Goal: Task Accomplishment & Management: Manage account settings

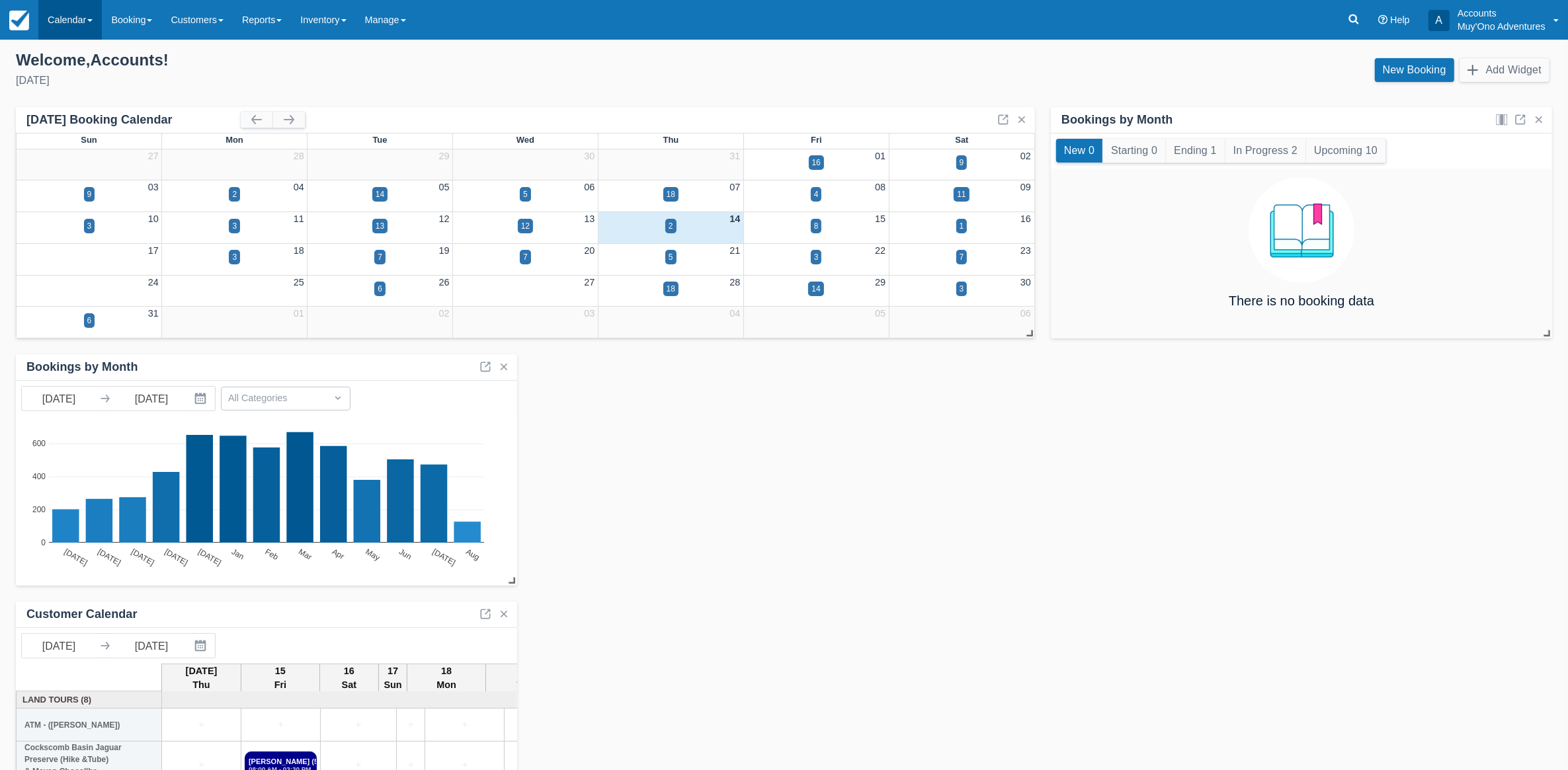
click at [99, 23] on link "Calendar" at bounding box center [70, 20] width 64 height 40
click at [80, 149] on link "Week" at bounding box center [91, 153] width 104 height 27
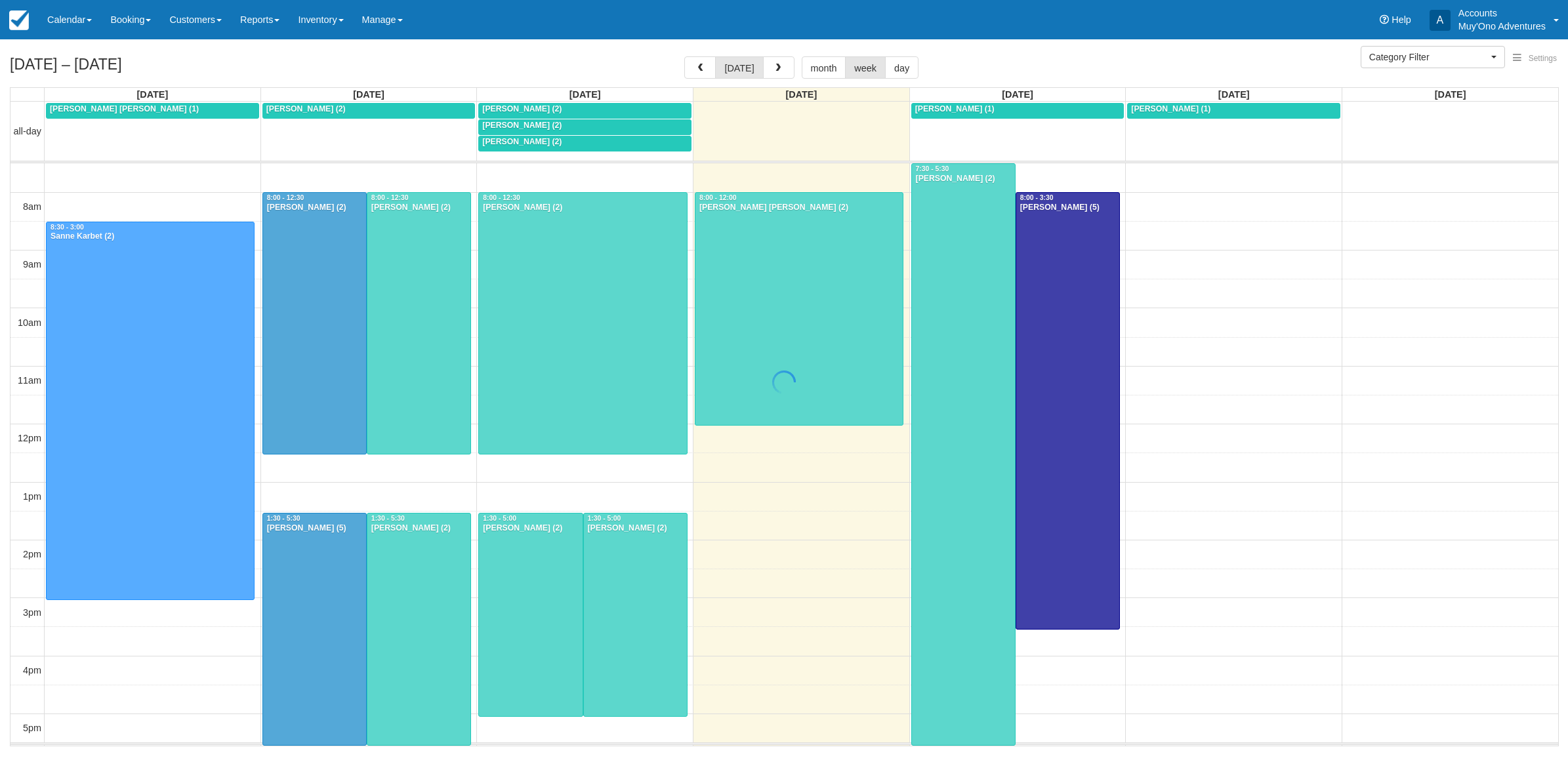
select select
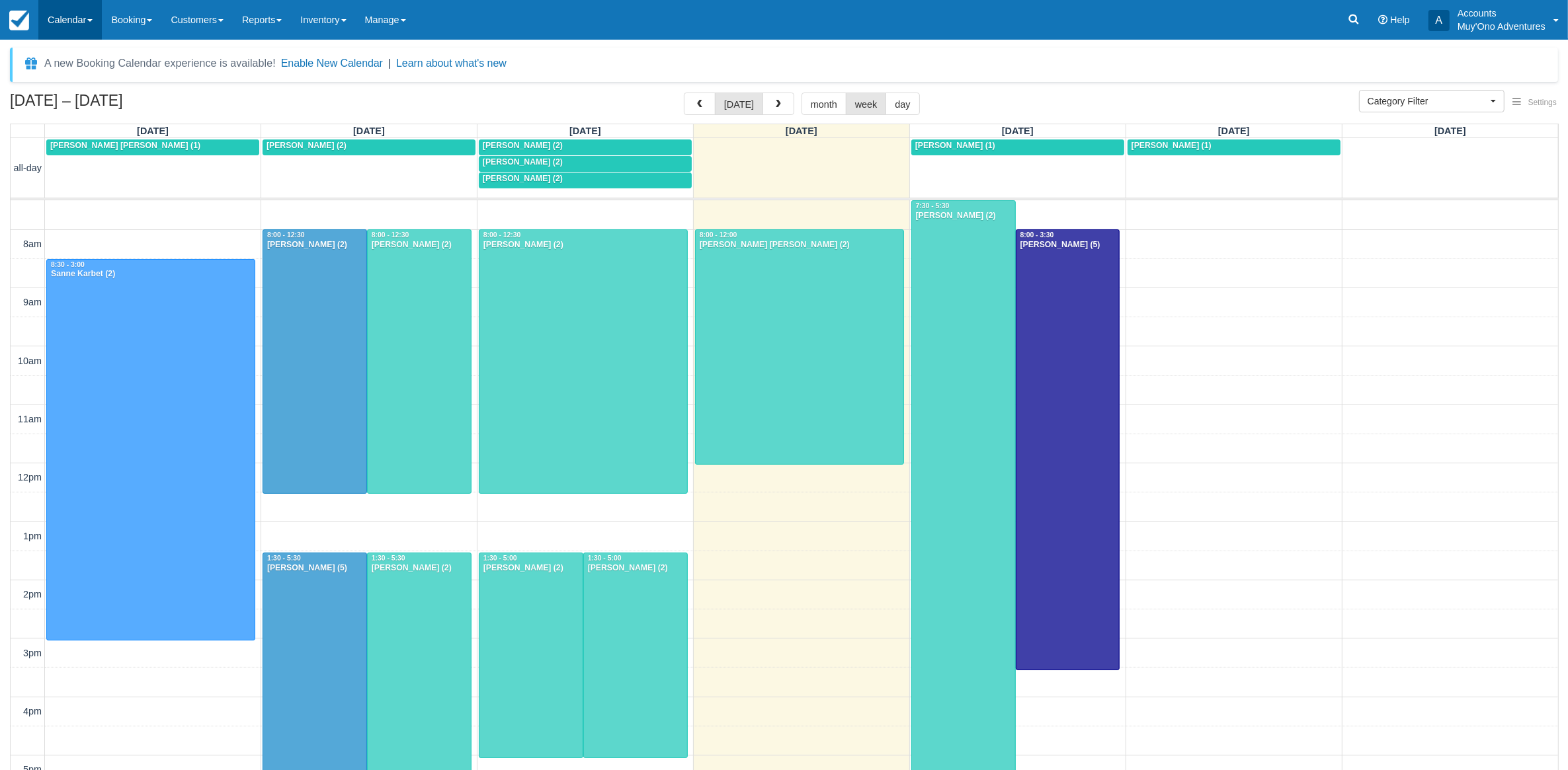
click at [74, 23] on link "Calendar" at bounding box center [70, 20] width 64 height 40
click at [93, 119] on link "Month" at bounding box center [91, 125] width 104 height 27
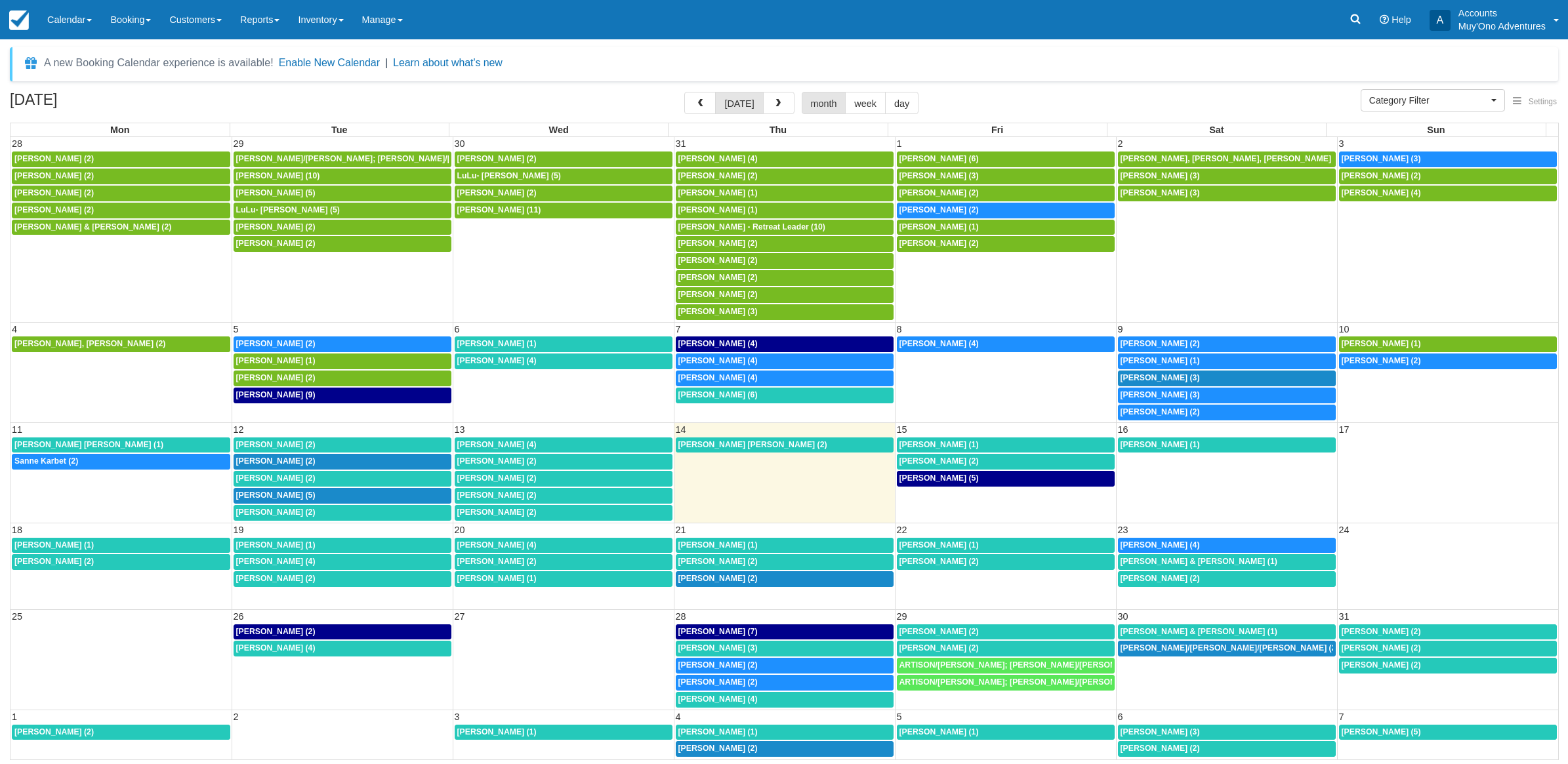
select select
click at [961, 207] on div "7:30a Jacob Brooks (2)" at bounding box center [1005, 210] width 212 height 11
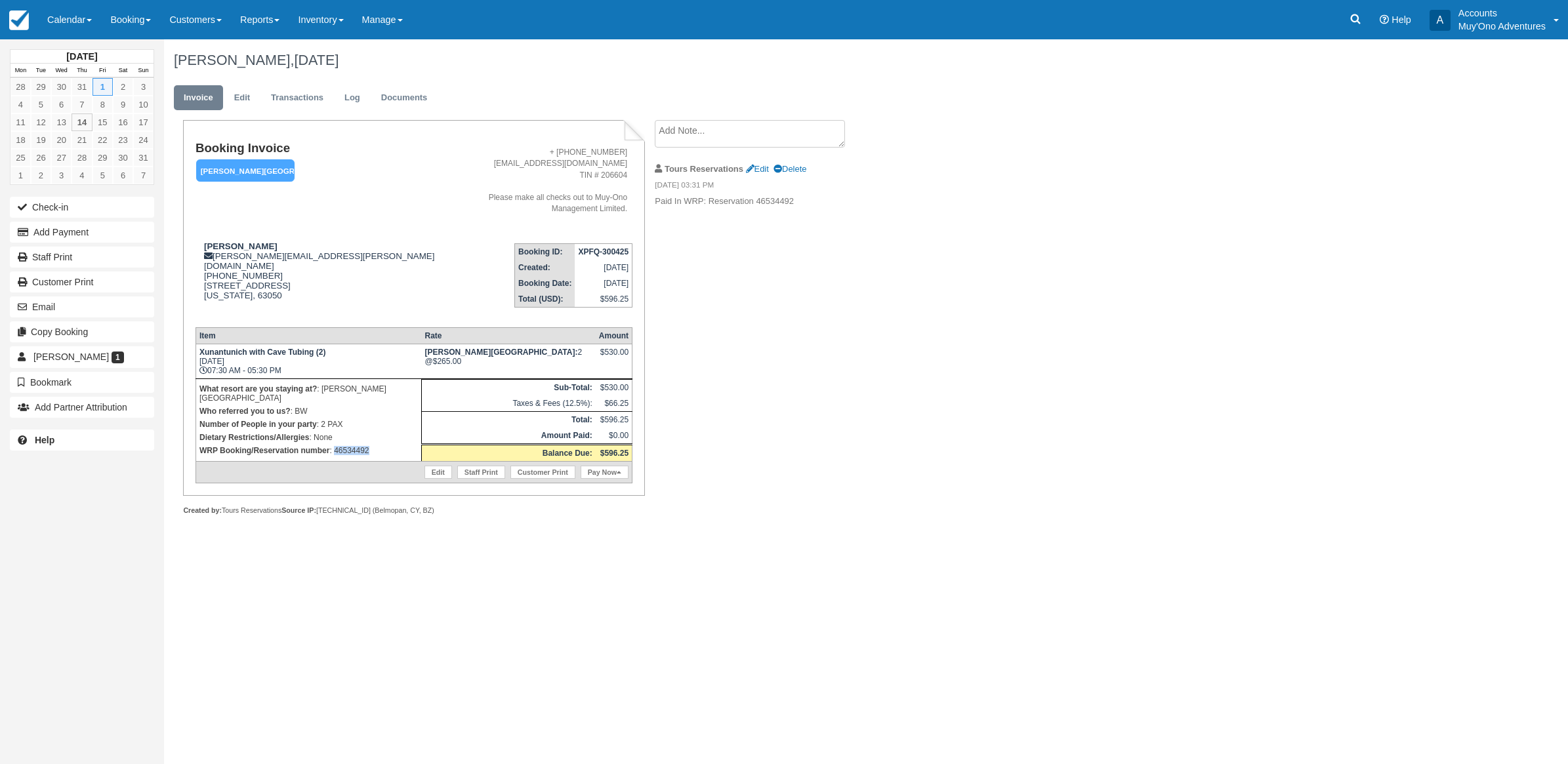
drag, startPoint x: 380, startPoint y: 430, endPoint x: 336, endPoint y: 436, distance: 44.4
click at [336, 436] on td "What resort are you staying at? : [PERSON_NAME][GEOGRAPHIC_DATA] Who referred y…" at bounding box center [308, 420] width 225 height 82
copy p "46534492"
click at [107, 242] on button "Add Payment" at bounding box center [82, 232] width 144 height 21
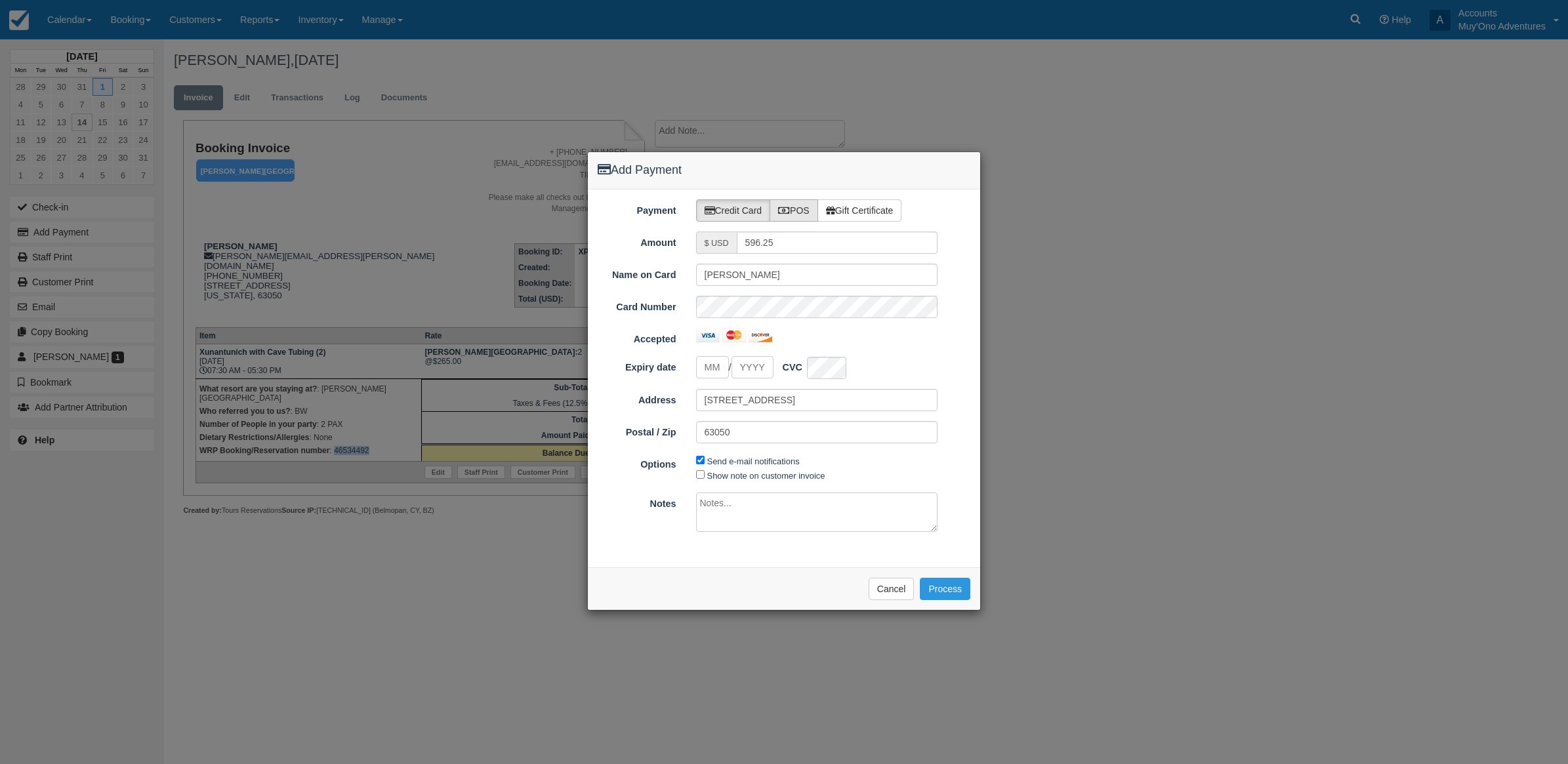
click at [799, 212] on label "POS" at bounding box center [794, 210] width 49 height 22
radio input "true"
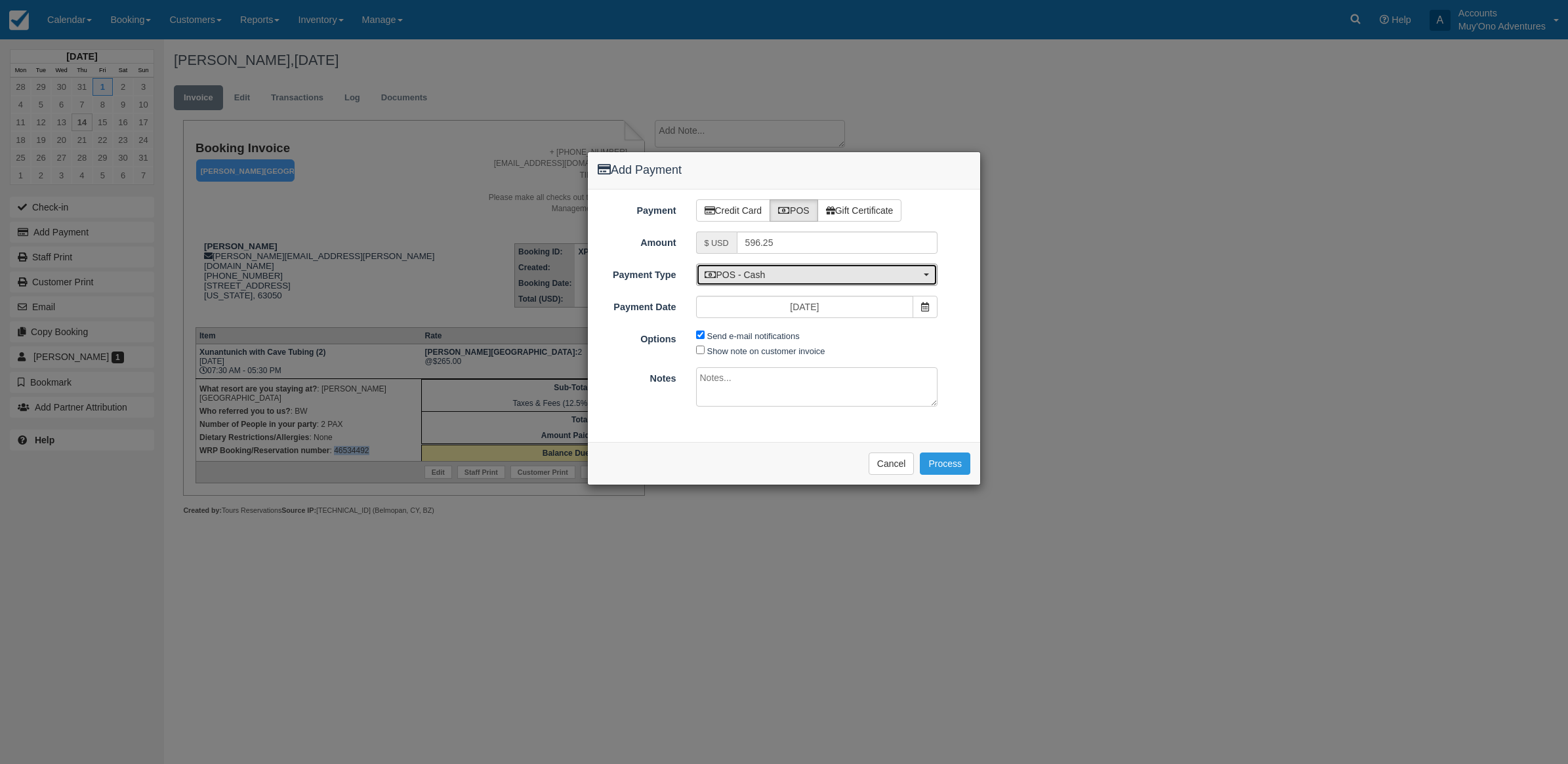
drag, startPoint x: 784, startPoint y: 276, endPoint x: 807, endPoint y: 310, distance: 41.0
click at [785, 279] on span "POS - Cash" at bounding box center [813, 275] width 217 height 13
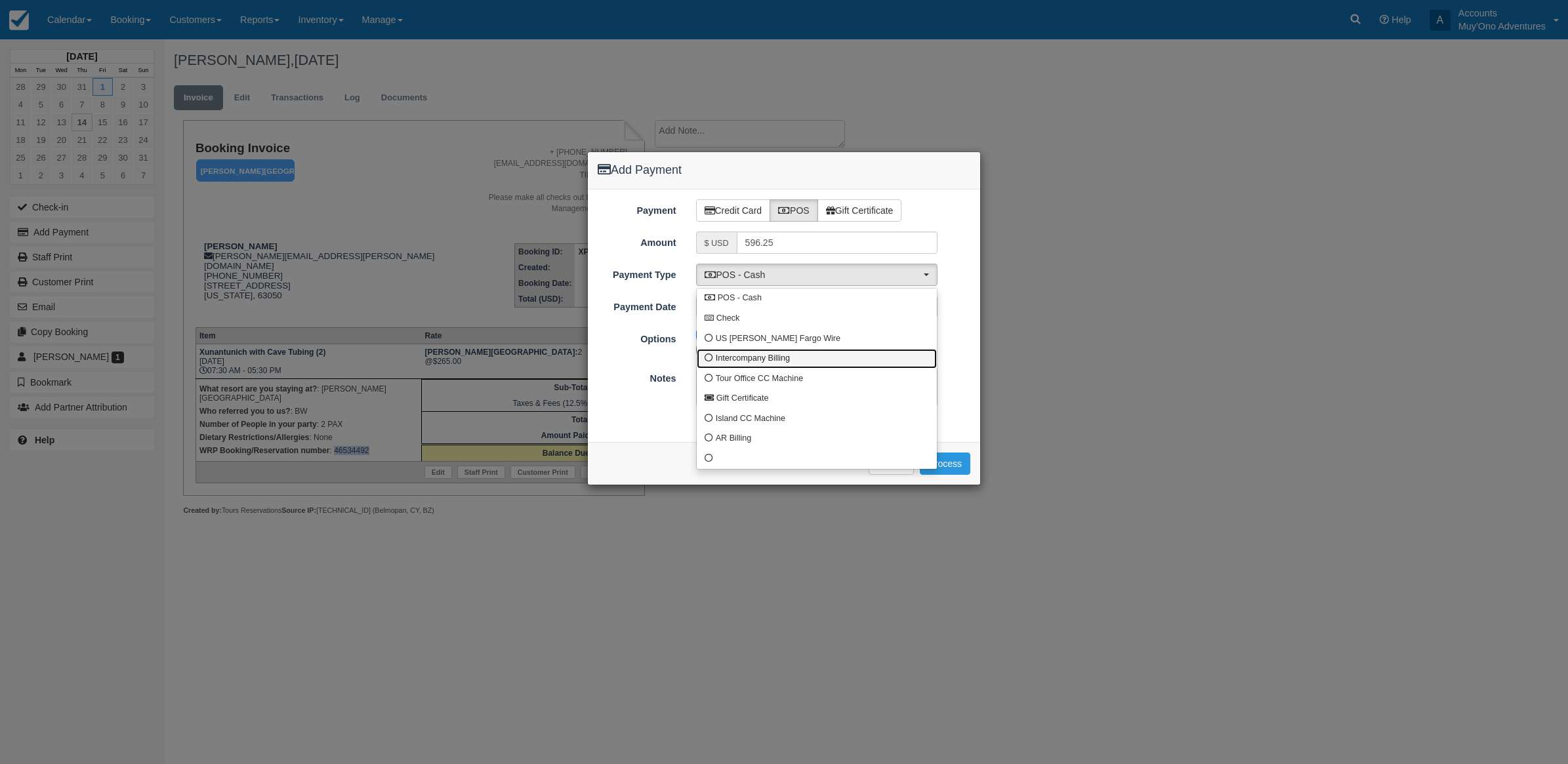
click at [710, 359] on span at bounding box center [709, 359] width 9 height 9
select select "custom4"
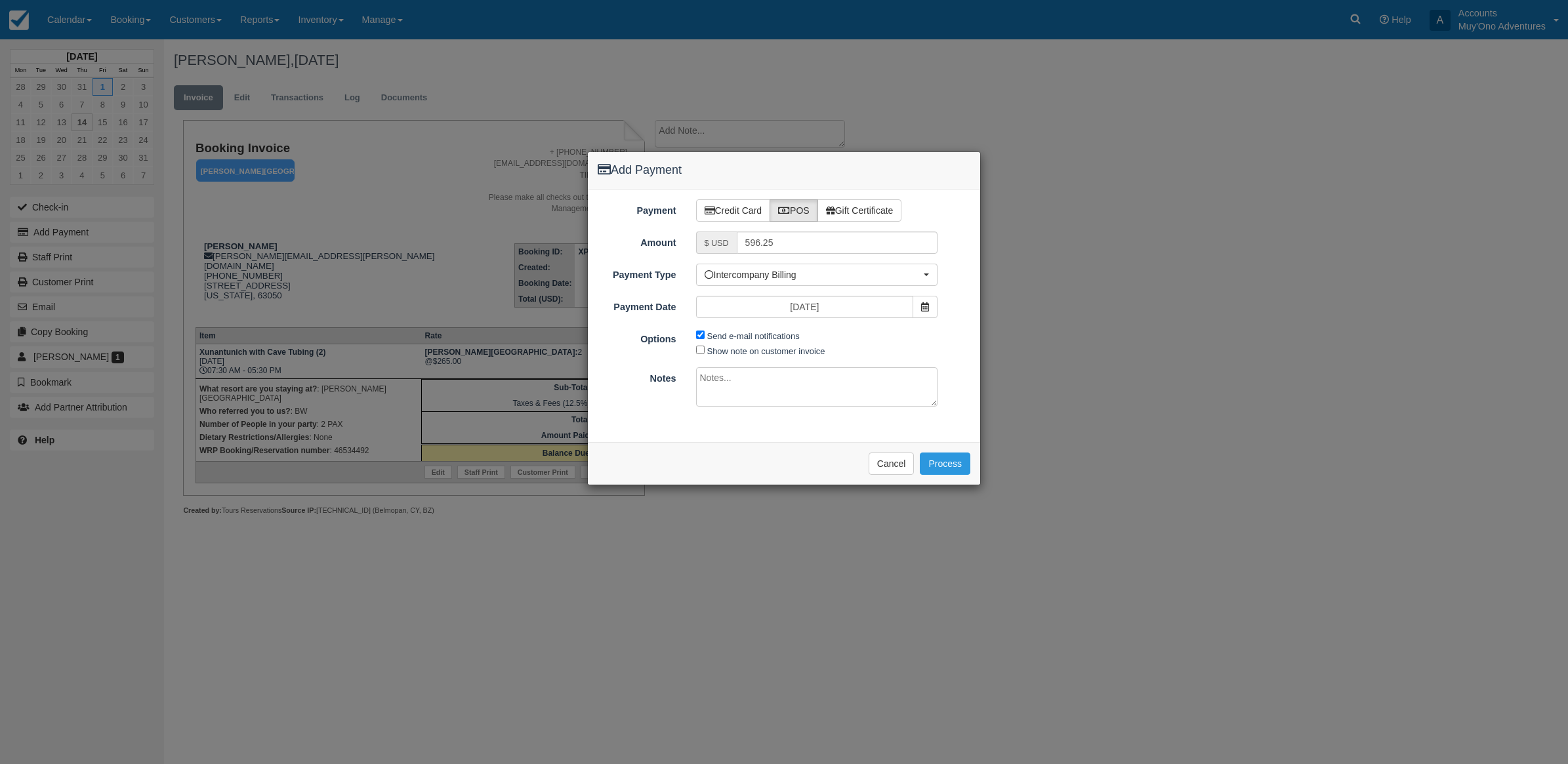
click at [694, 330] on div "Send e-mail notifications Show note on customer invoice" at bounding box center [817, 342] width 262 height 29
click at [703, 336] on input "Send e-mail notifications" at bounding box center [700, 335] width 9 height 9
checkbox input "false"
click at [703, 385] on textarea at bounding box center [817, 387] width 242 height 39
type textarea "Invoiced in HBR CT"
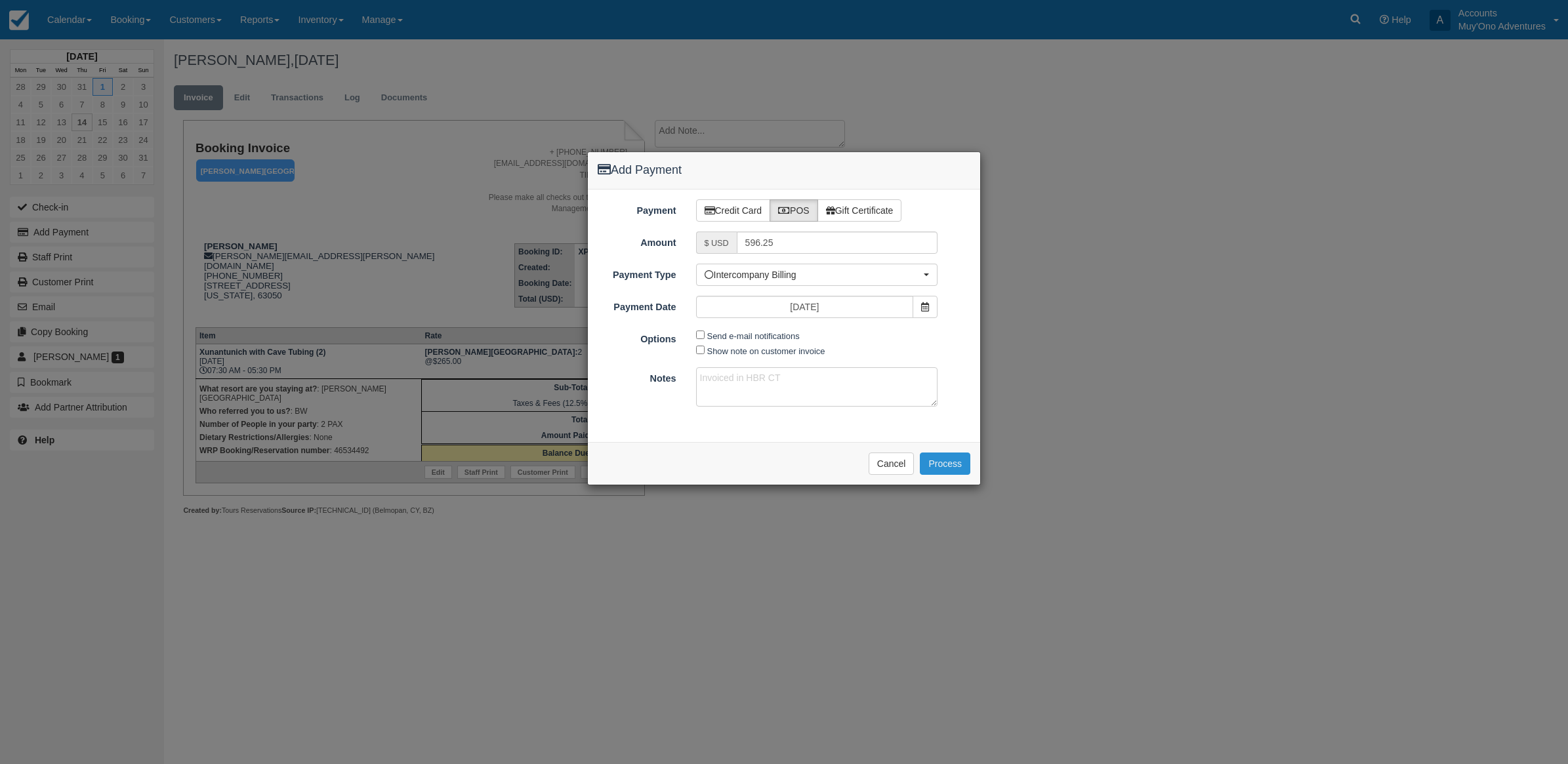
click at [952, 463] on button "Process" at bounding box center [945, 463] width 50 height 22
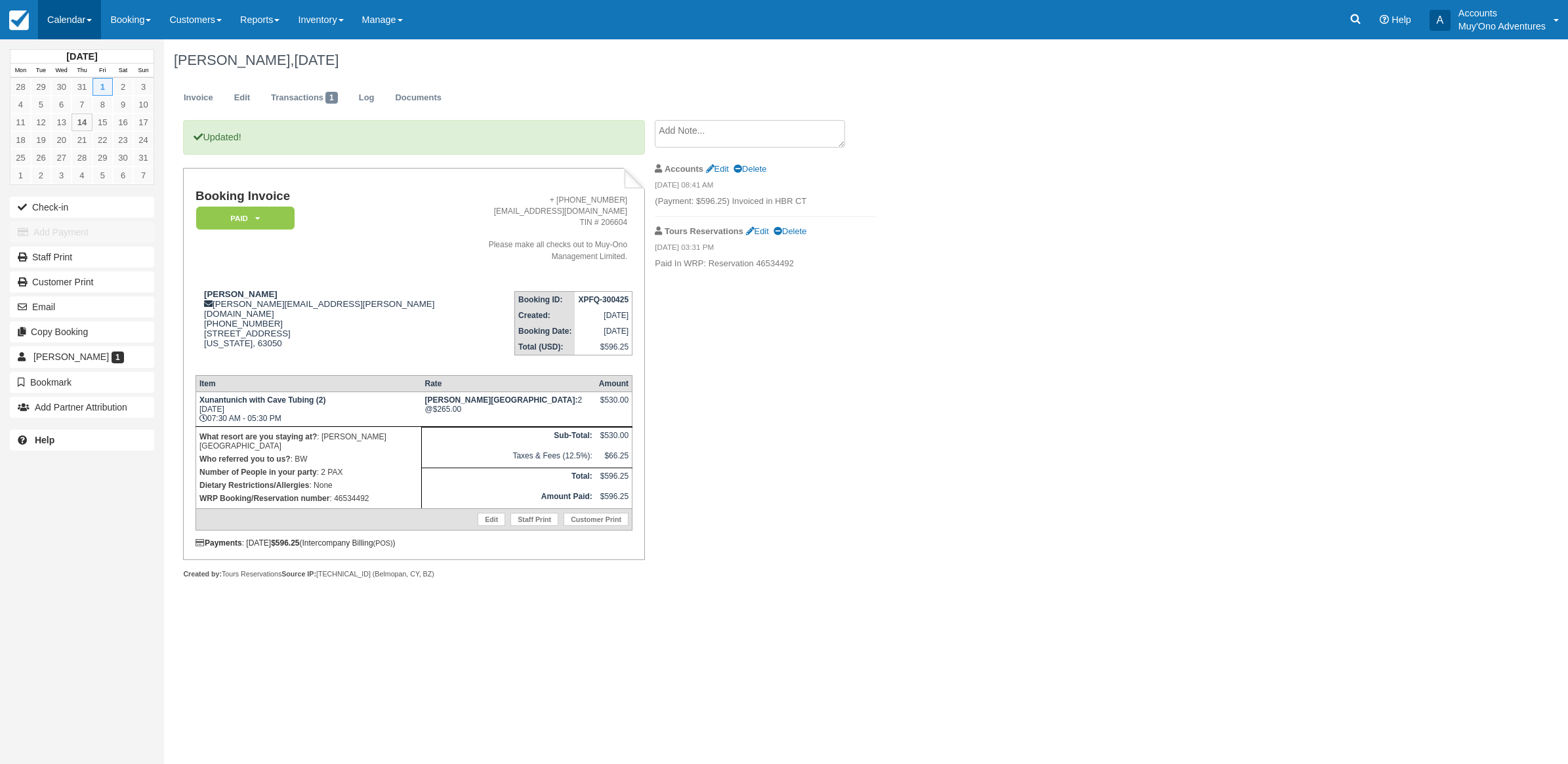
click at [61, 24] on link "Calendar" at bounding box center [70, 19] width 63 height 39
click at [80, 122] on link "Month" at bounding box center [90, 124] width 103 height 27
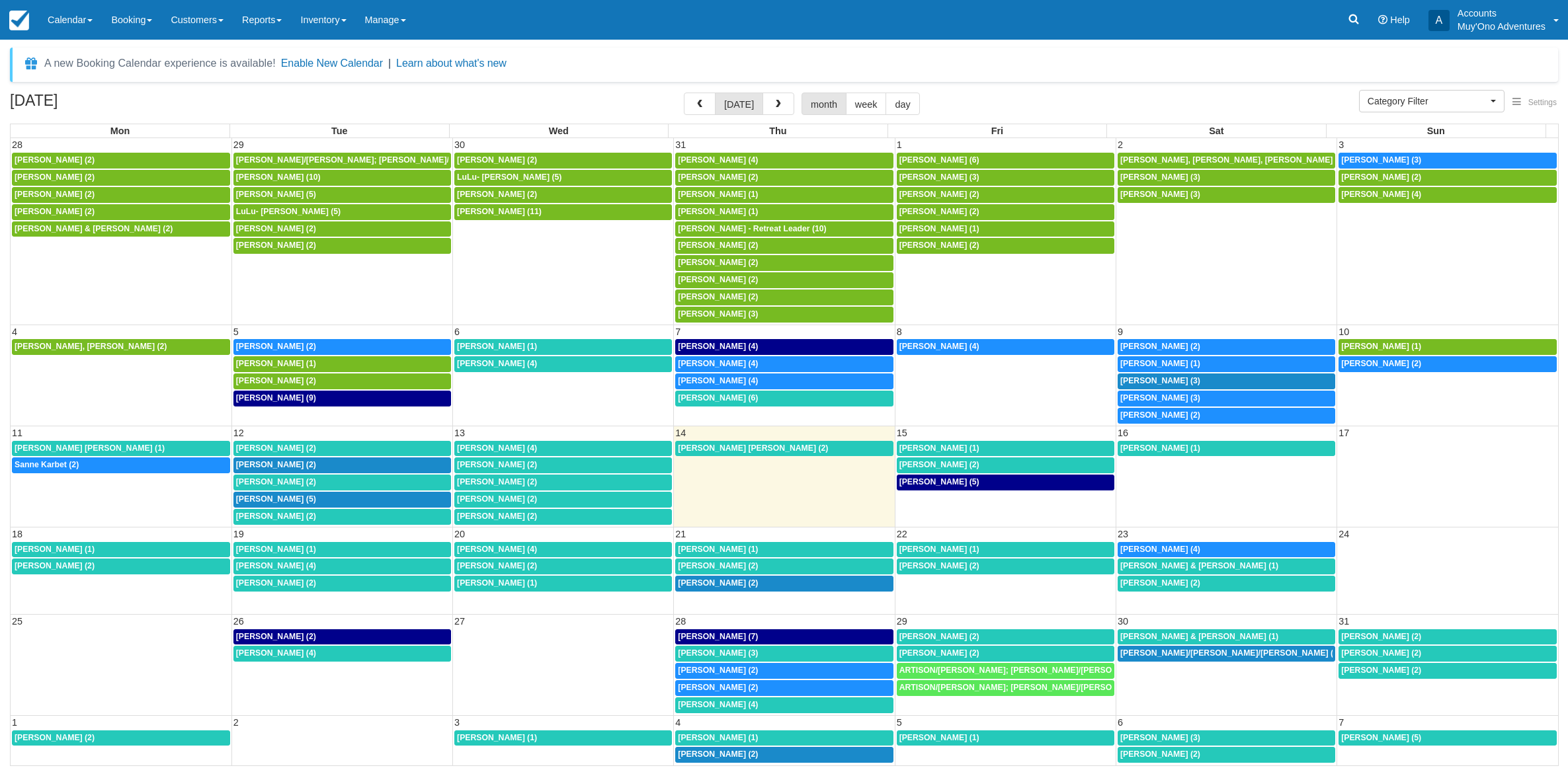
select select
click at [324, 338] on td "5" at bounding box center [345, 331] width 223 height 14
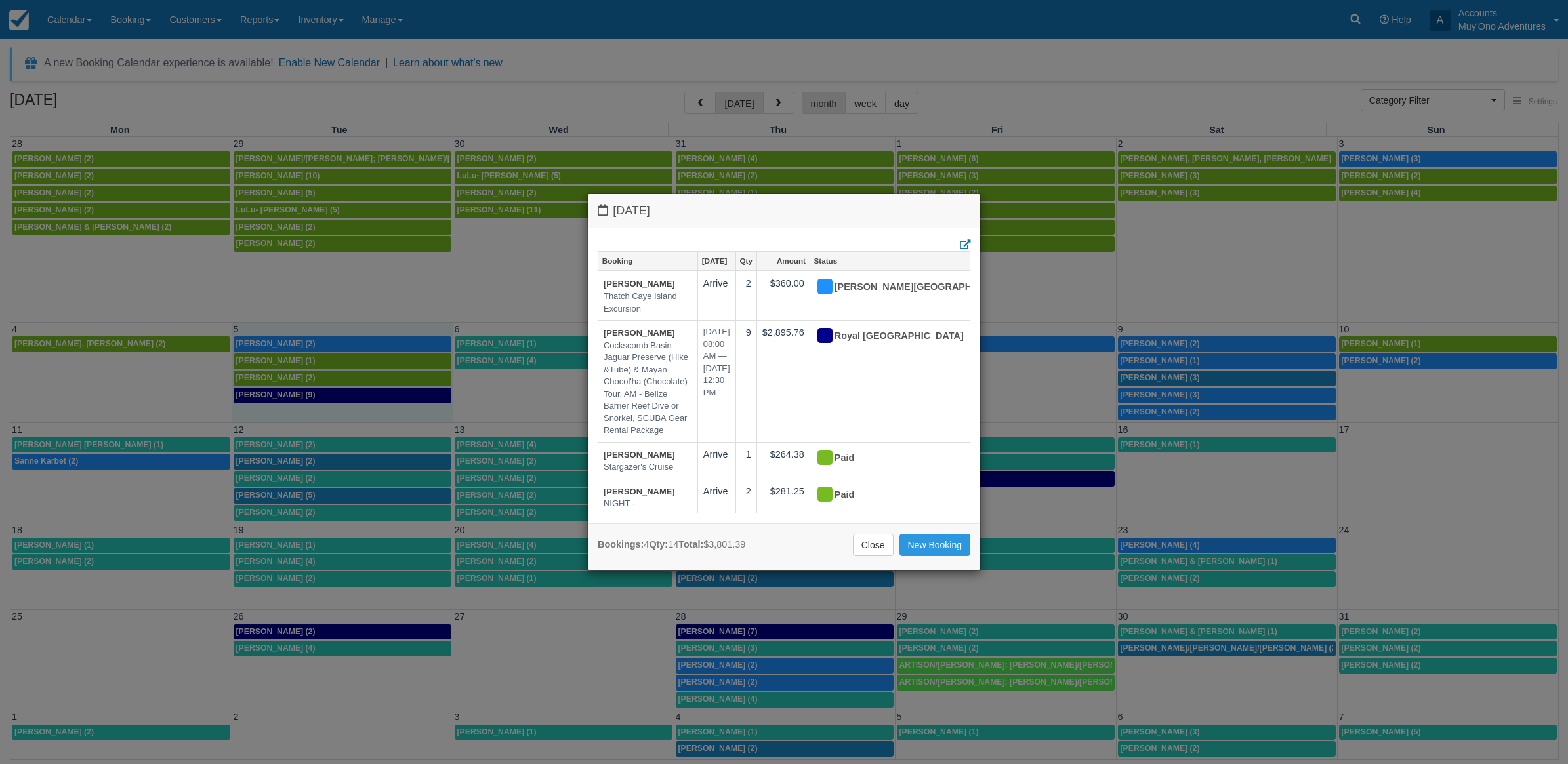
click at [1025, 62] on div "Tuesday August 5 2025 Booking Aug 5 Qty Amount Status Kenneth Harlow Thatch Cay…" at bounding box center [784, 382] width 1568 height 764
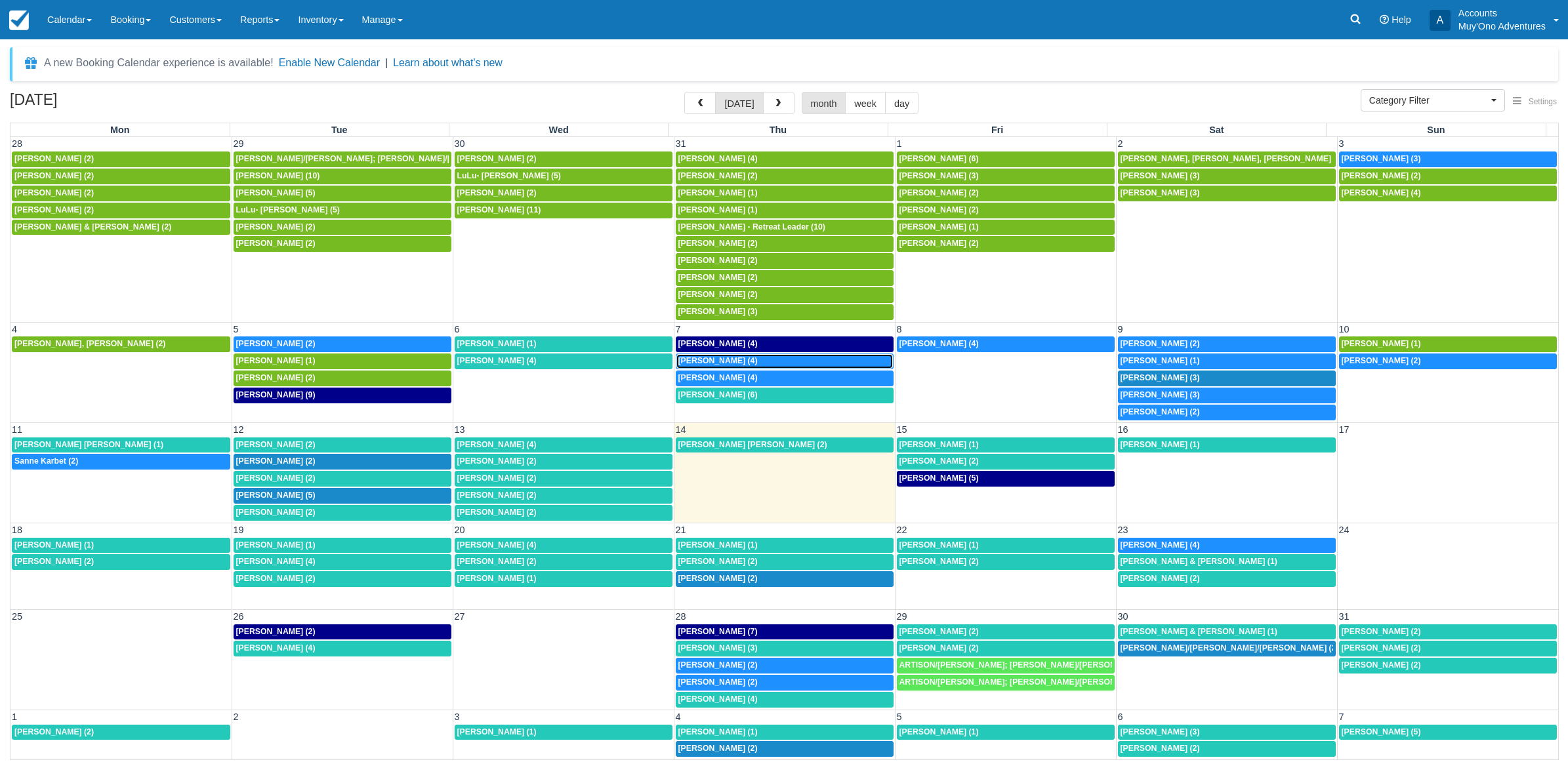
click at [708, 362] on span "Joanne Ledoux (4)" at bounding box center [718, 360] width 80 height 9
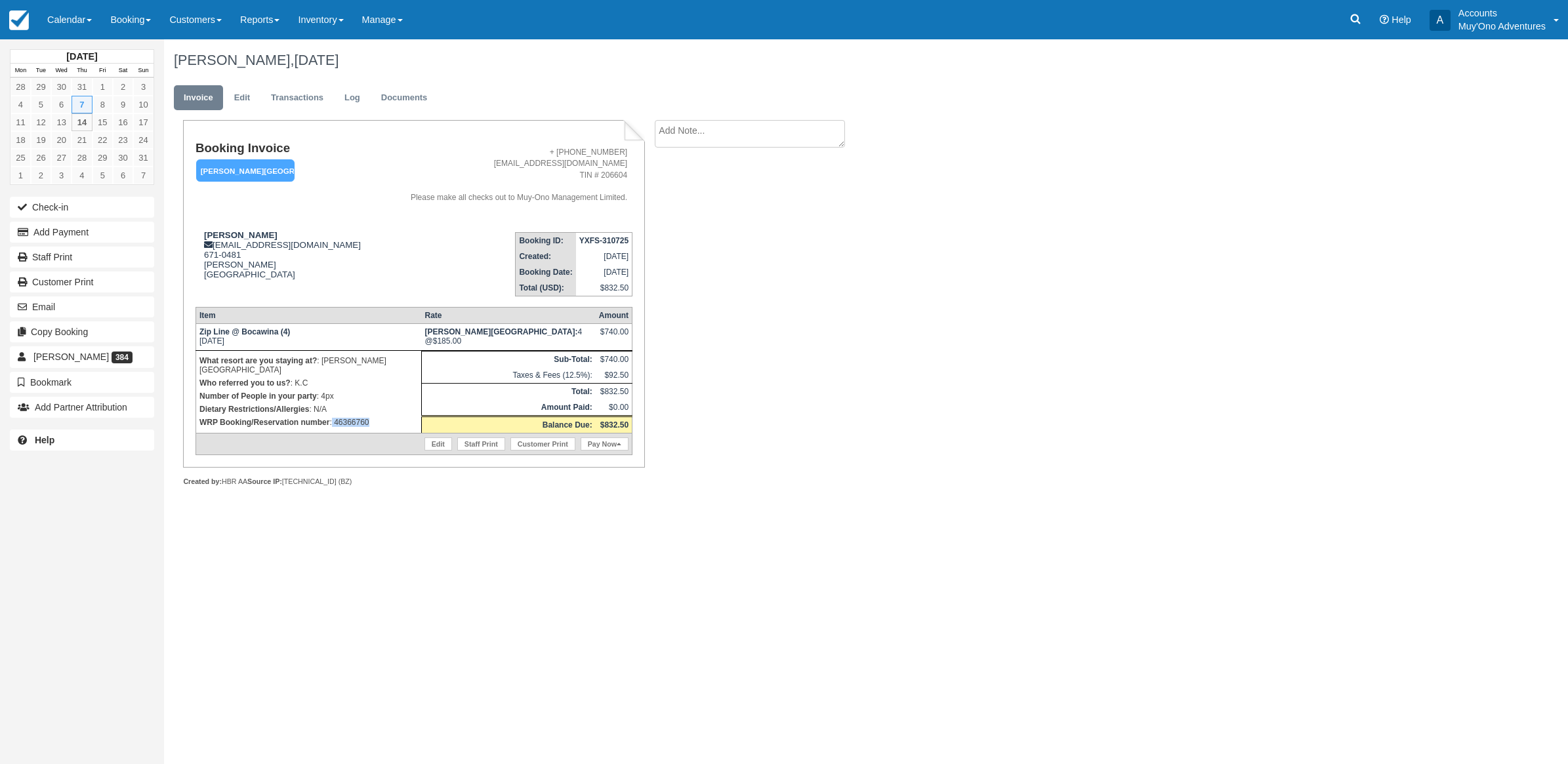
drag, startPoint x: 380, startPoint y: 414, endPoint x: 333, endPoint y: 412, distance: 47.0
click at [333, 416] on p "WRP Booking/Reservation number : 46366760" at bounding box center [309, 423] width 218 height 13
copy p "46366760"
click at [90, 234] on button "Add Payment" at bounding box center [82, 232] width 144 height 21
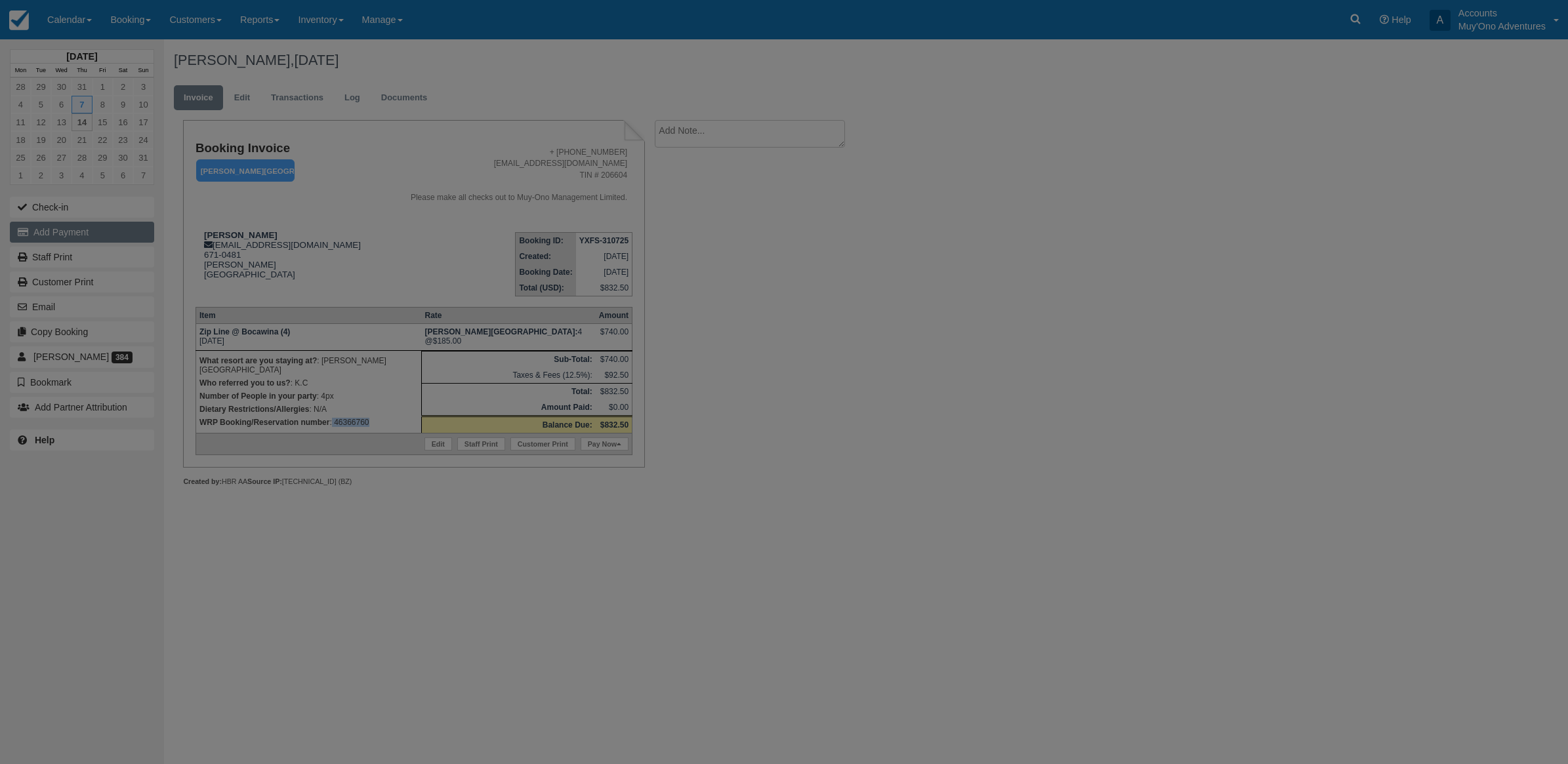
type input "[DATE]"
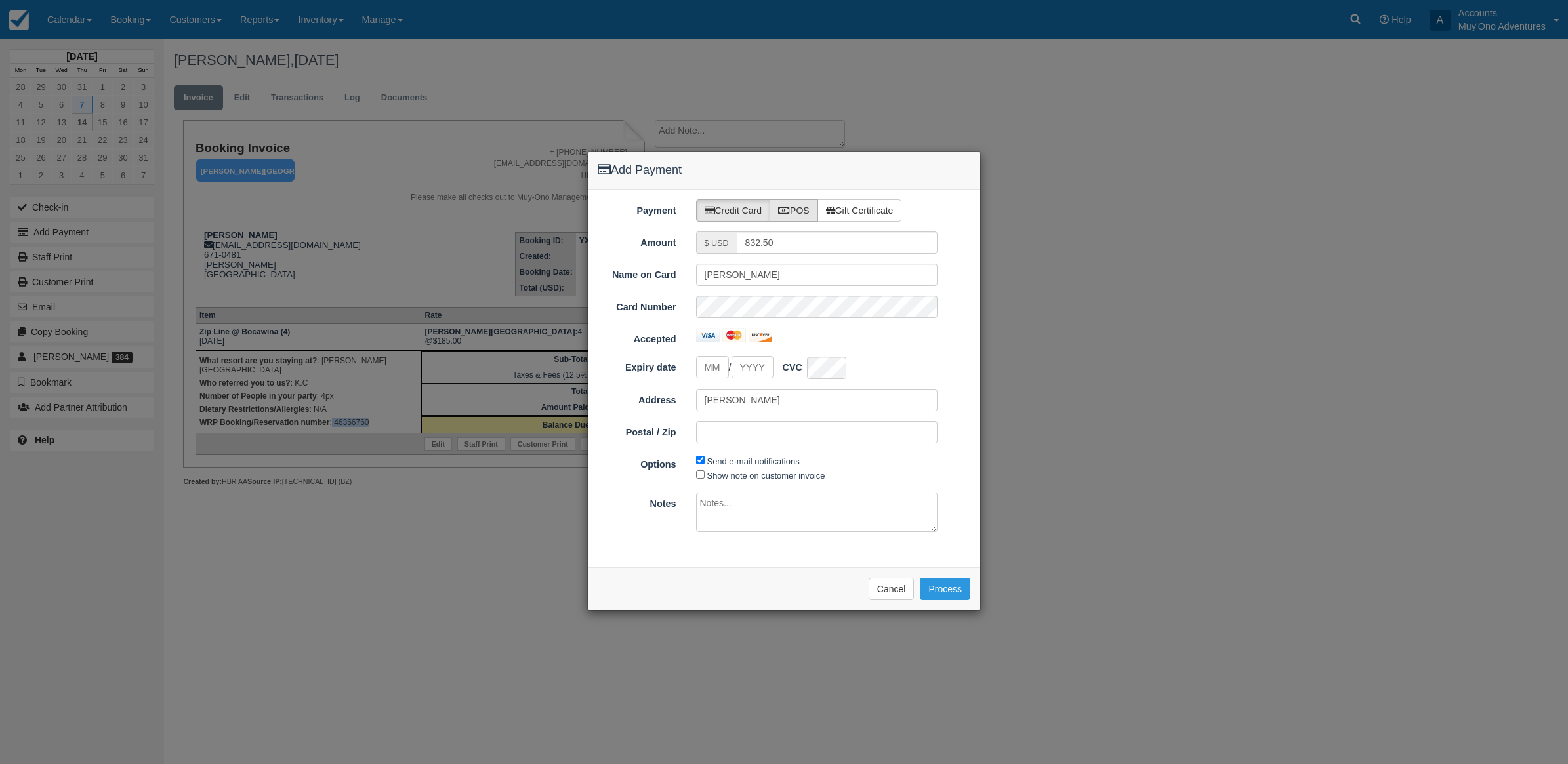
click at [786, 210] on icon at bounding box center [784, 210] width 11 height 9
radio input "true"
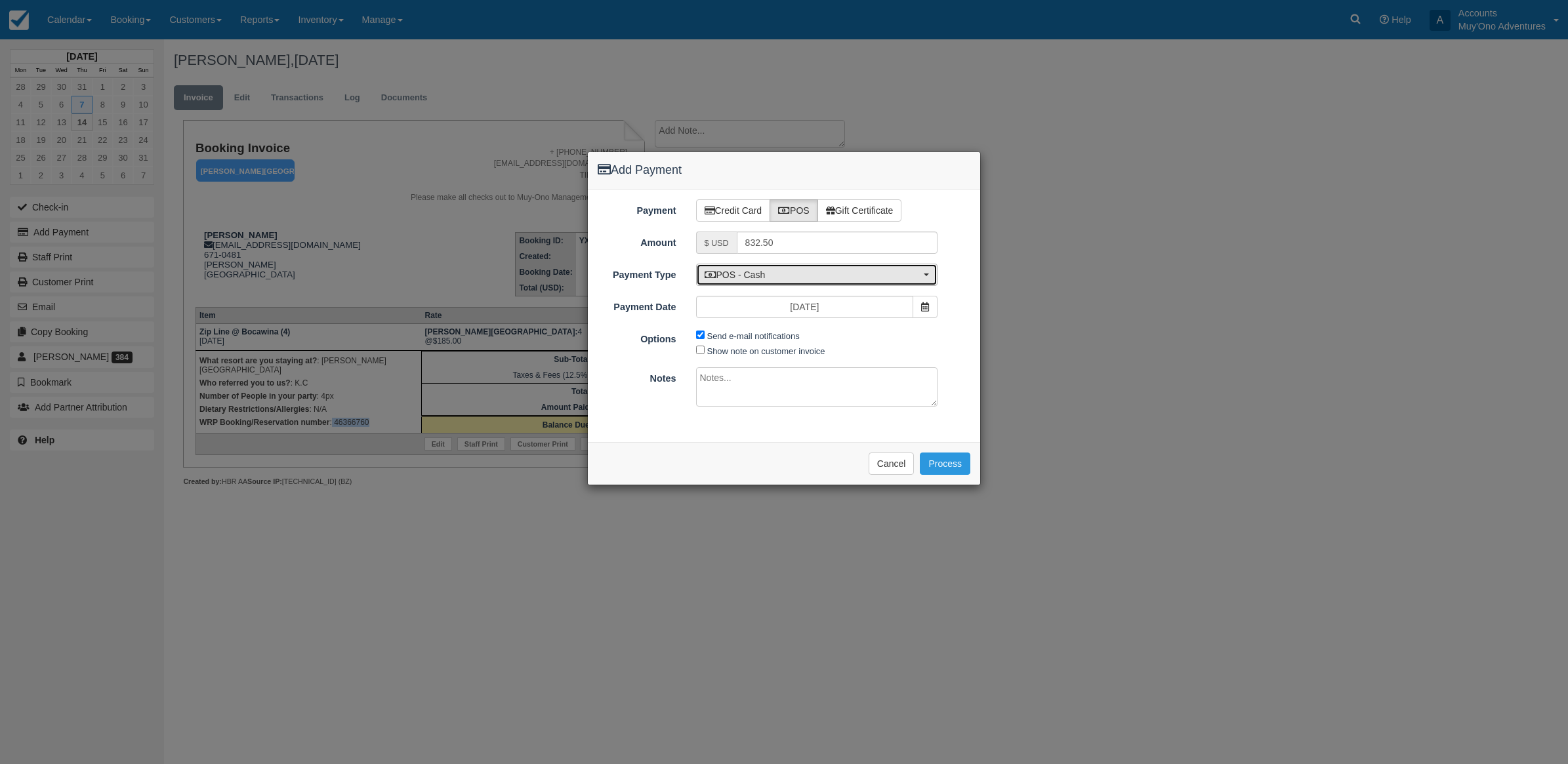
click at [769, 280] on span "POS - Cash" at bounding box center [813, 275] width 217 height 13
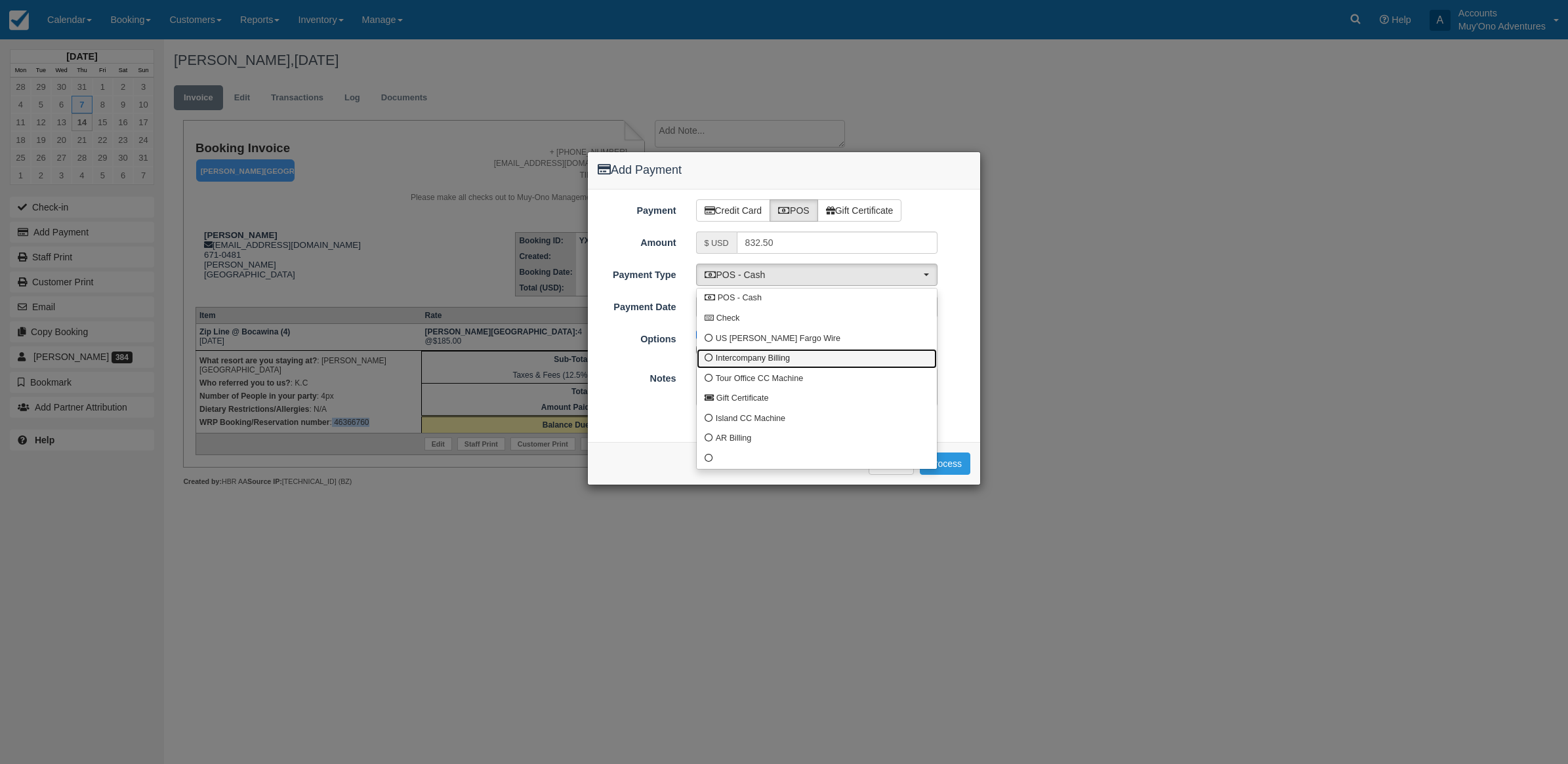
click at [733, 353] on span "Intercompany Billing" at bounding box center [752, 359] width 74 height 11
select select "custom4"
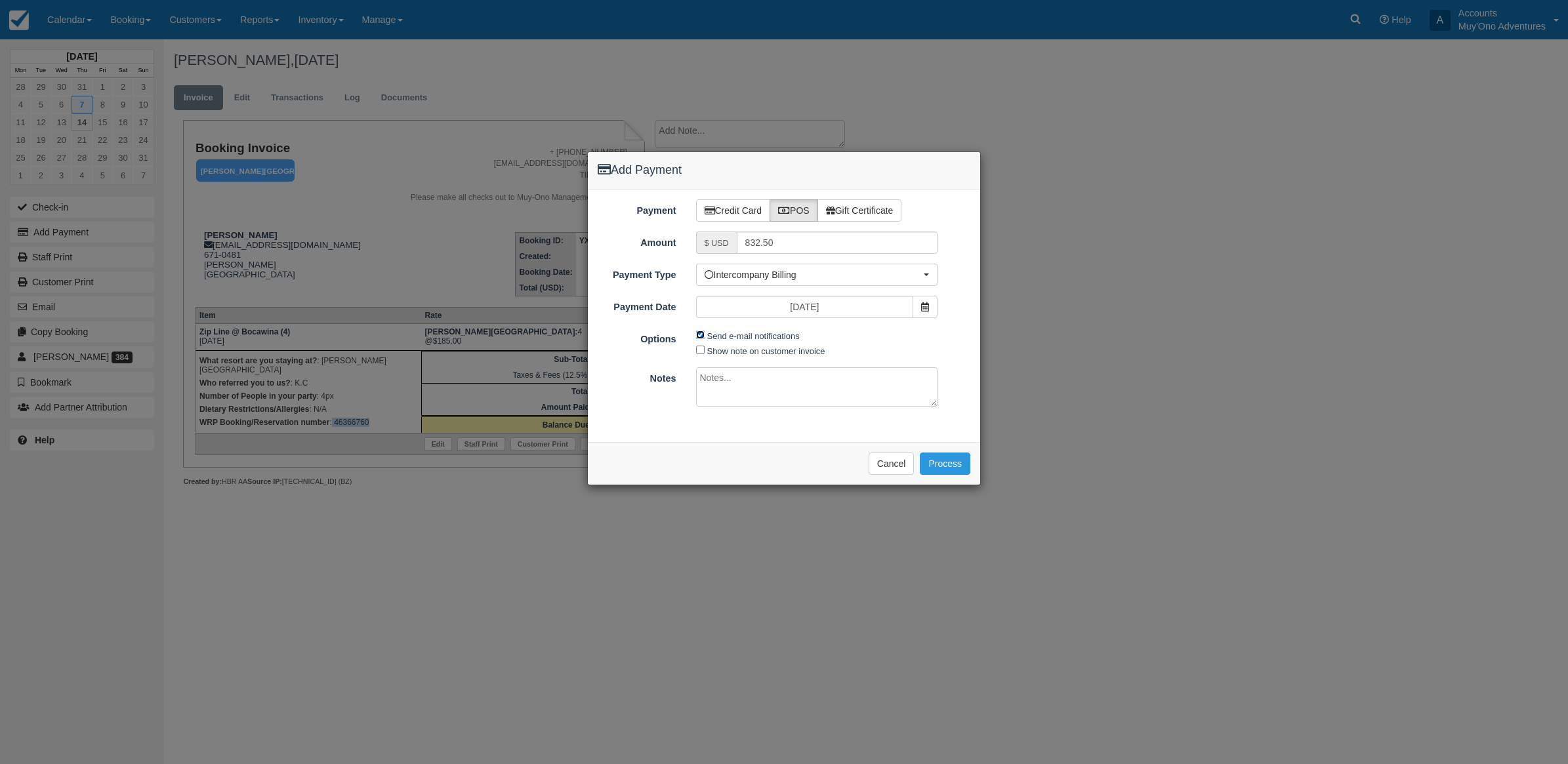
click at [699, 333] on input "Send e-mail notifications" at bounding box center [700, 335] width 9 height 9
checkbox input "false"
click at [723, 375] on textarea at bounding box center [817, 387] width 242 height 39
type textarea "Invoiced in HBR CT"
click at [945, 479] on div "Please wait while the payment is processed ... Cancel Process" at bounding box center [784, 463] width 393 height 42
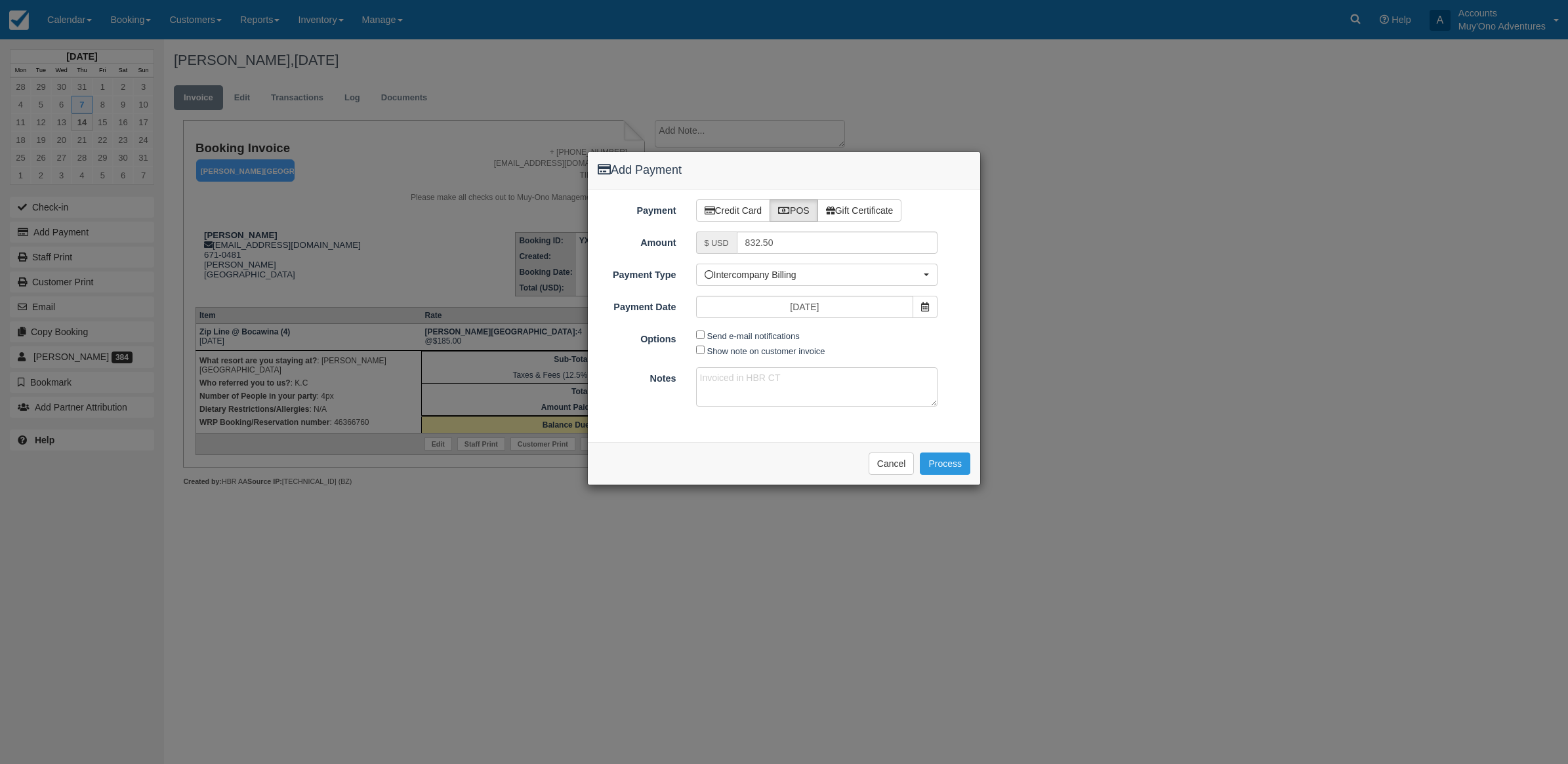
click at [942, 453] on div "Please wait while the payment is processed ... Cancel Process" at bounding box center [784, 463] width 393 height 42
click at [943, 460] on button "Process" at bounding box center [945, 463] width 50 height 22
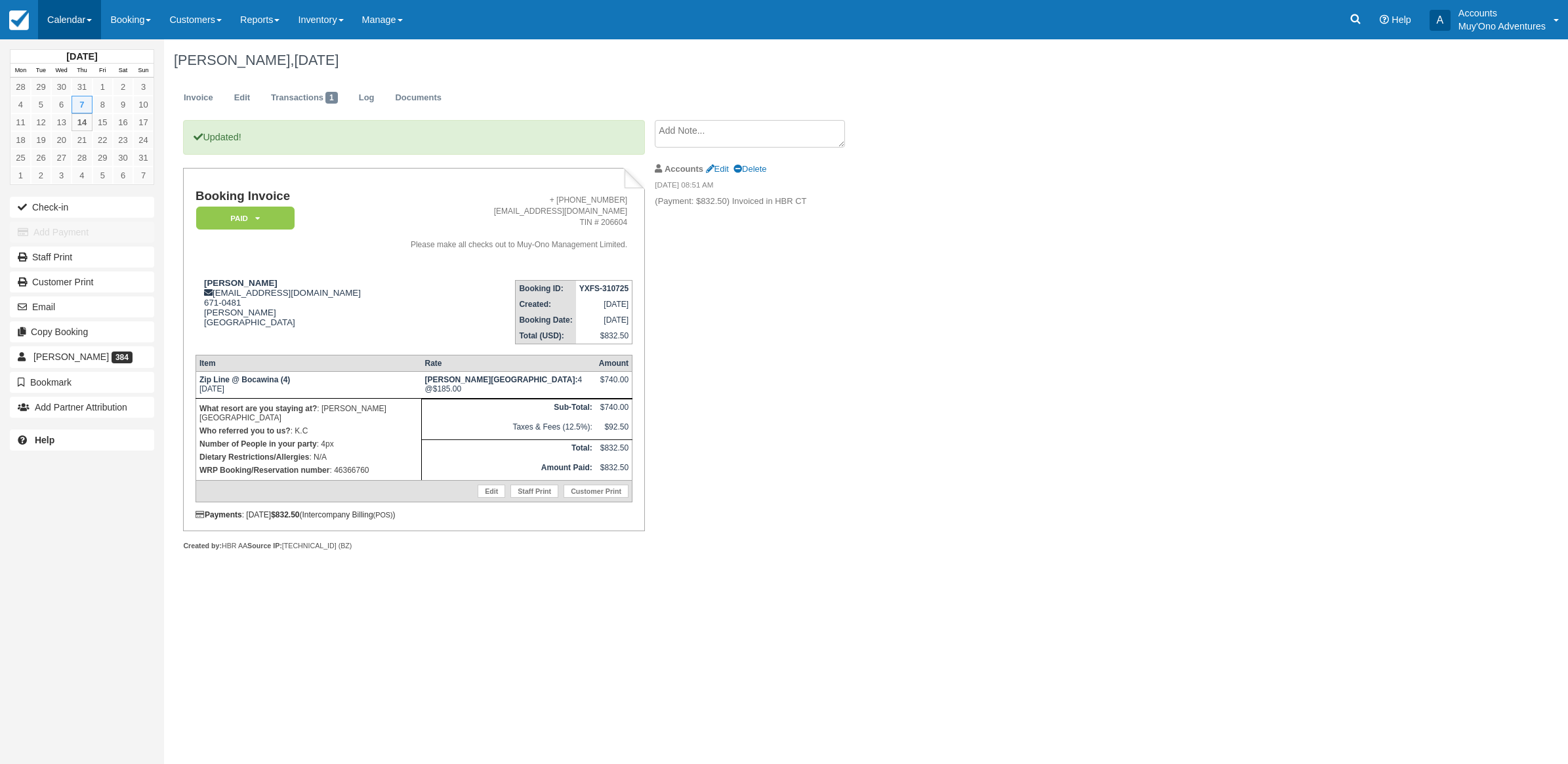
click at [73, 18] on link "Calendar" at bounding box center [70, 19] width 63 height 39
click at [80, 121] on link "Month" at bounding box center [90, 124] width 103 height 27
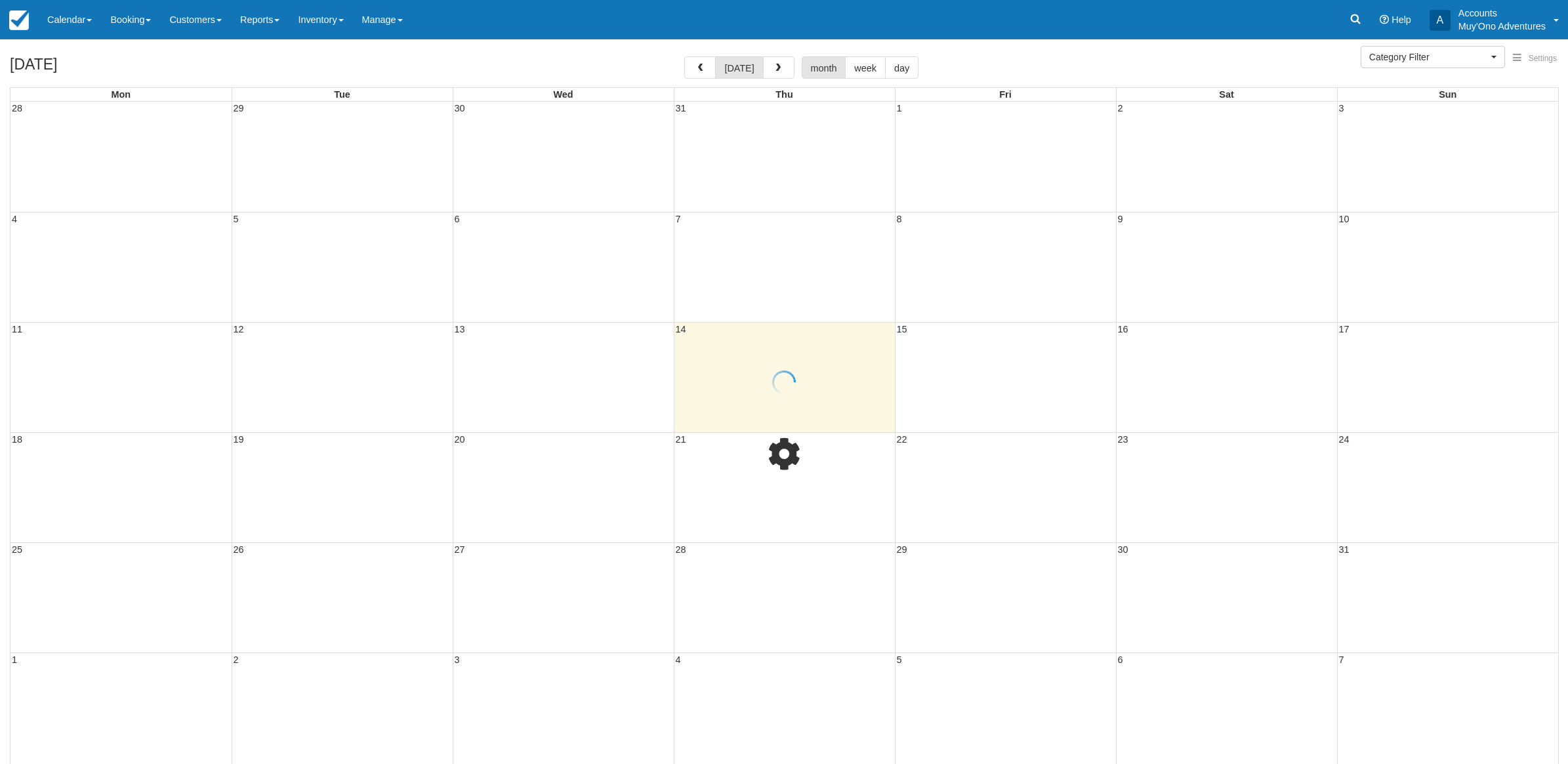
select select
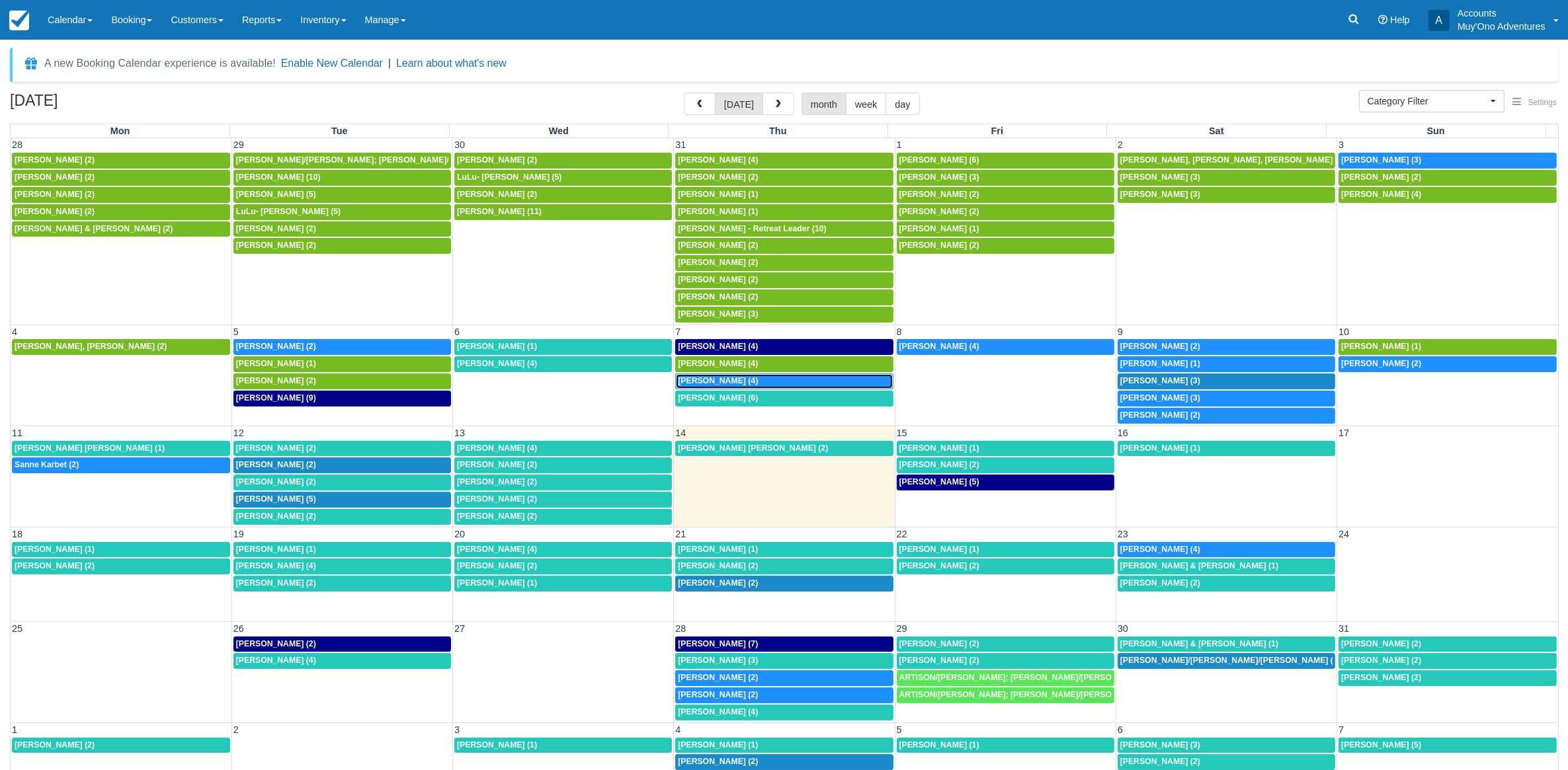
click at [779, 387] on div "8a Jennifer Long (4)" at bounding box center [783, 381] width 212 height 11
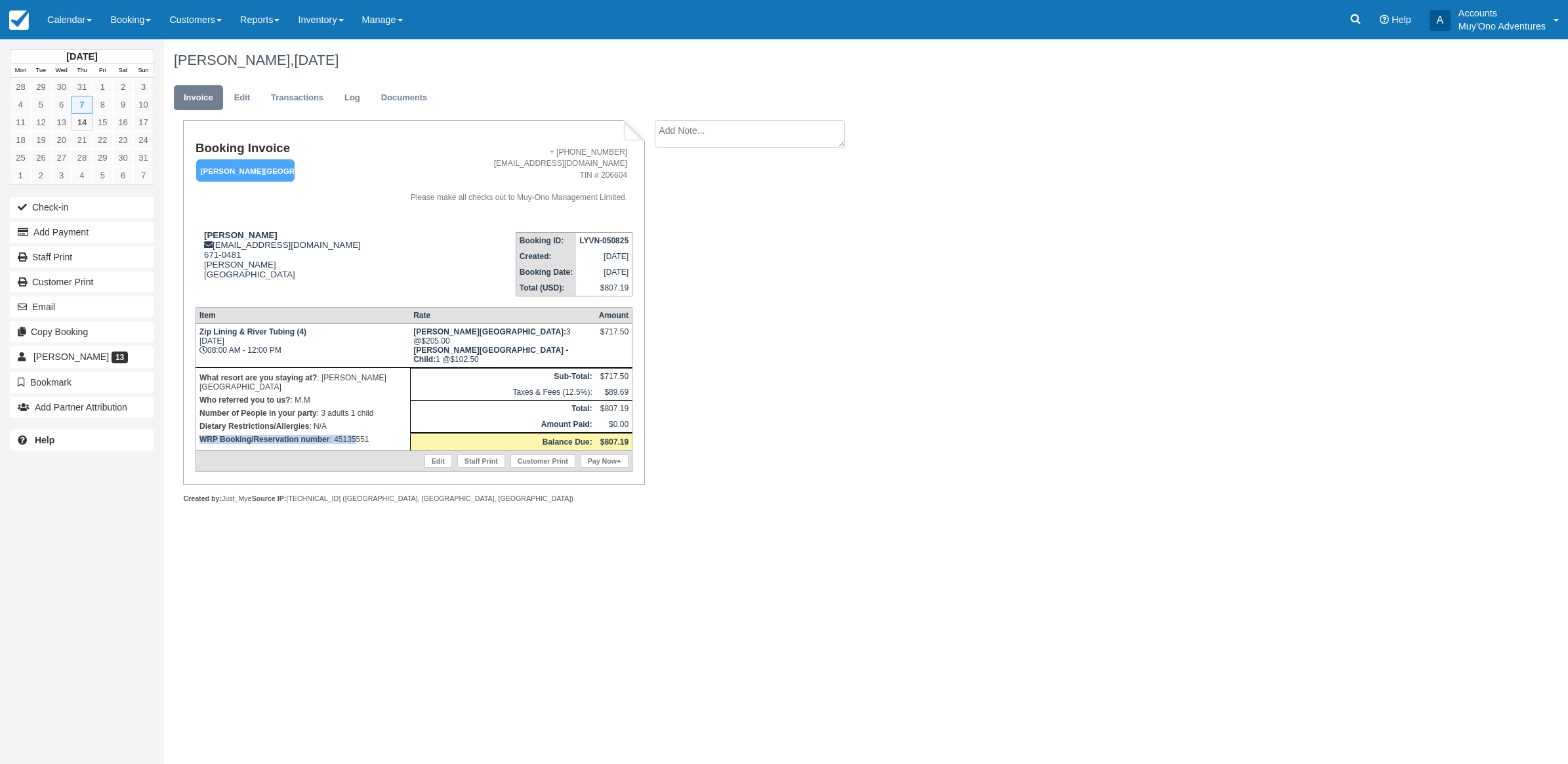
drag, startPoint x: 385, startPoint y: 410, endPoint x: 357, endPoint y: 415, distance: 28.4
click at [357, 415] on td "What resort are you staying at? : [PERSON_NAME][GEOGRAPHIC_DATA] Who referred y…" at bounding box center [302, 408] width 215 height 82
click at [892, 440] on div "[PERSON_NAME], [DATE] Invoice Edit Transactions Log Documents Booking Invoice […" at bounding box center [752, 286] width 1176 height 493
drag, startPoint x: 378, startPoint y: 417, endPoint x: 334, endPoint y: 420, distance: 44.1
click at [334, 433] on p "WRP Booking/Reservation number : 45135551" at bounding box center [303, 439] width 207 height 13
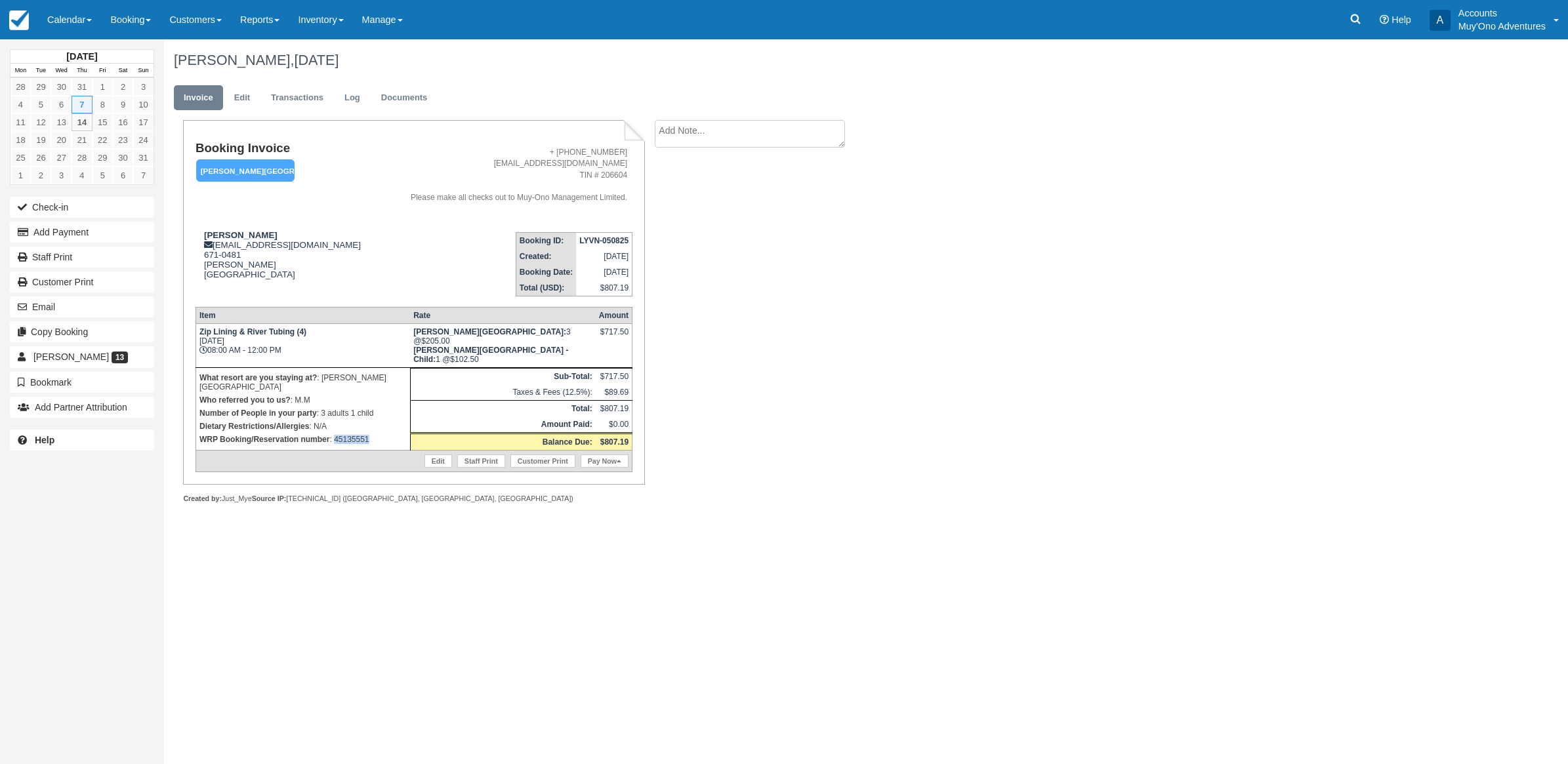
copy p "45135551"
click at [98, 237] on button "Add Payment" at bounding box center [82, 232] width 144 height 21
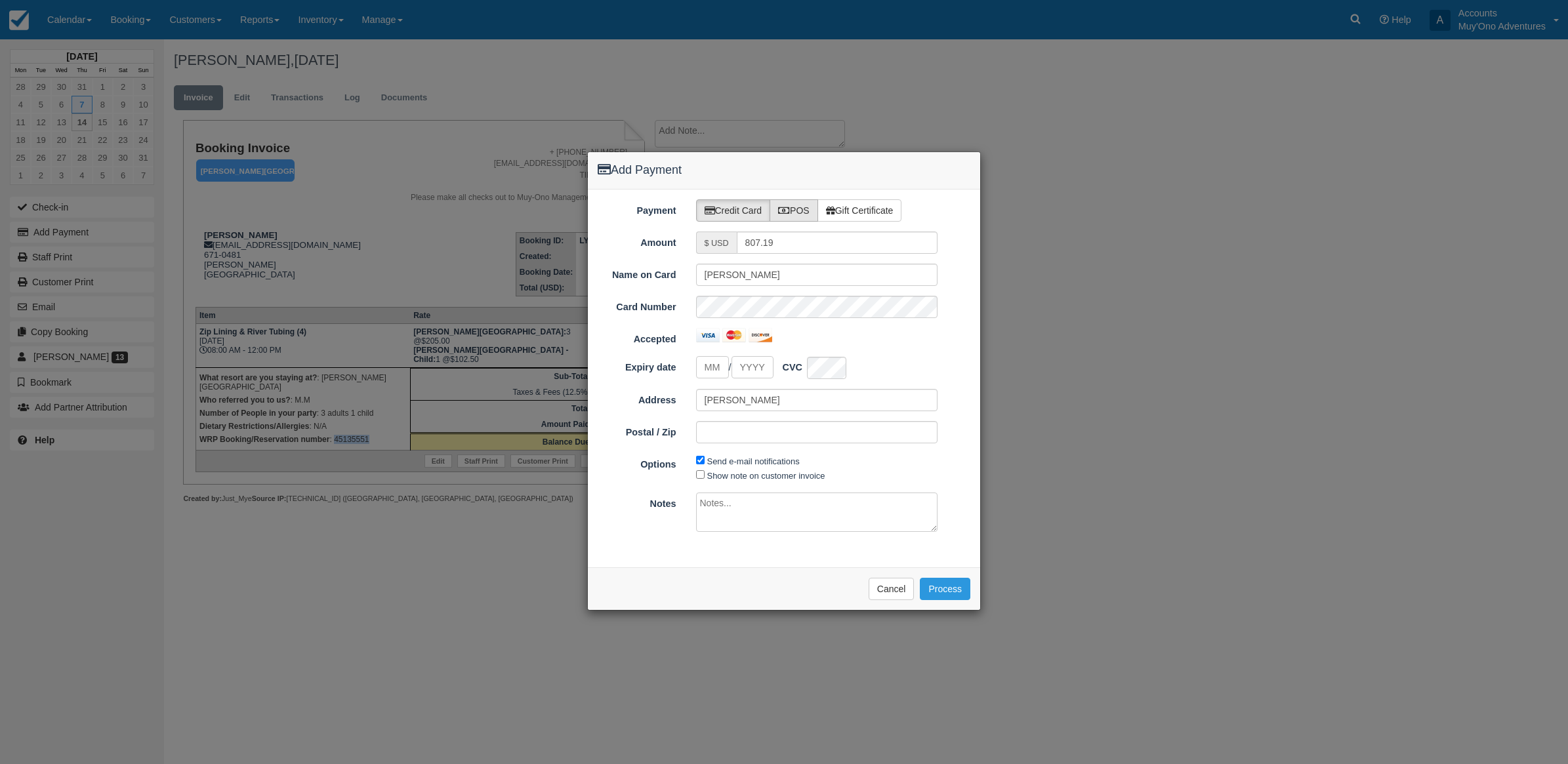
click at [784, 204] on label "POS" at bounding box center [794, 210] width 49 height 22
radio input "true"
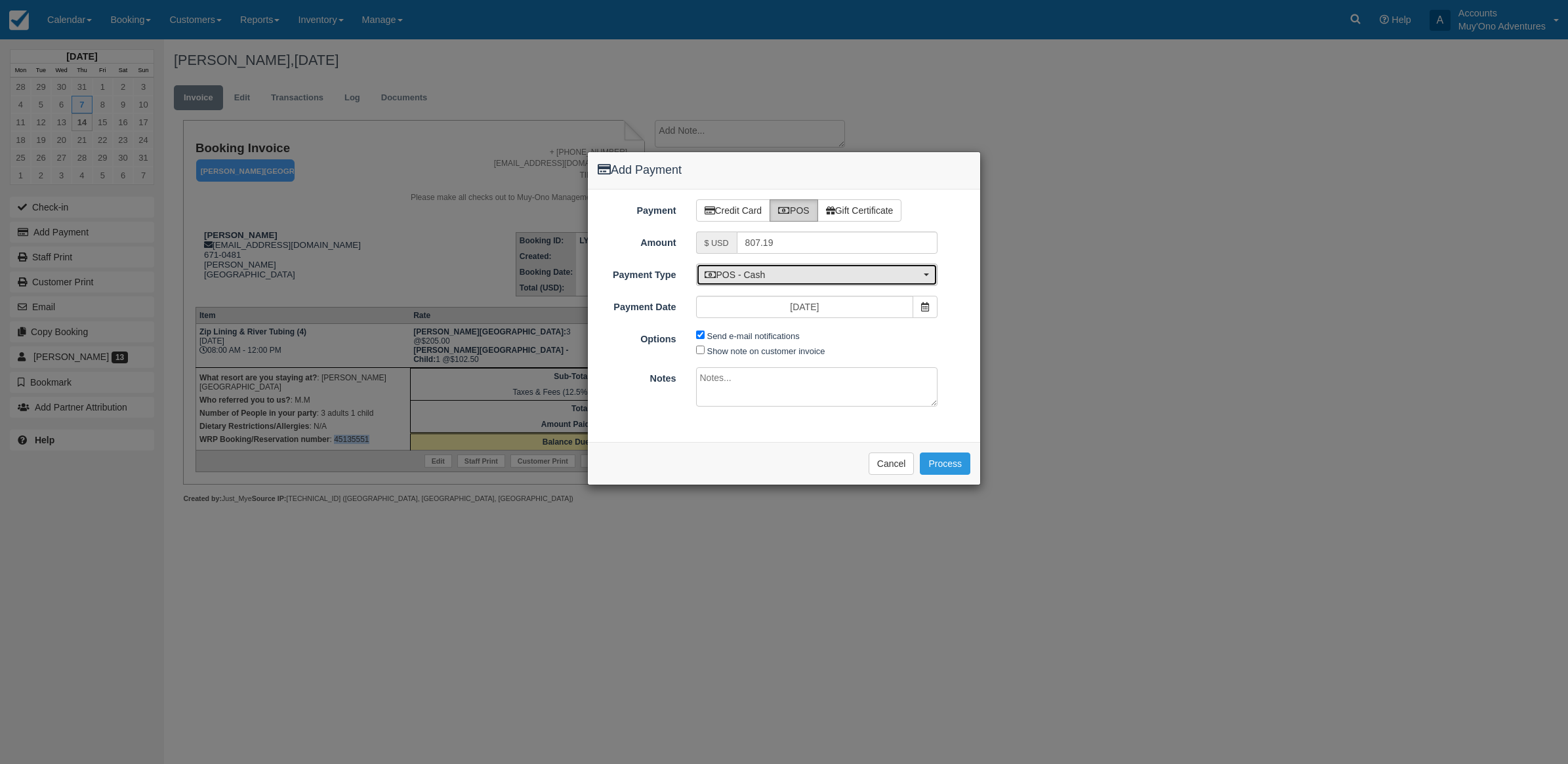
click at [746, 270] on span "POS - Cash" at bounding box center [813, 275] width 217 height 13
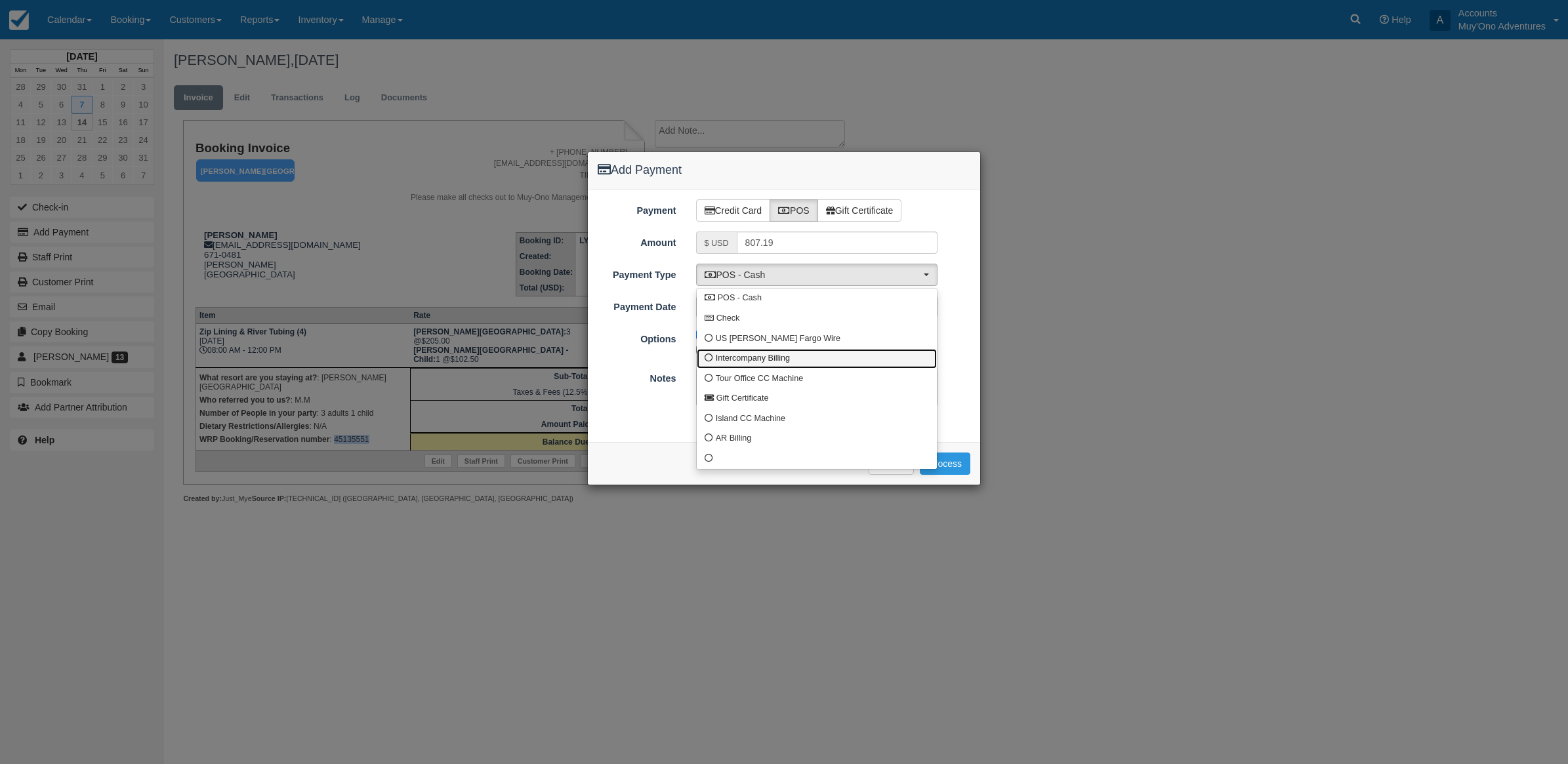
click at [733, 359] on span "Intercompany Billing" at bounding box center [752, 359] width 74 height 11
select select "custom4"
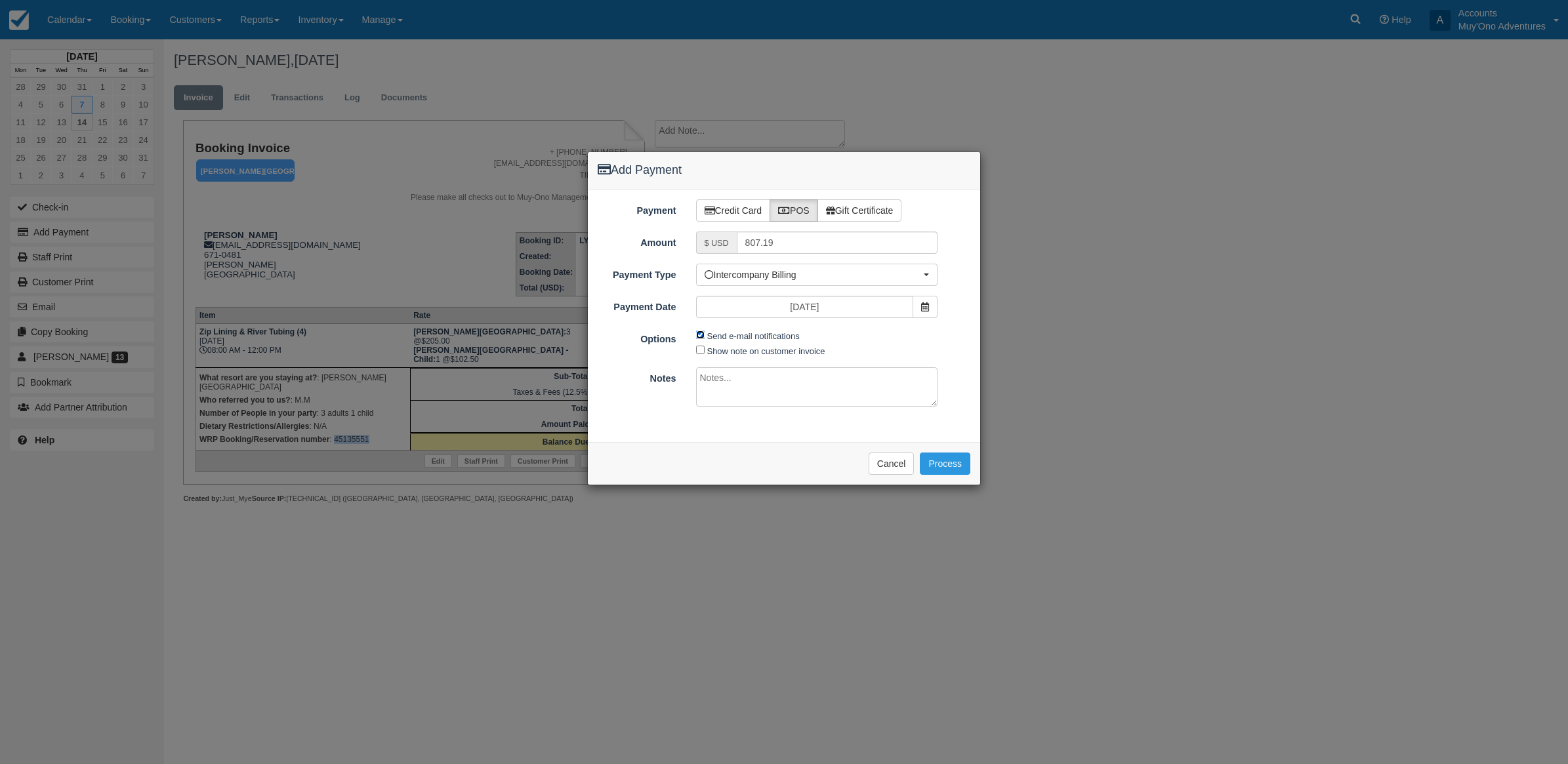
click at [698, 336] on input "Send e-mail notifications" at bounding box center [700, 335] width 9 height 9
checkbox input "false"
click at [750, 389] on textarea at bounding box center [817, 387] width 242 height 39
type textarea "Invoiced in HBR CT"
click at [952, 463] on button "Process" at bounding box center [945, 463] width 50 height 22
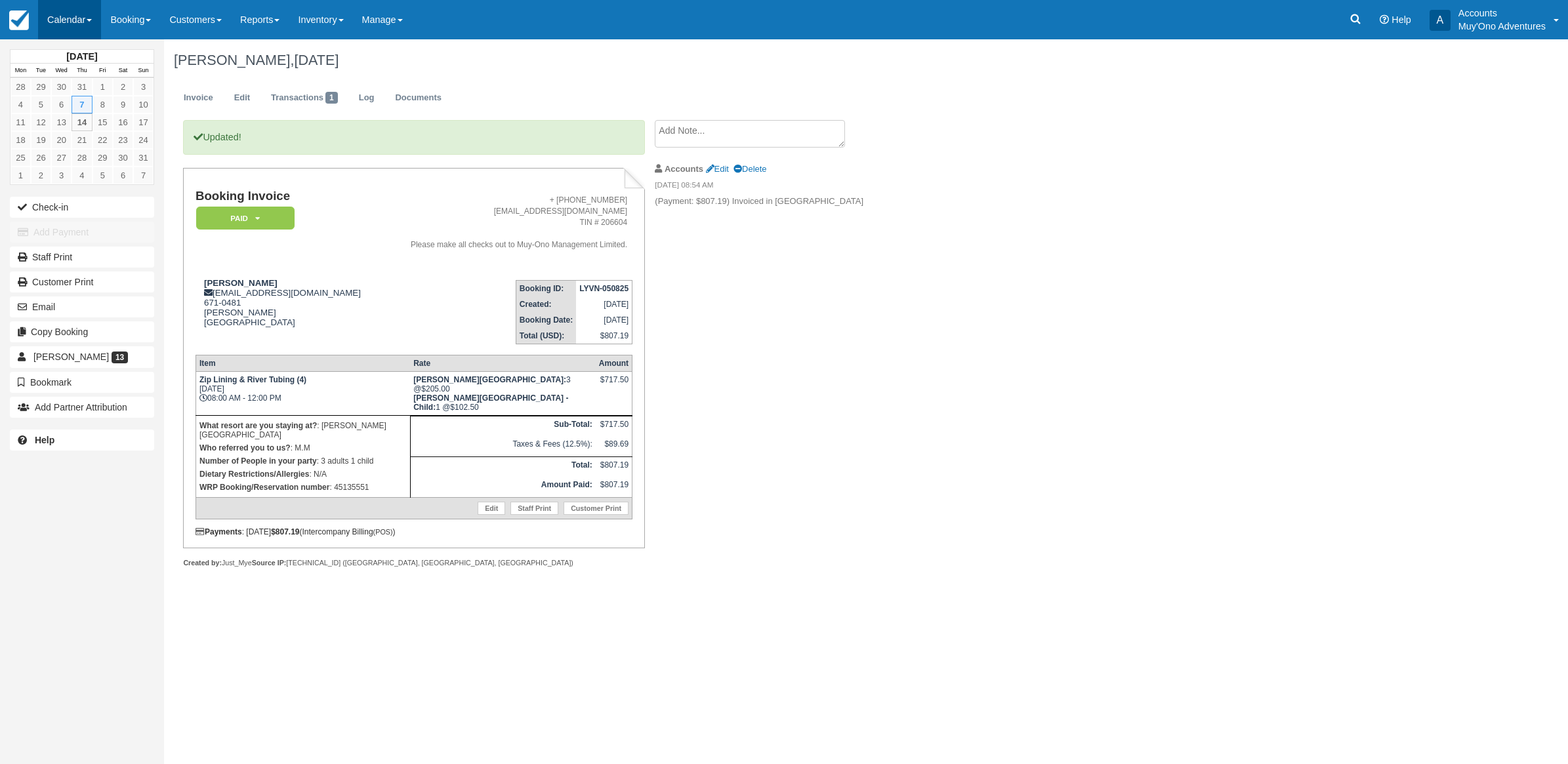
click at [77, 27] on link "Calendar" at bounding box center [70, 19] width 63 height 39
click at [106, 138] on link "Week" at bounding box center [90, 151] width 103 height 27
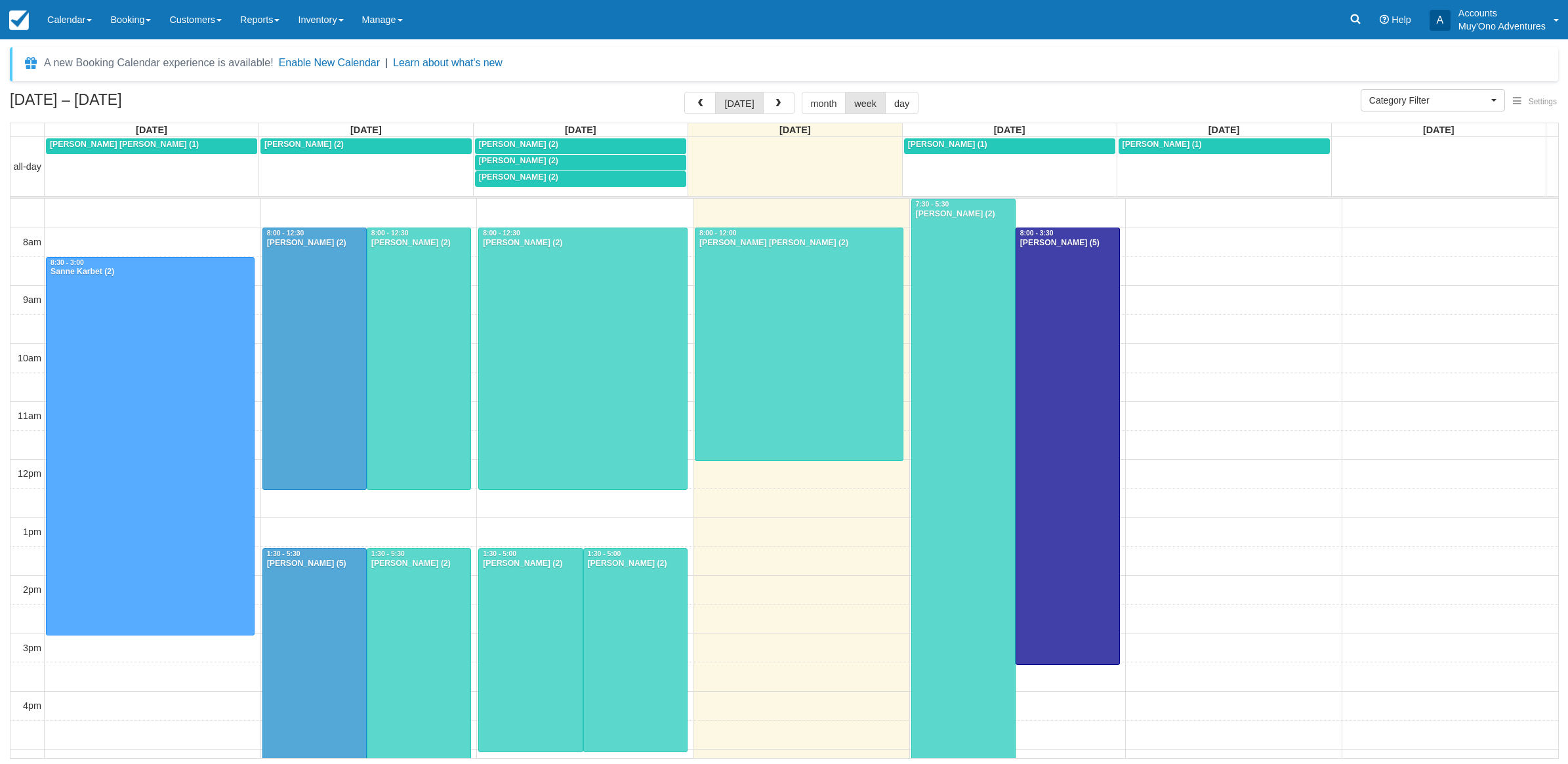
select select
click at [84, 30] on link "Calendar" at bounding box center [70, 19] width 63 height 39
click at [78, 128] on link "Month" at bounding box center [90, 124] width 103 height 27
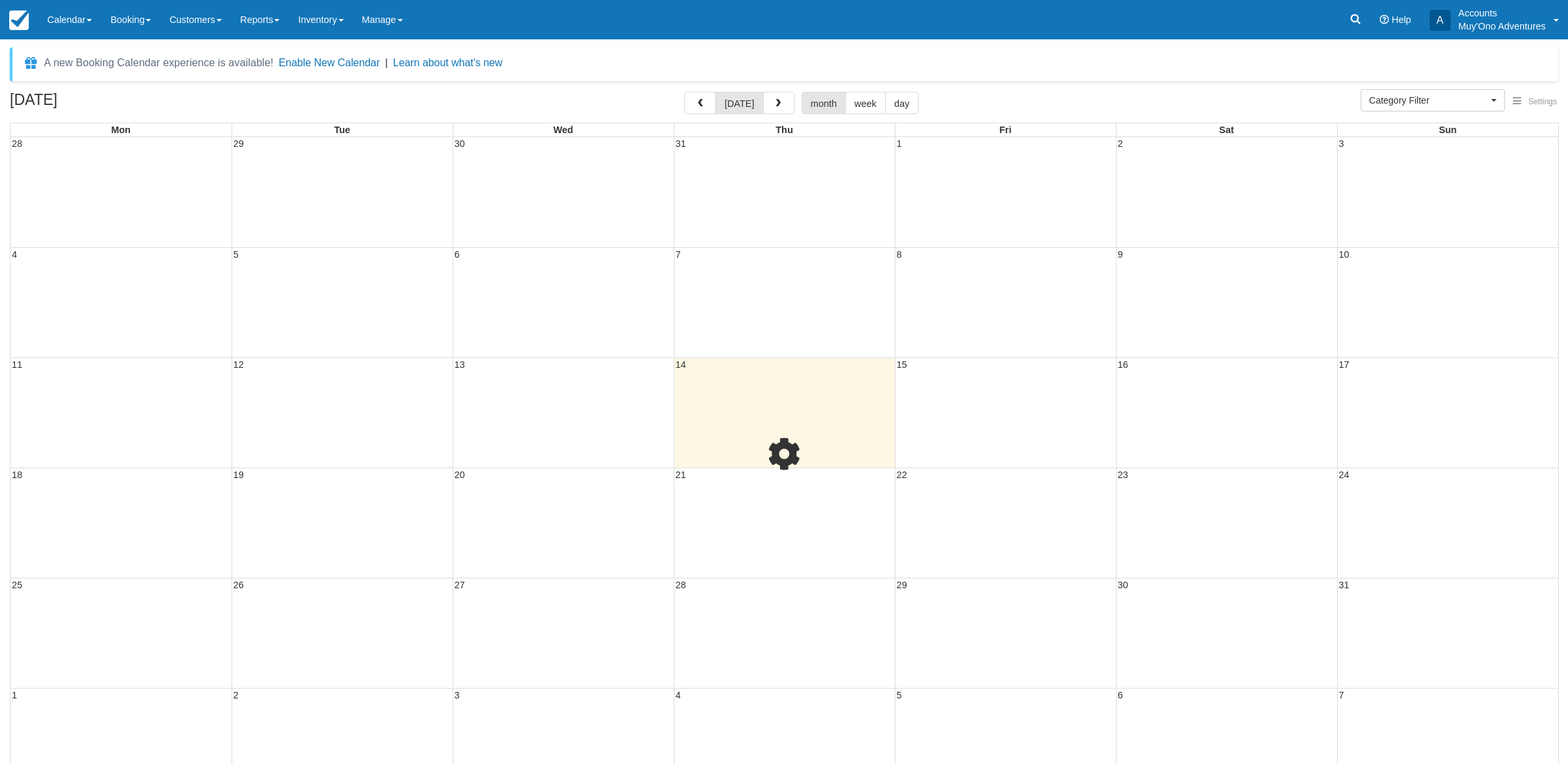
select select
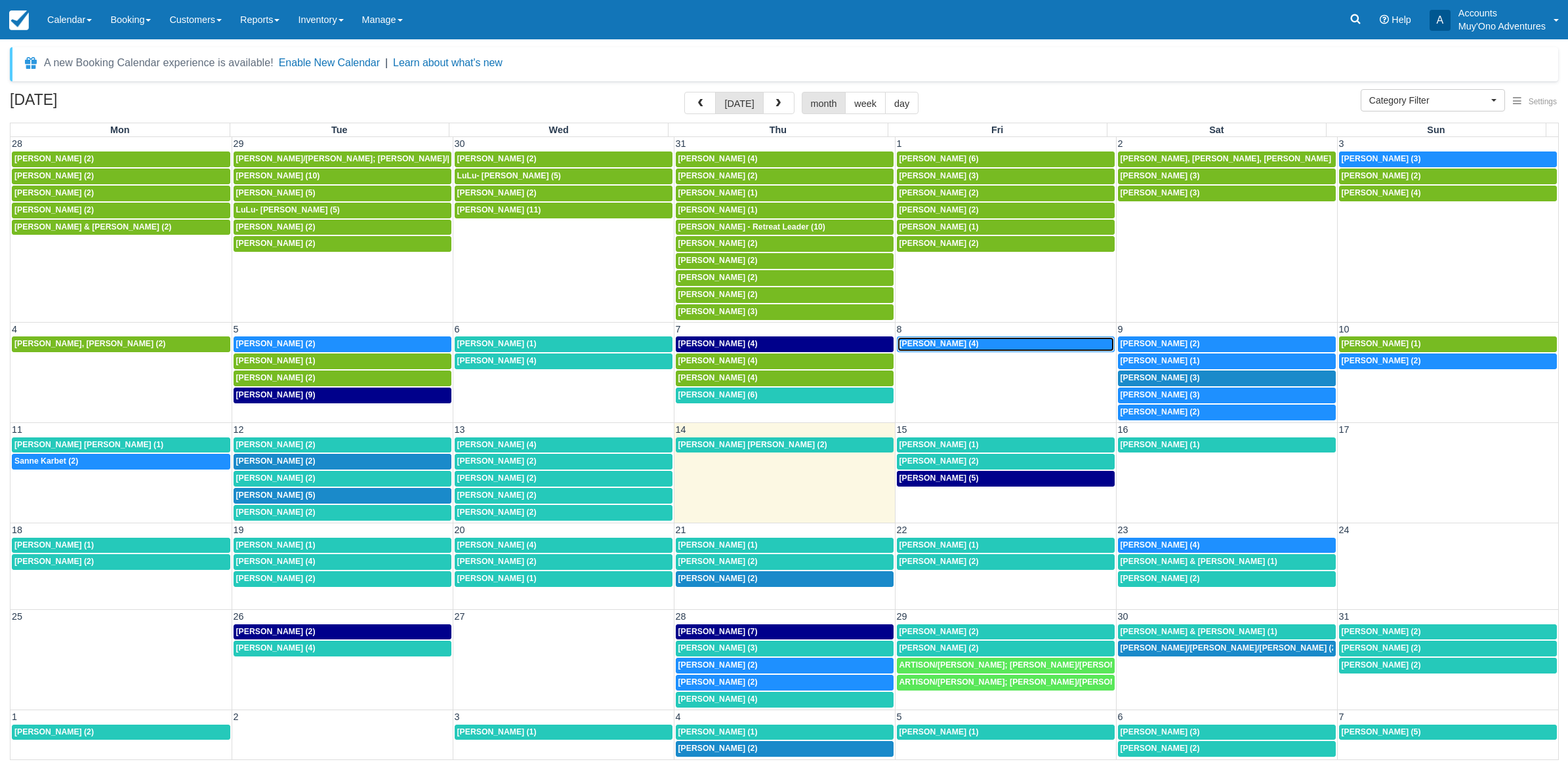
click at [925, 343] on span "Joanne Ledoux (4)" at bounding box center [939, 344] width 80 height 9
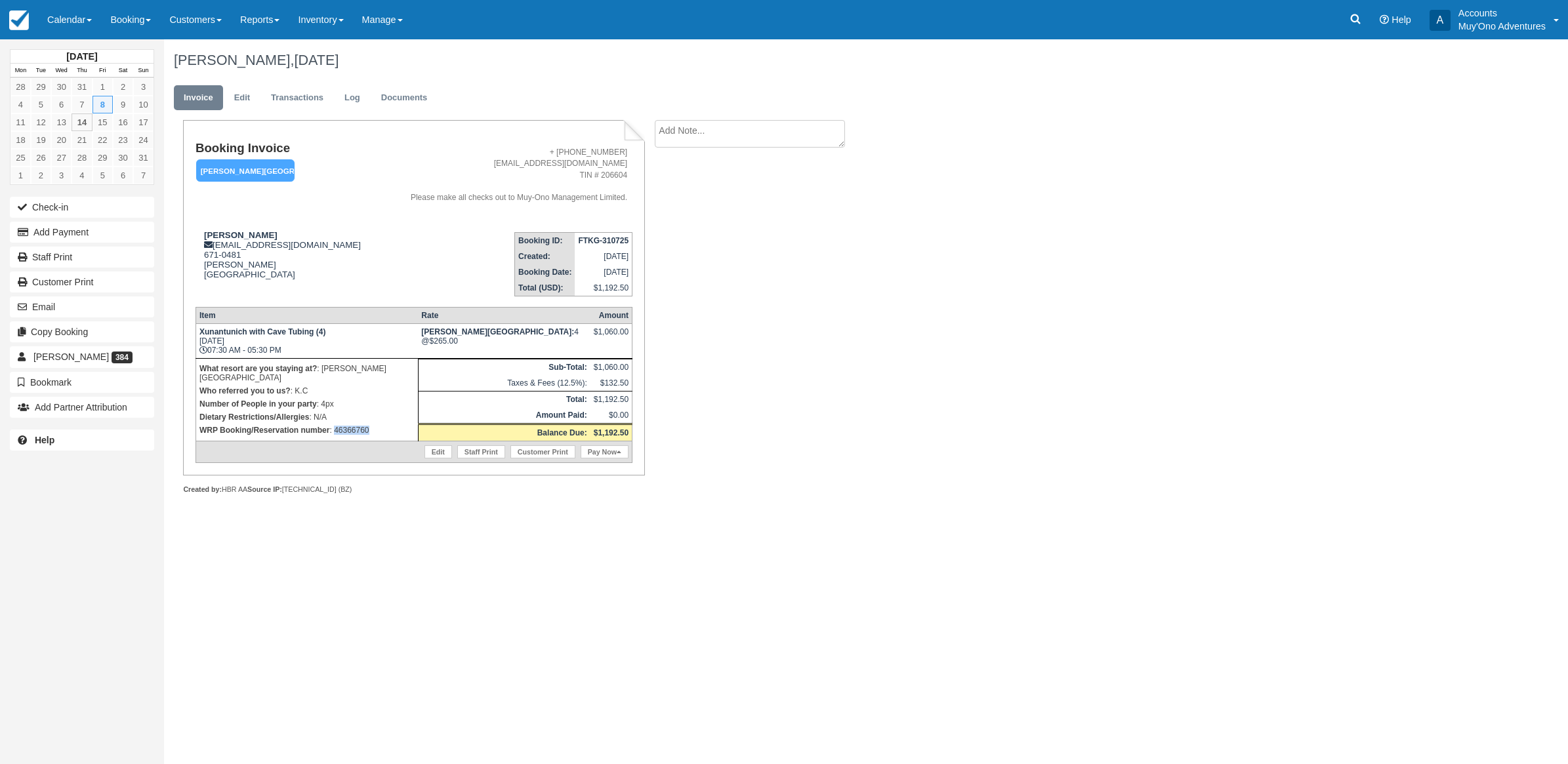
drag, startPoint x: 372, startPoint y: 420, endPoint x: 335, endPoint y: 424, distance: 37.2
click at [335, 424] on p "WRP Booking/Reservation number : 46366760" at bounding box center [307, 430] width 215 height 13
copy p "46366760"
click at [52, 236] on button "Add Payment" at bounding box center [82, 232] width 144 height 21
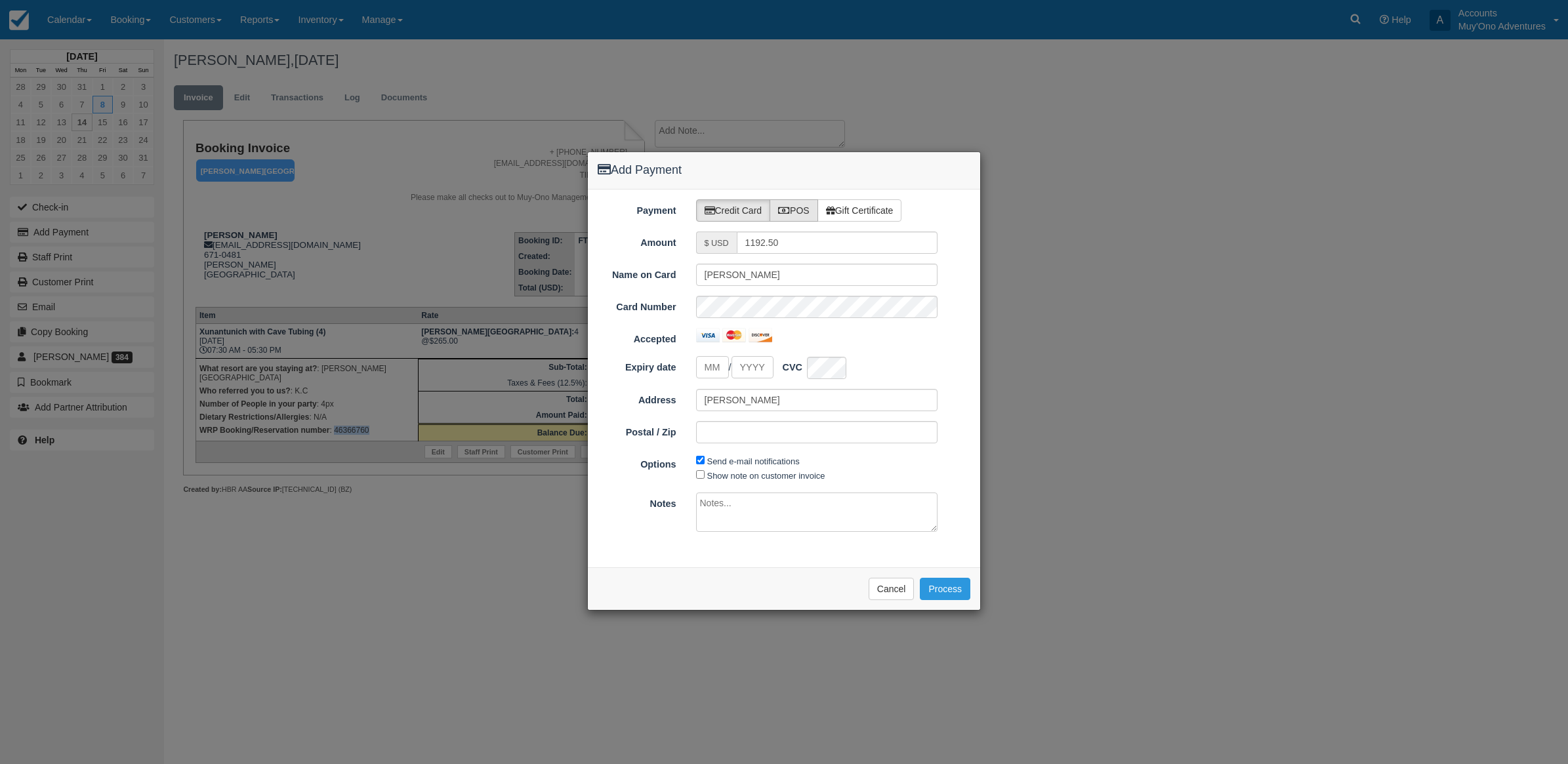
click at [785, 207] on icon at bounding box center [784, 210] width 11 height 9
radio input "true"
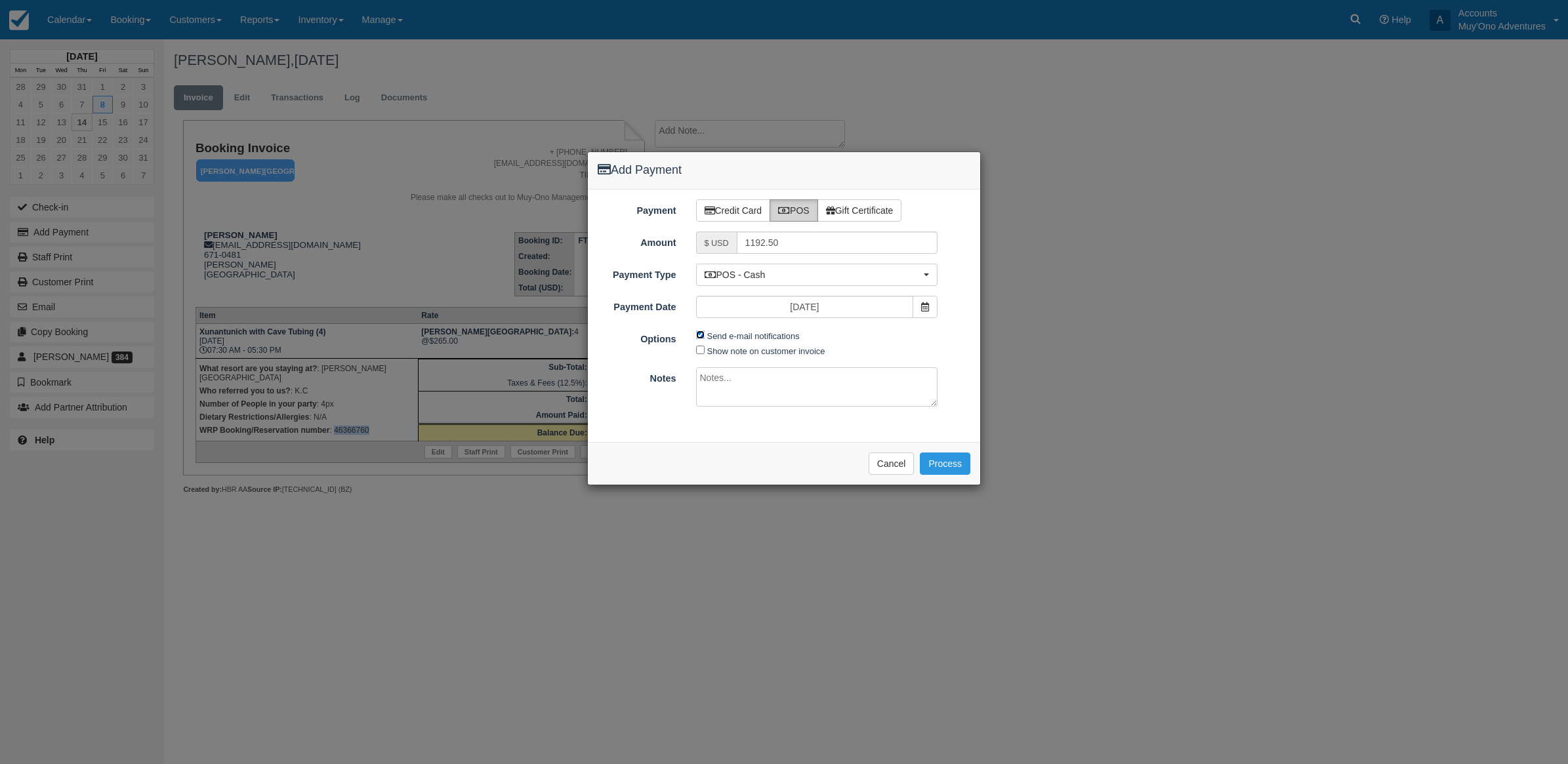
click at [696, 333] on input "Send e-mail notifications" at bounding box center [700, 335] width 9 height 9
checkbox input "false"
click at [719, 249] on span "$ USD" at bounding box center [716, 242] width 41 height 22
click at [716, 273] on span "POS - Cash" at bounding box center [813, 275] width 217 height 13
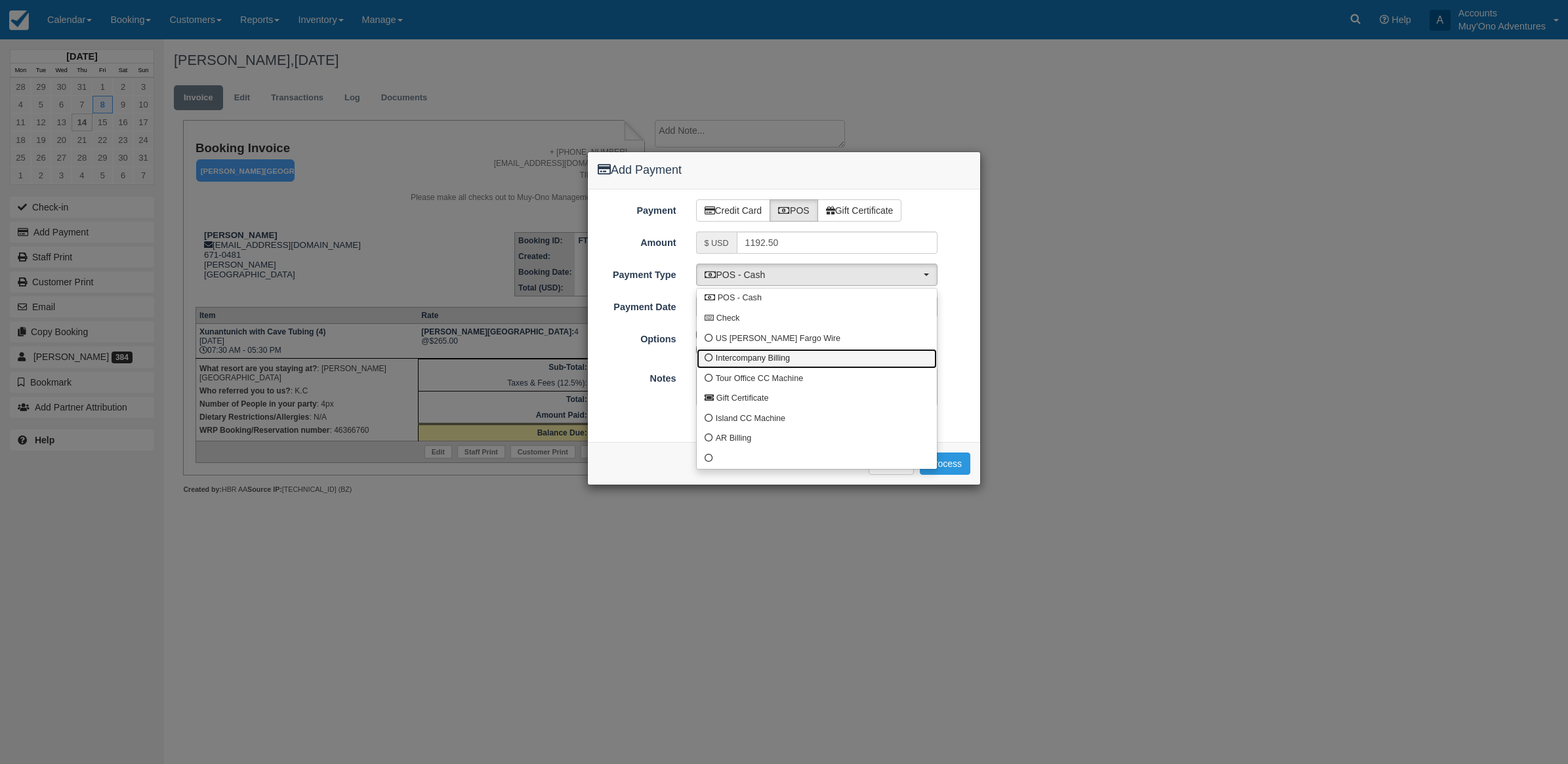
click at [720, 363] on span "Intercompany Billing" at bounding box center [752, 359] width 74 height 11
select select "custom4"
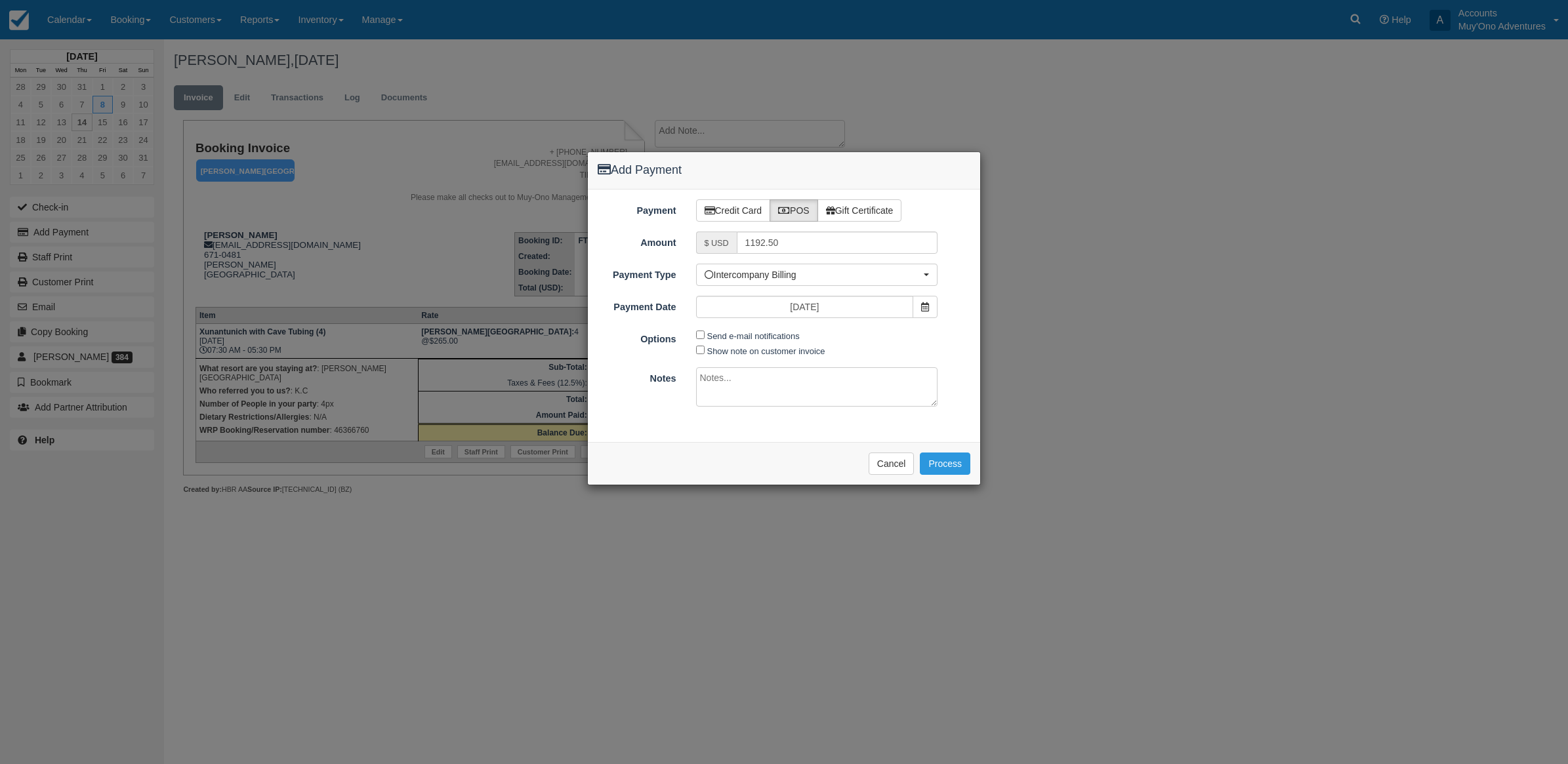
click at [720, 384] on textarea at bounding box center [817, 387] width 242 height 39
type textarea "Invoiced in HBR CT"
click at [943, 463] on button "Process" at bounding box center [945, 463] width 50 height 22
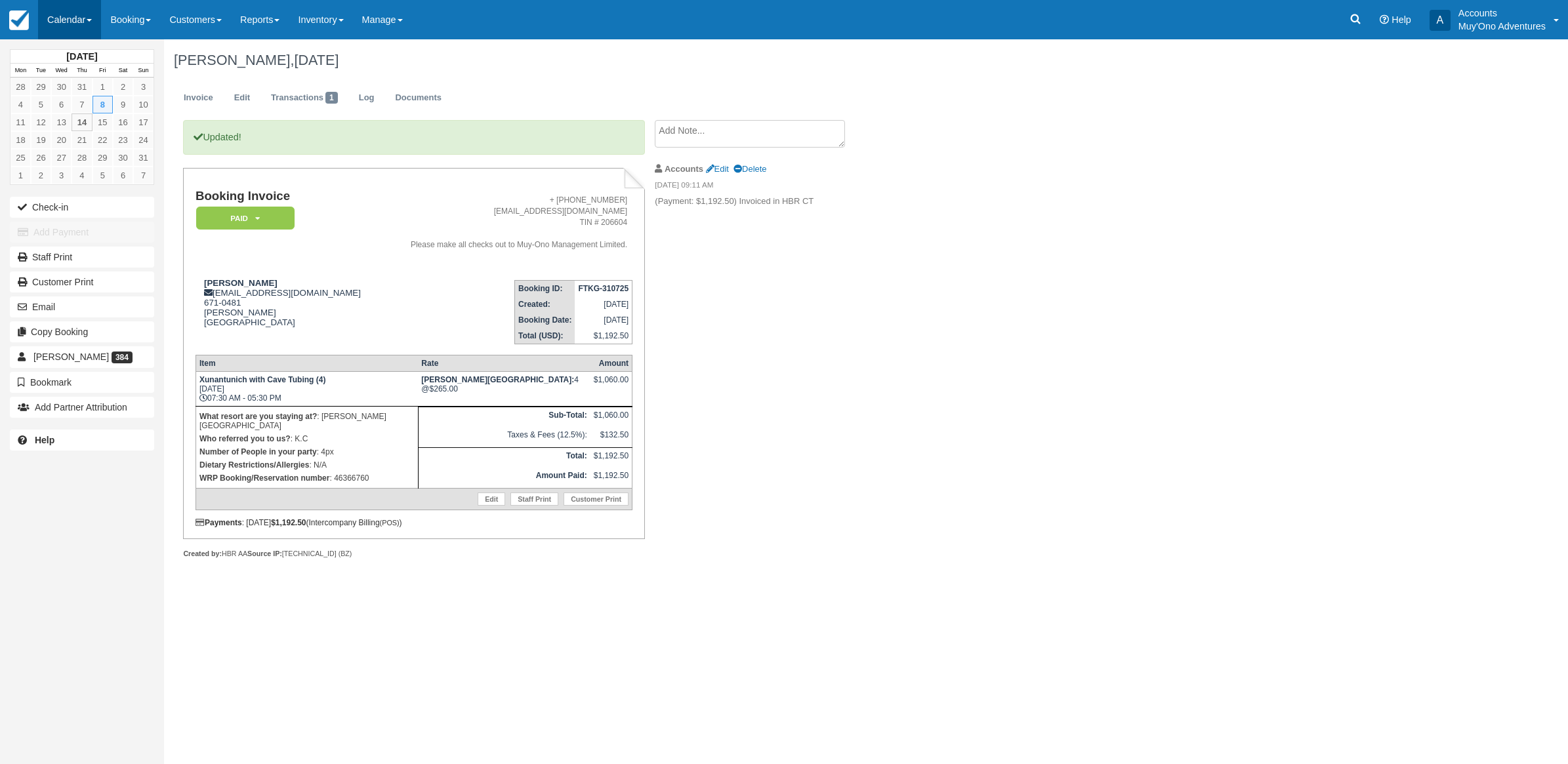
click at [48, 16] on link "Calendar" at bounding box center [70, 19] width 63 height 39
click at [126, 113] on link "Month" at bounding box center [90, 124] width 103 height 27
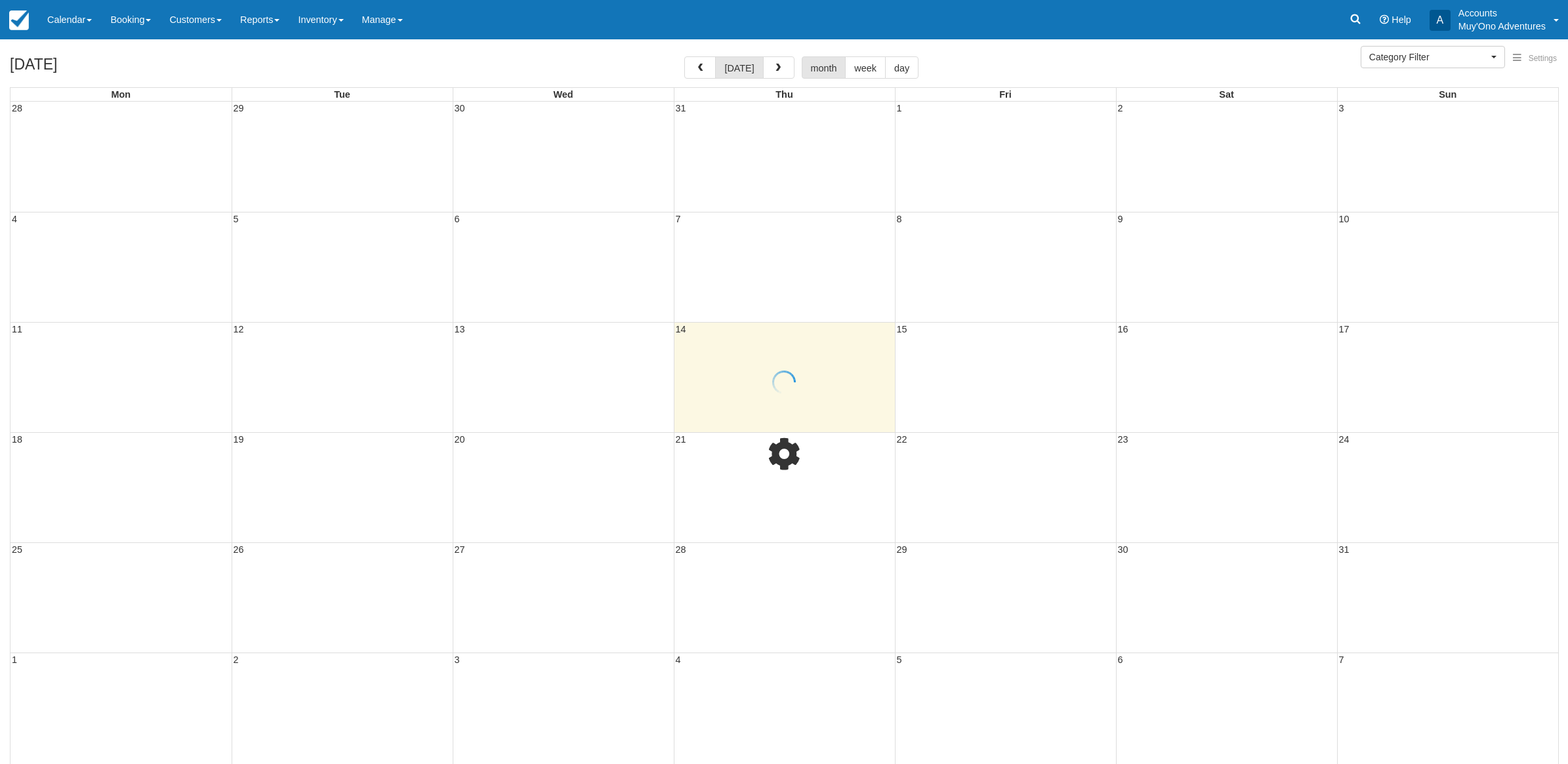
select select
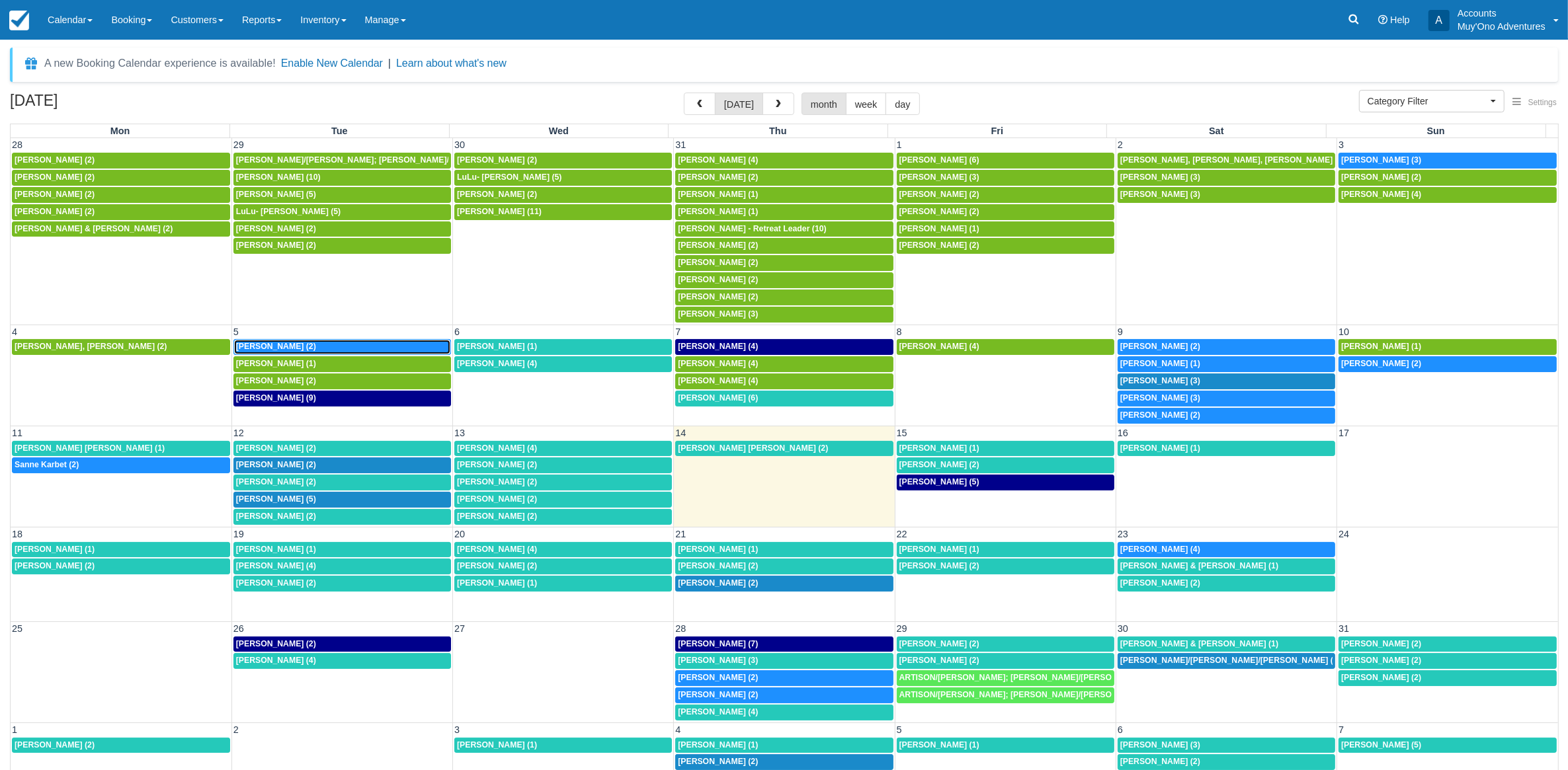
click at [318, 348] on div "[PERSON_NAME] (2)" at bounding box center [341, 347] width 212 height 11
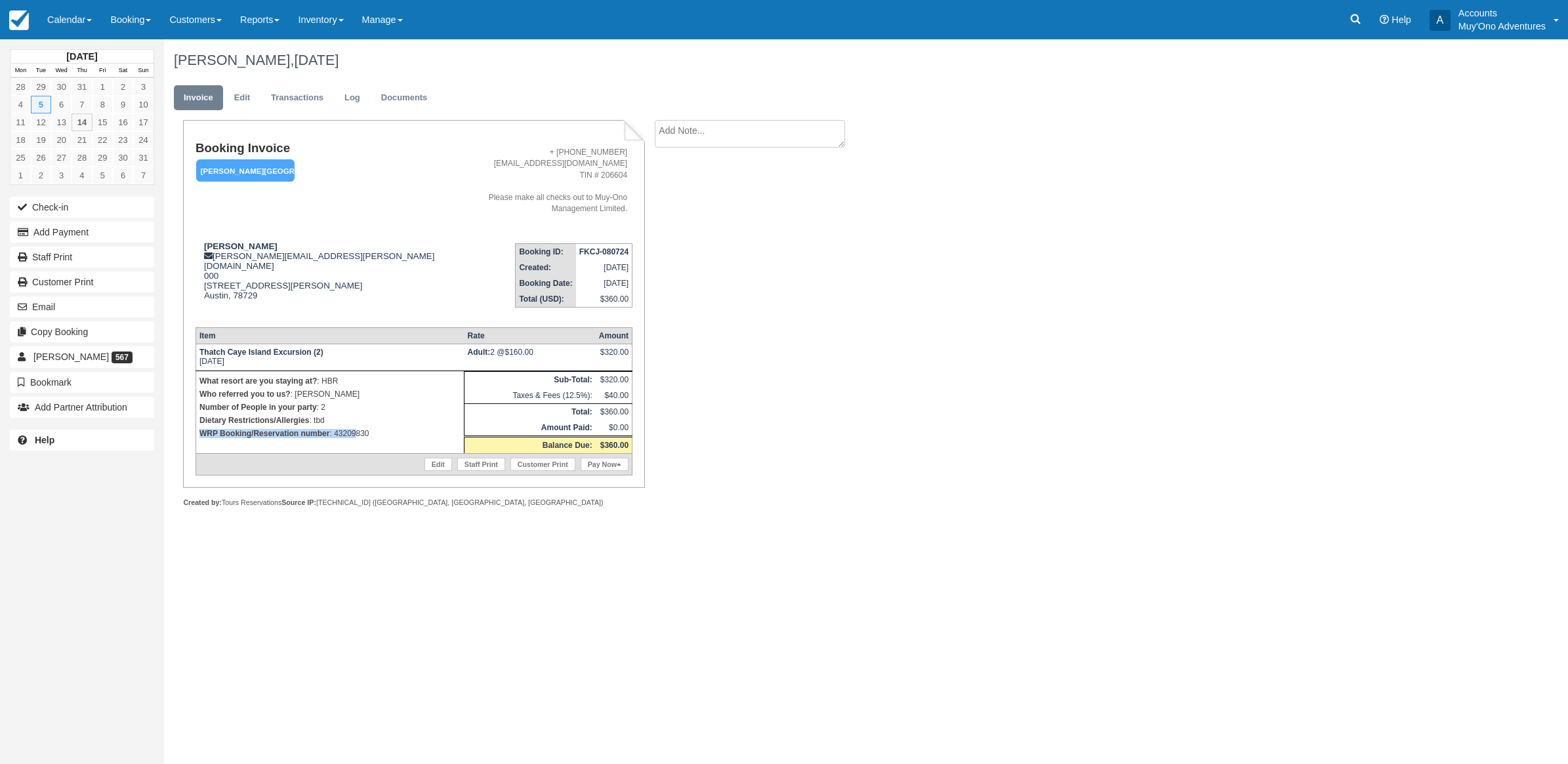
drag, startPoint x: 385, startPoint y: 401, endPoint x: 356, endPoint y: 417, distance: 33.1
click at [356, 417] on td "What resort are you staying at? : HBR Who referred you to us? : [PERSON_NAME] N…" at bounding box center [329, 412] width 268 height 82
click at [968, 385] on div "[PERSON_NAME], [DATE] Invoice Edit Transactions Log Documents Booking Invoice […" at bounding box center [752, 288] width 1176 height 496
drag, startPoint x: 380, startPoint y: 417, endPoint x: 335, endPoint y: 410, distance: 45.5
click at [335, 427] on p "WRP Booking/Reservation number : 43209830" at bounding box center [330, 433] width 261 height 13
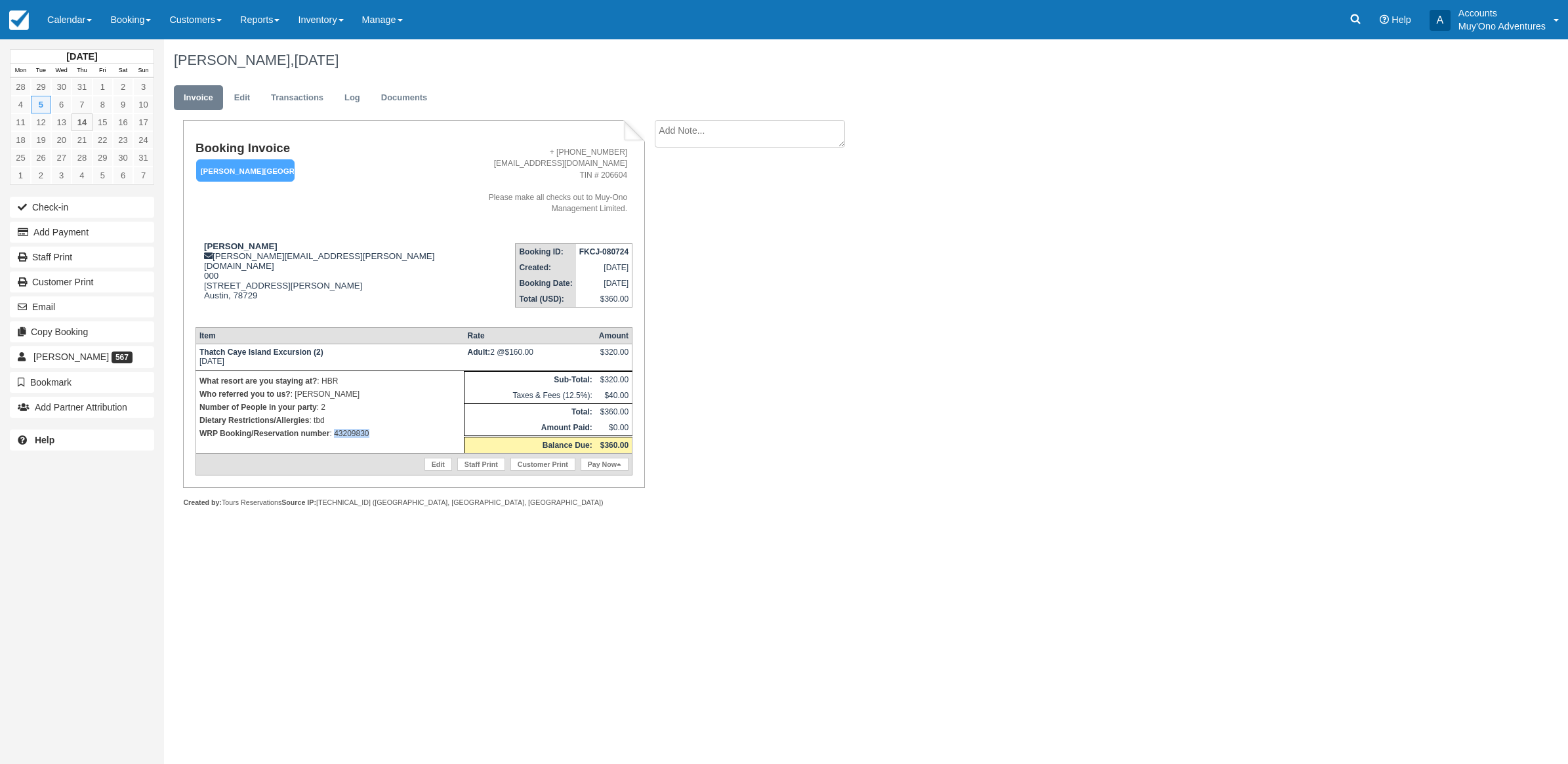
copy p "43209830"
click at [88, 236] on button "Add Payment" at bounding box center [82, 232] width 144 height 21
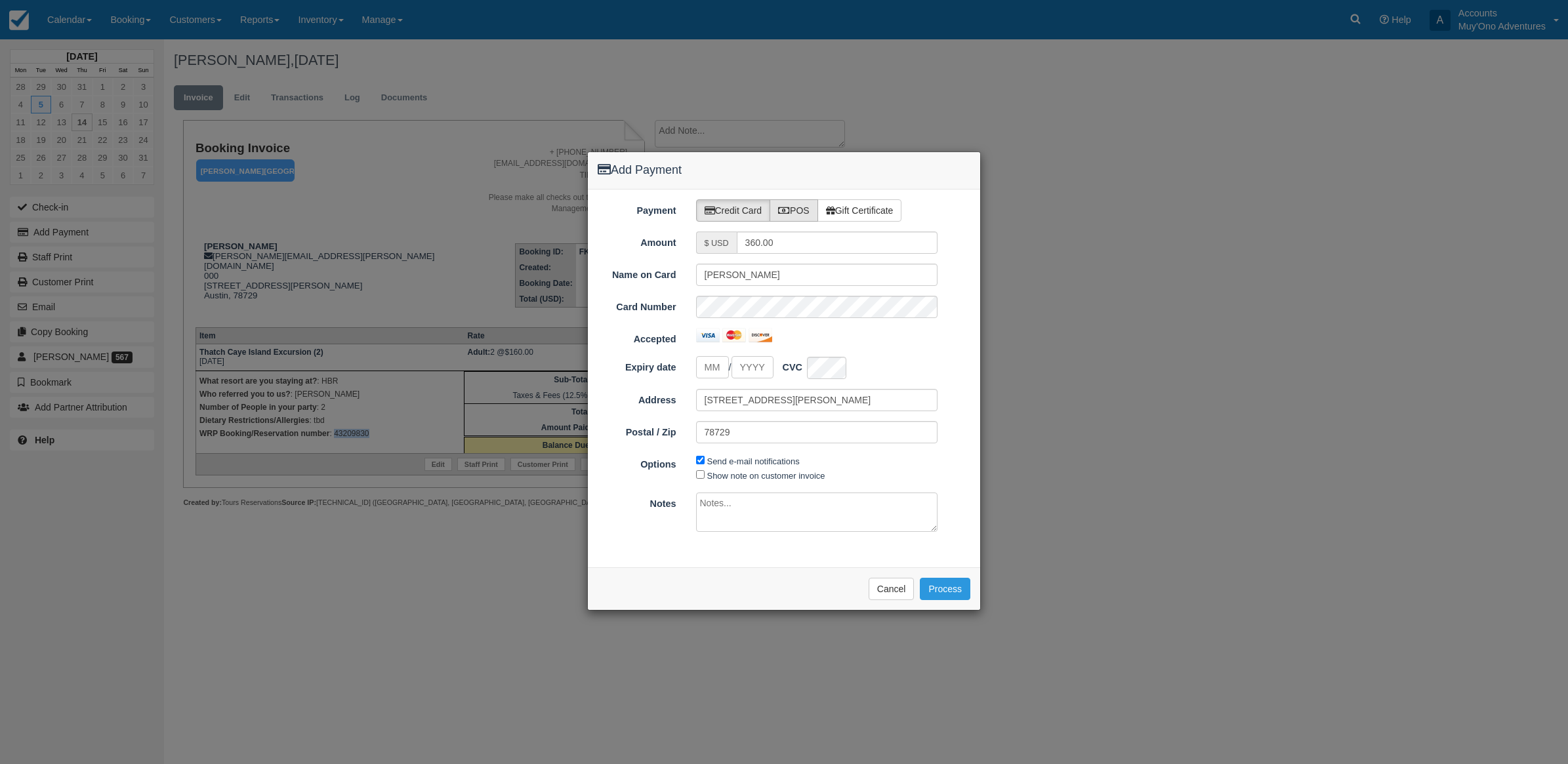
click at [789, 200] on label "POS" at bounding box center [794, 210] width 49 height 22
radio input "true"
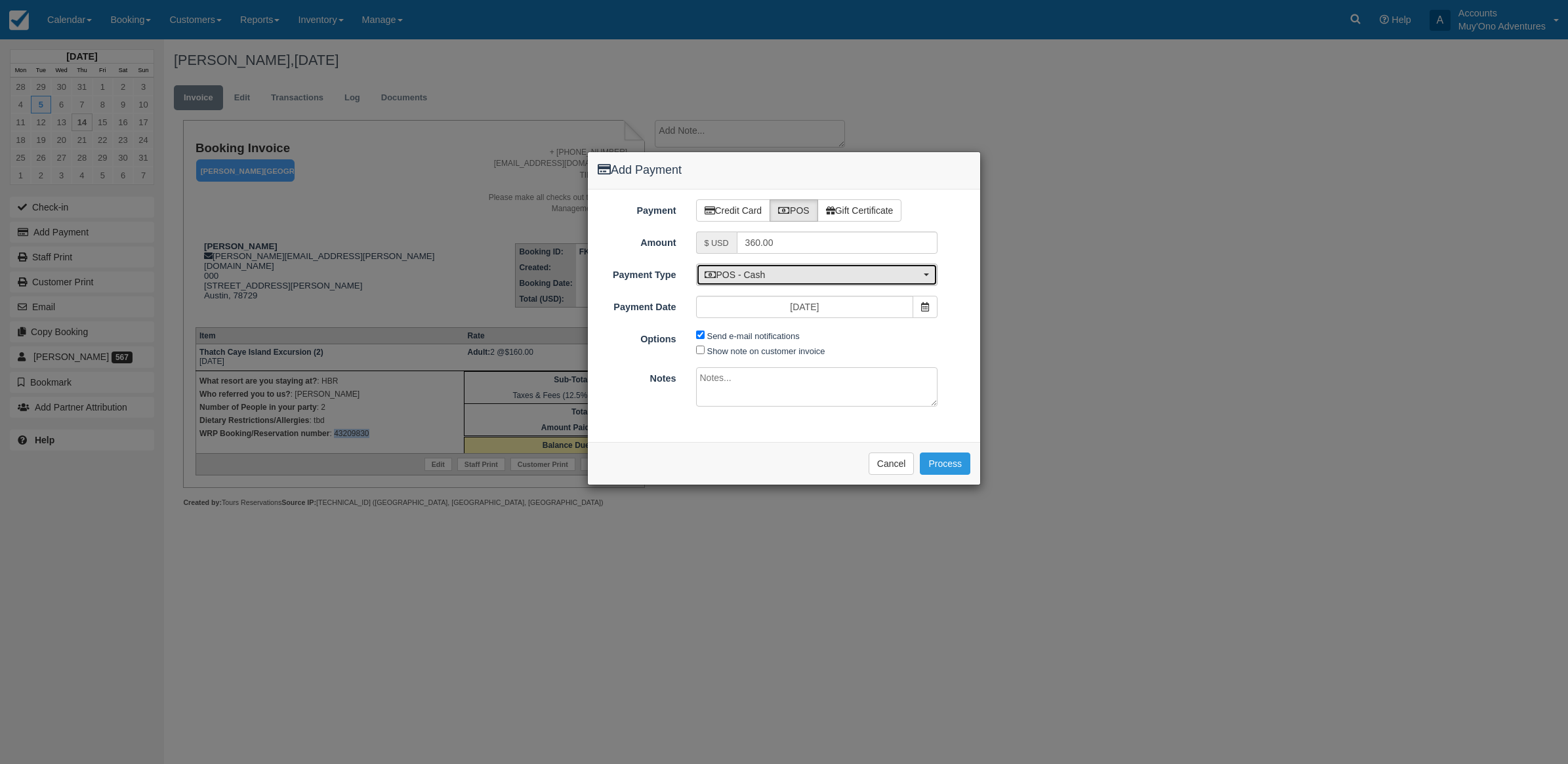
click at [798, 264] on button "POS - Cash" at bounding box center [817, 275] width 242 height 22
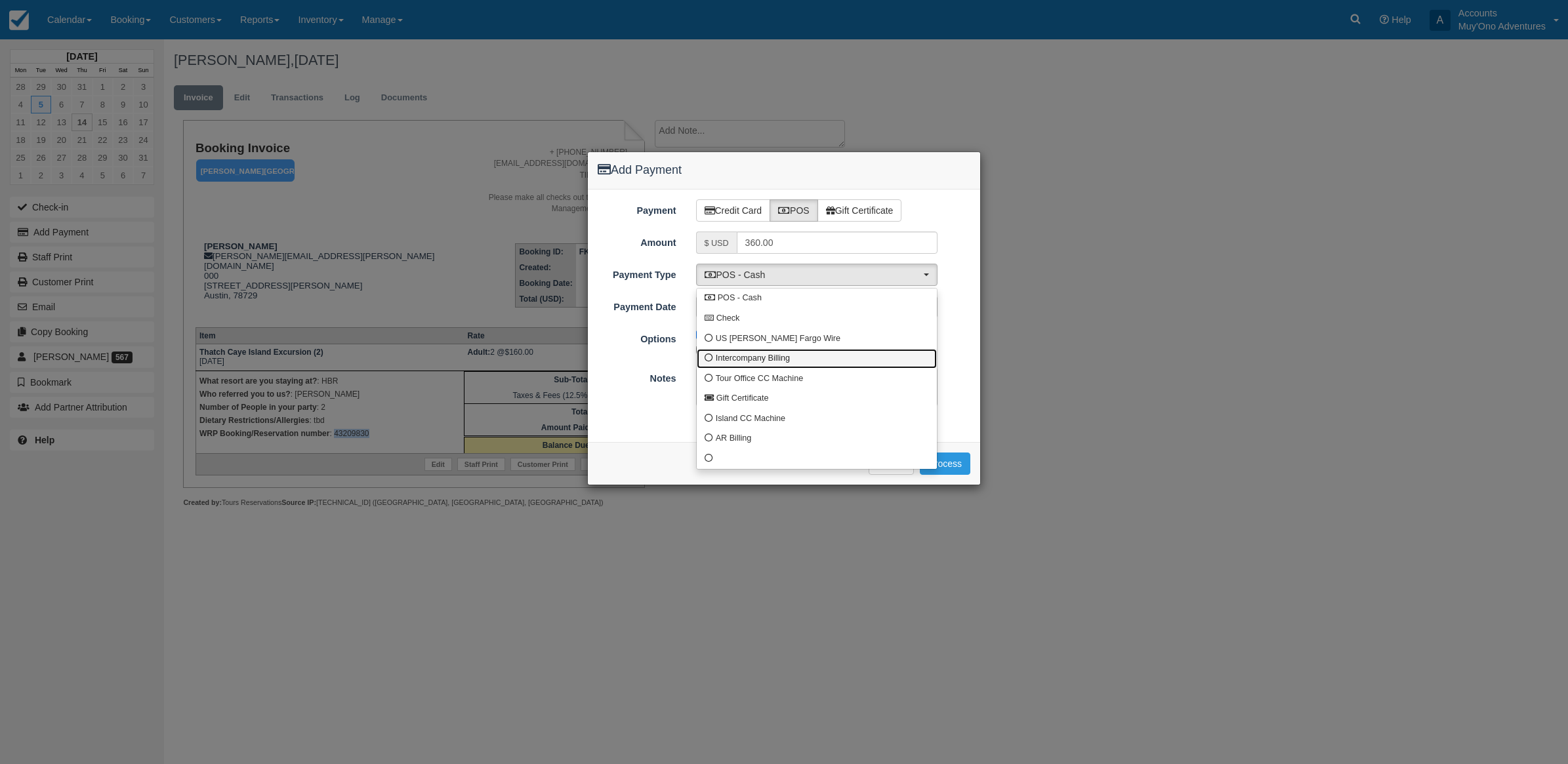
click at [782, 364] on span "Intercompany Billing" at bounding box center [752, 359] width 74 height 11
select select "custom4"
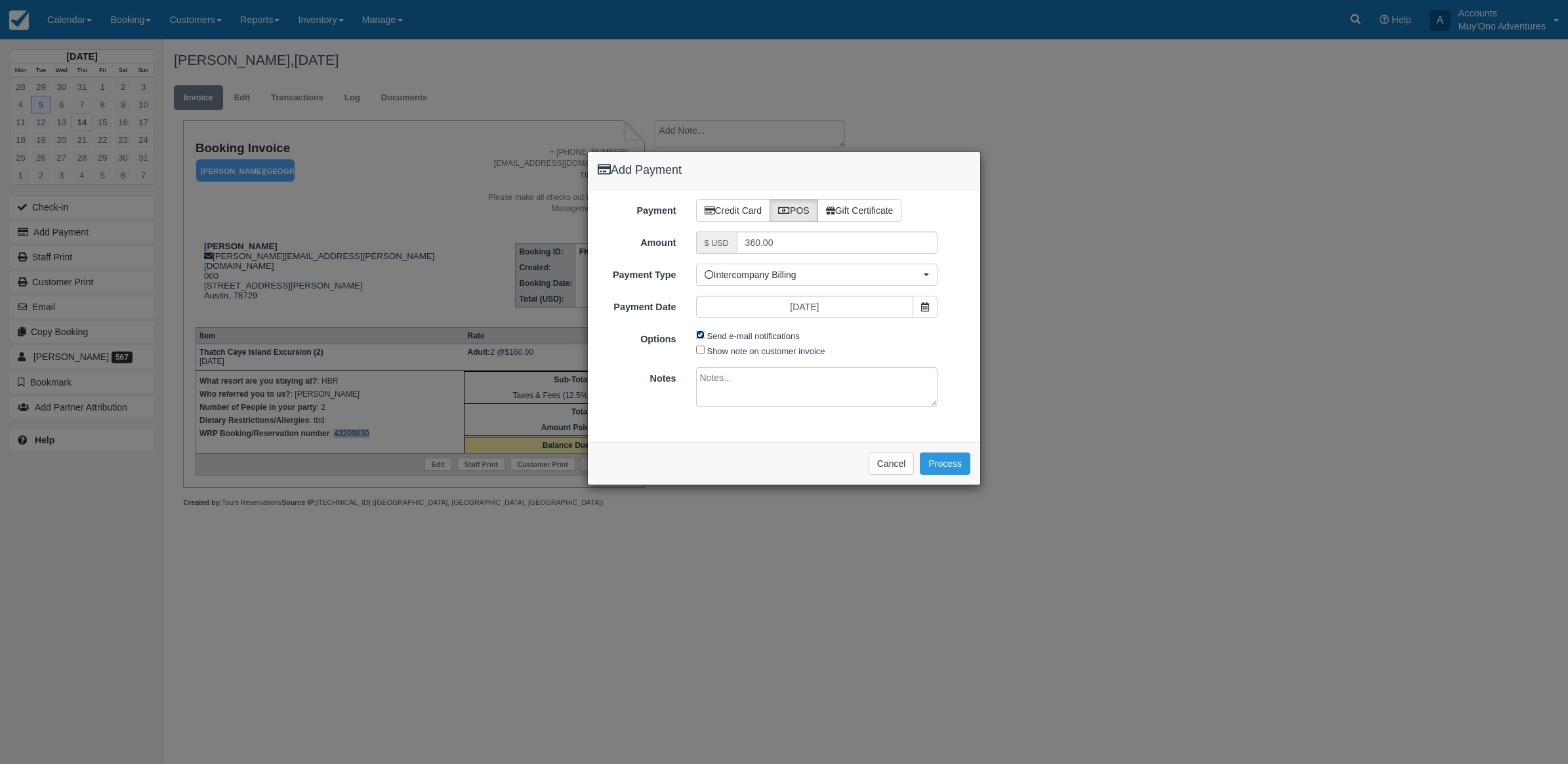
click at [700, 334] on input "Send e-mail notifications" at bounding box center [700, 335] width 9 height 9
checkbox input "false"
drag, startPoint x: 726, startPoint y: 390, endPoint x: 715, endPoint y: 392, distance: 11.2
click at [727, 390] on textarea at bounding box center [817, 387] width 242 height 39
type textarea "Invoiced in HBR CT"
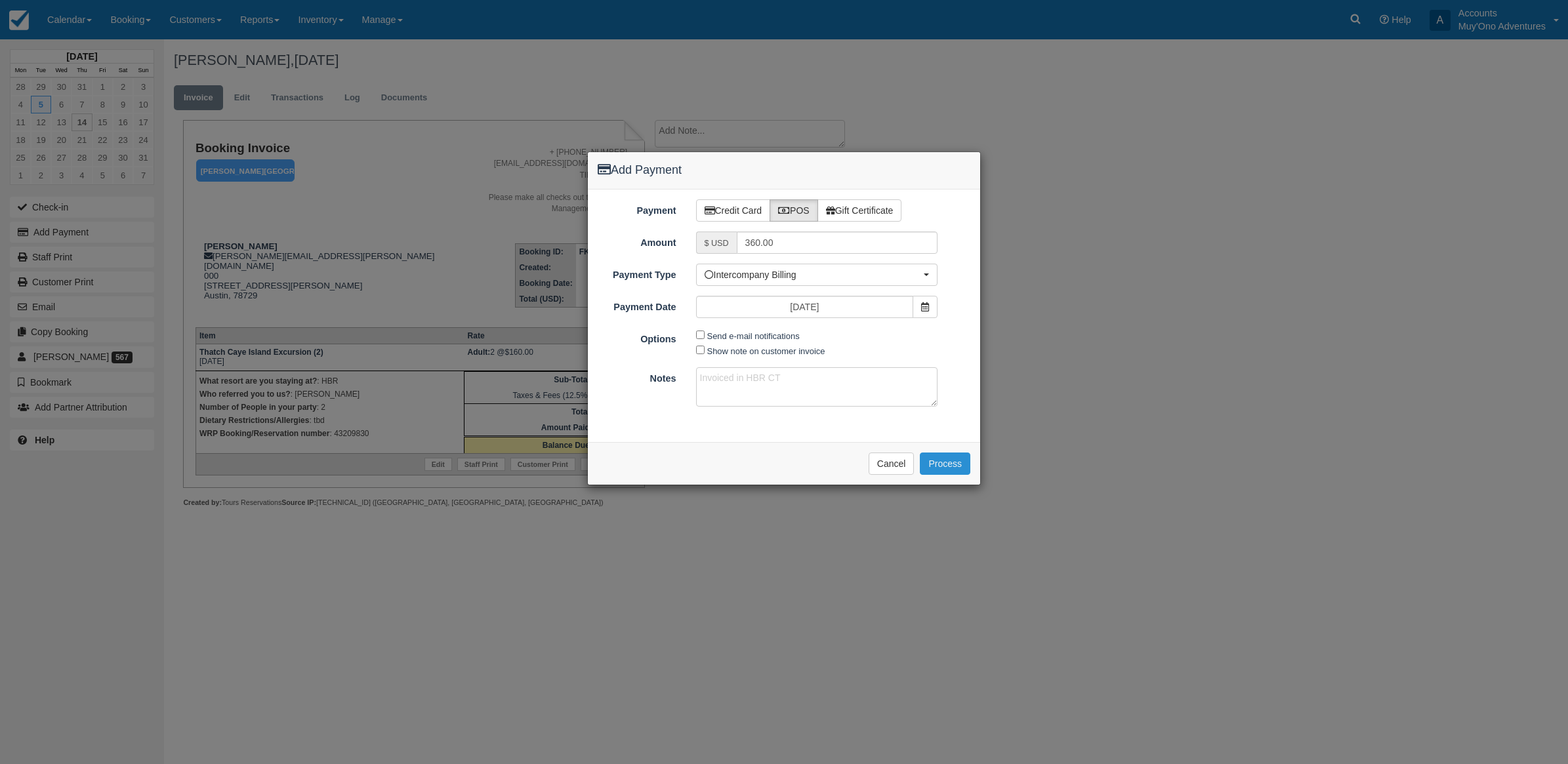
click at [949, 457] on button "Process" at bounding box center [945, 463] width 50 height 22
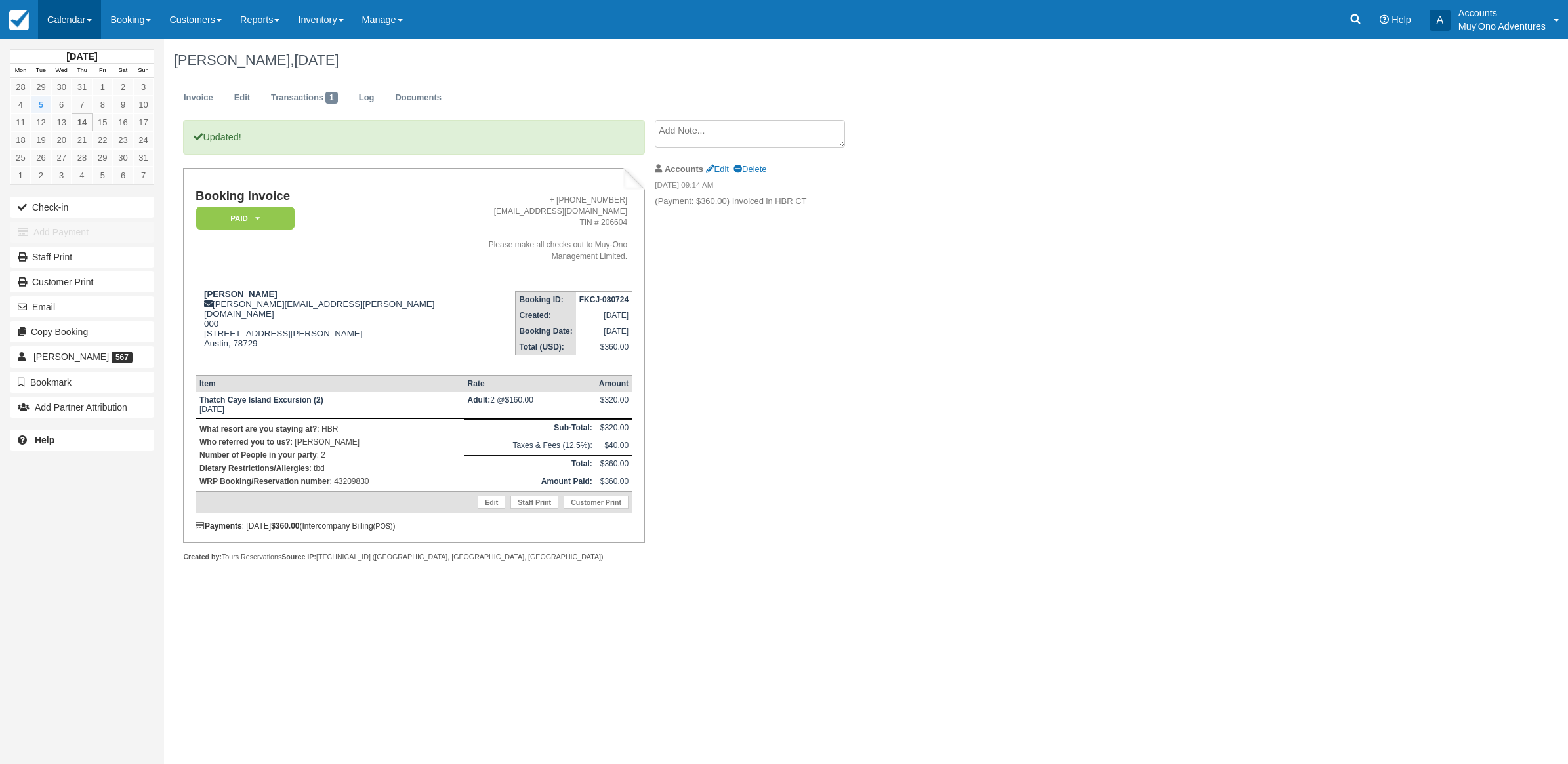
click at [63, 28] on link "Calendar" at bounding box center [70, 19] width 63 height 39
click at [88, 125] on link "Month" at bounding box center [90, 124] width 103 height 27
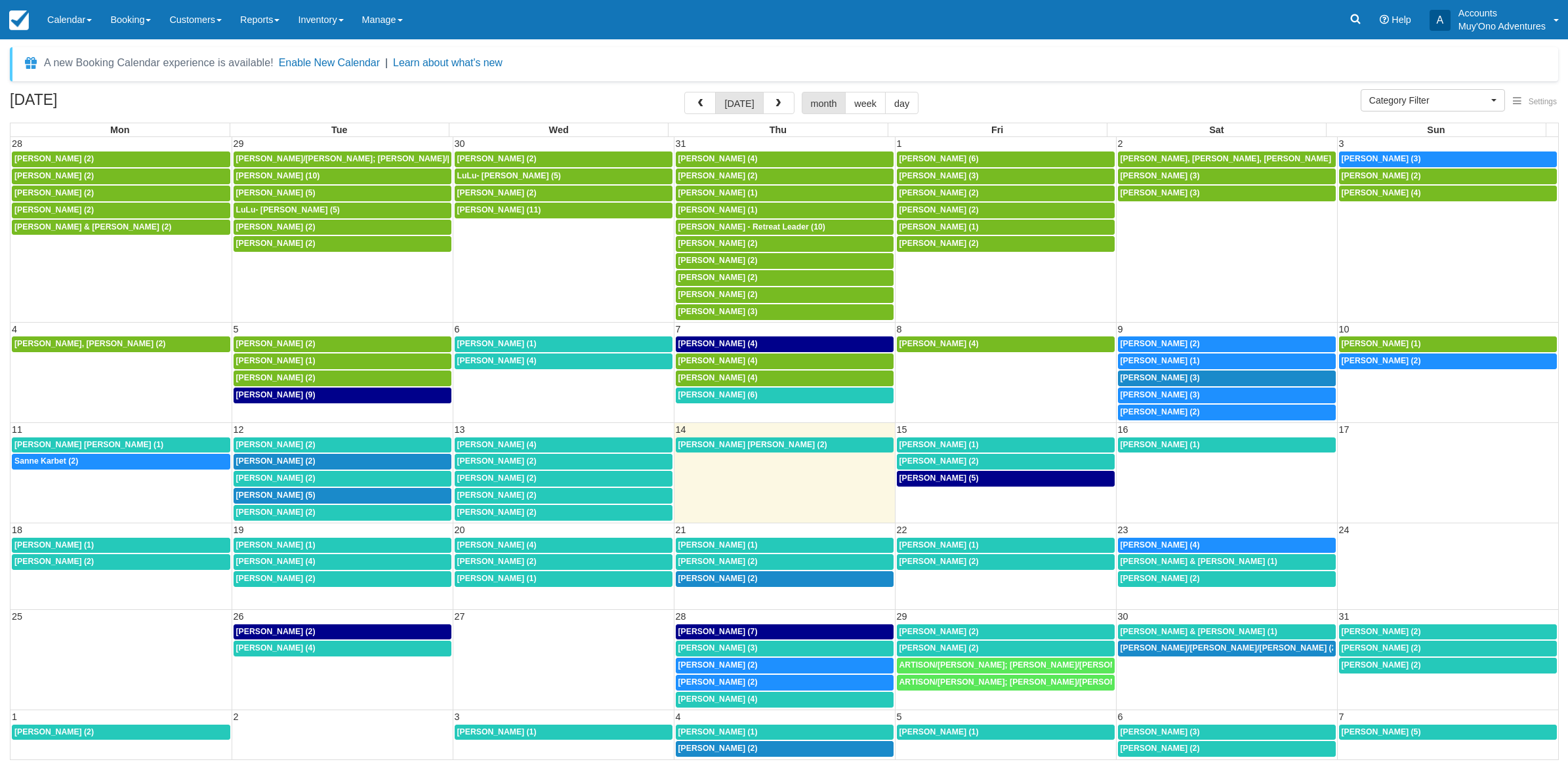
select select
click at [327, 401] on div "8a Eric Meissner (9)" at bounding box center [342, 395] width 212 height 11
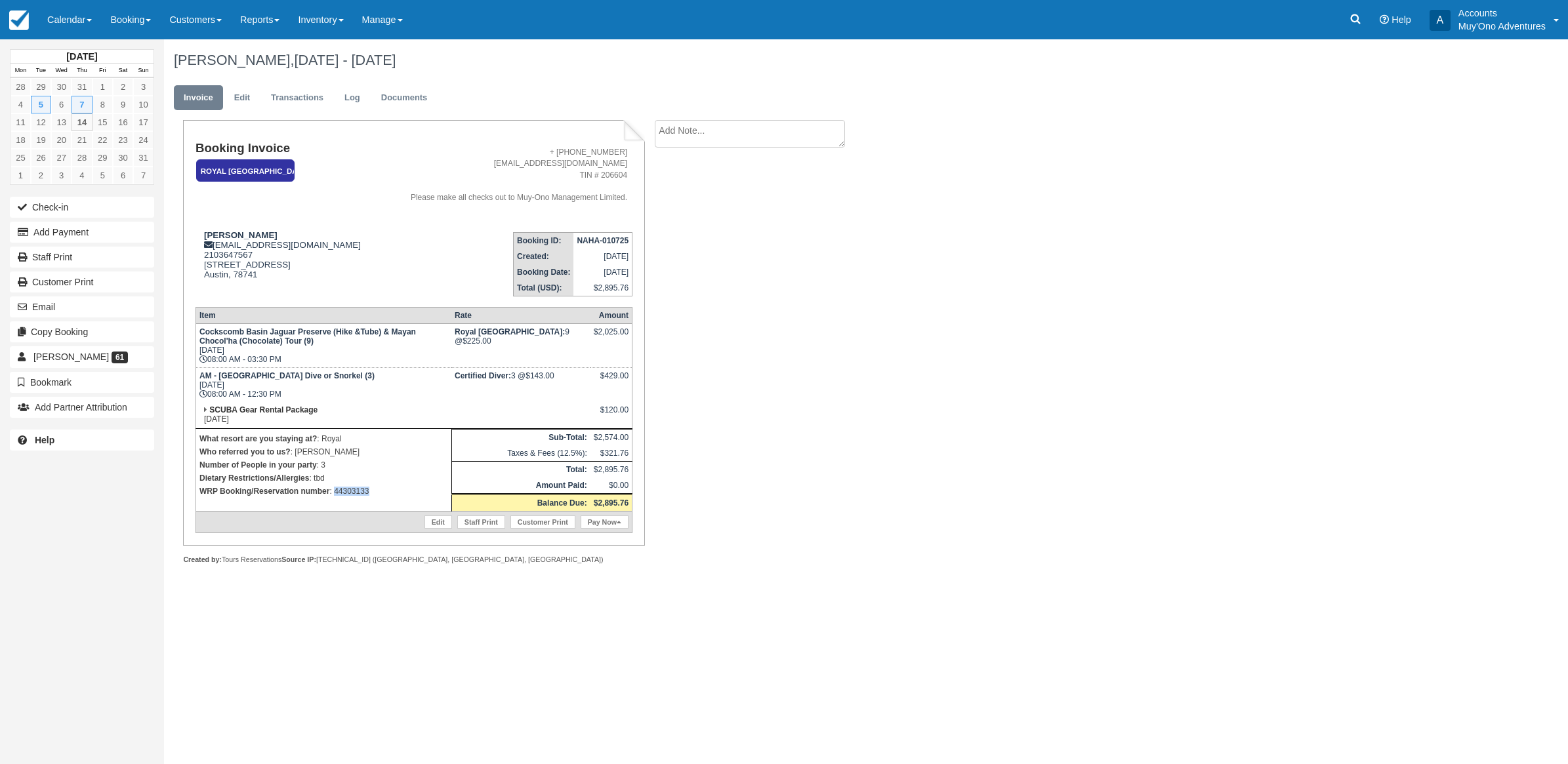
drag, startPoint x: 382, startPoint y: 493, endPoint x: 336, endPoint y: 491, distance: 46.0
click at [336, 491] on p "WRP Booking/Reservation number : 44303133" at bounding box center [324, 491] width 248 height 13
copy p "44303133"
click at [92, 238] on button "Add Payment" at bounding box center [82, 232] width 144 height 21
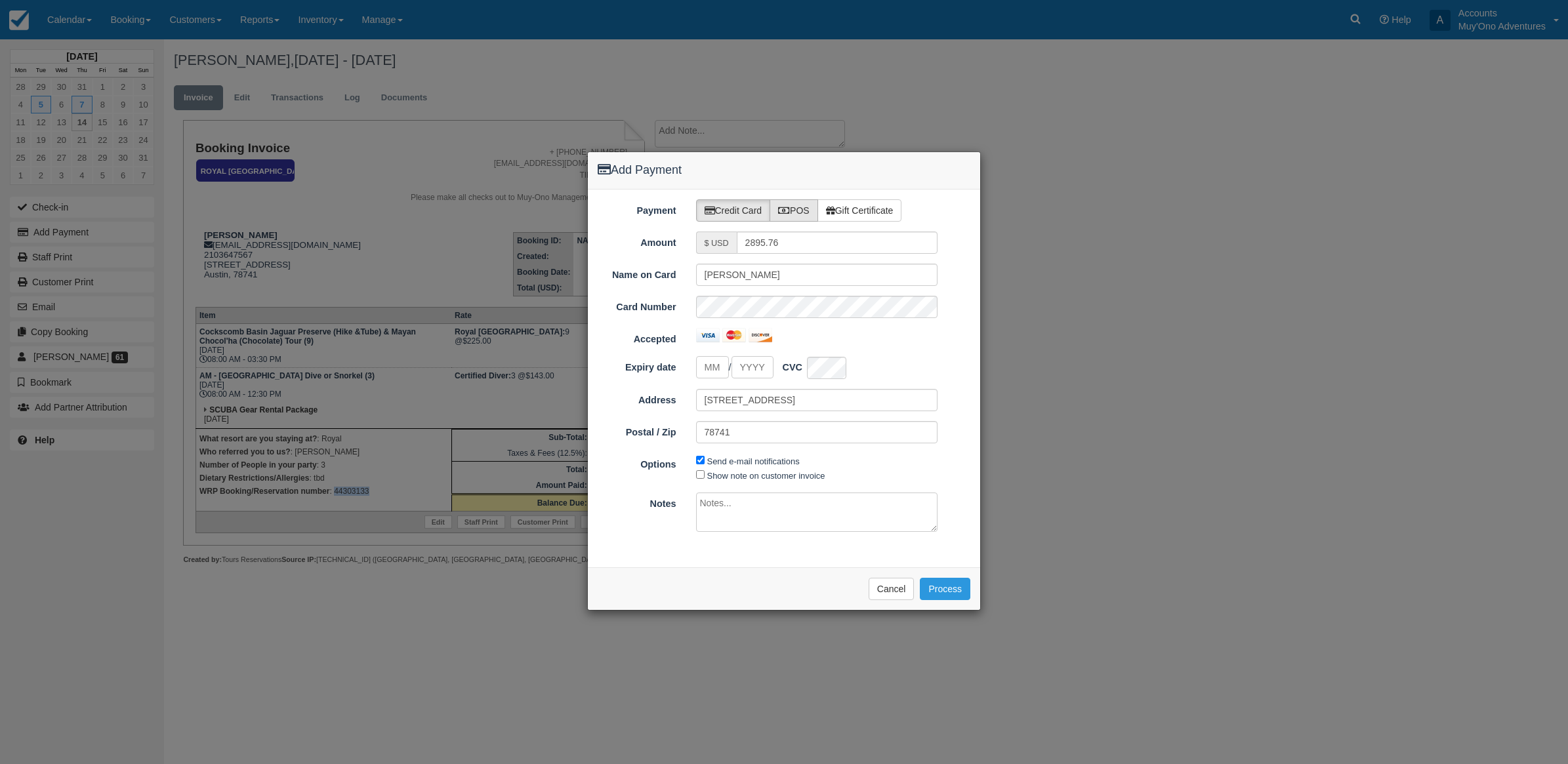
click at [797, 209] on label "POS" at bounding box center [794, 210] width 49 height 22
radio input "true"
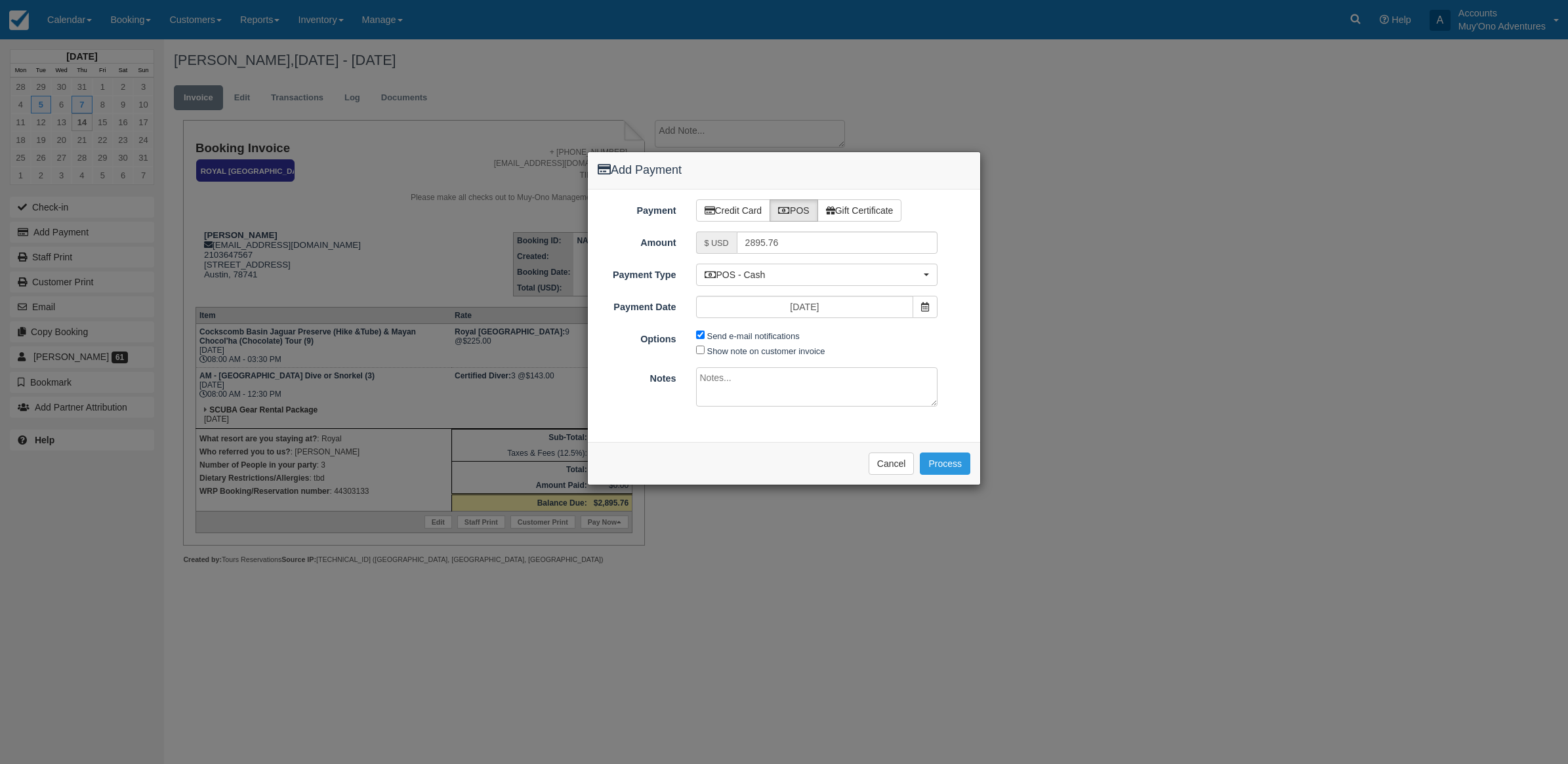
drag, startPoint x: 759, startPoint y: 291, endPoint x: 759, endPoint y: 280, distance: 11.0
click at [759, 290] on div "Payment Credit Card POS Gift Certificate Amount $ USD 2895.76 Name on Card Eric…" at bounding box center [784, 316] width 393 height 253
click at [759, 280] on span "POS - Cash" at bounding box center [813, 275] width 217 height 13
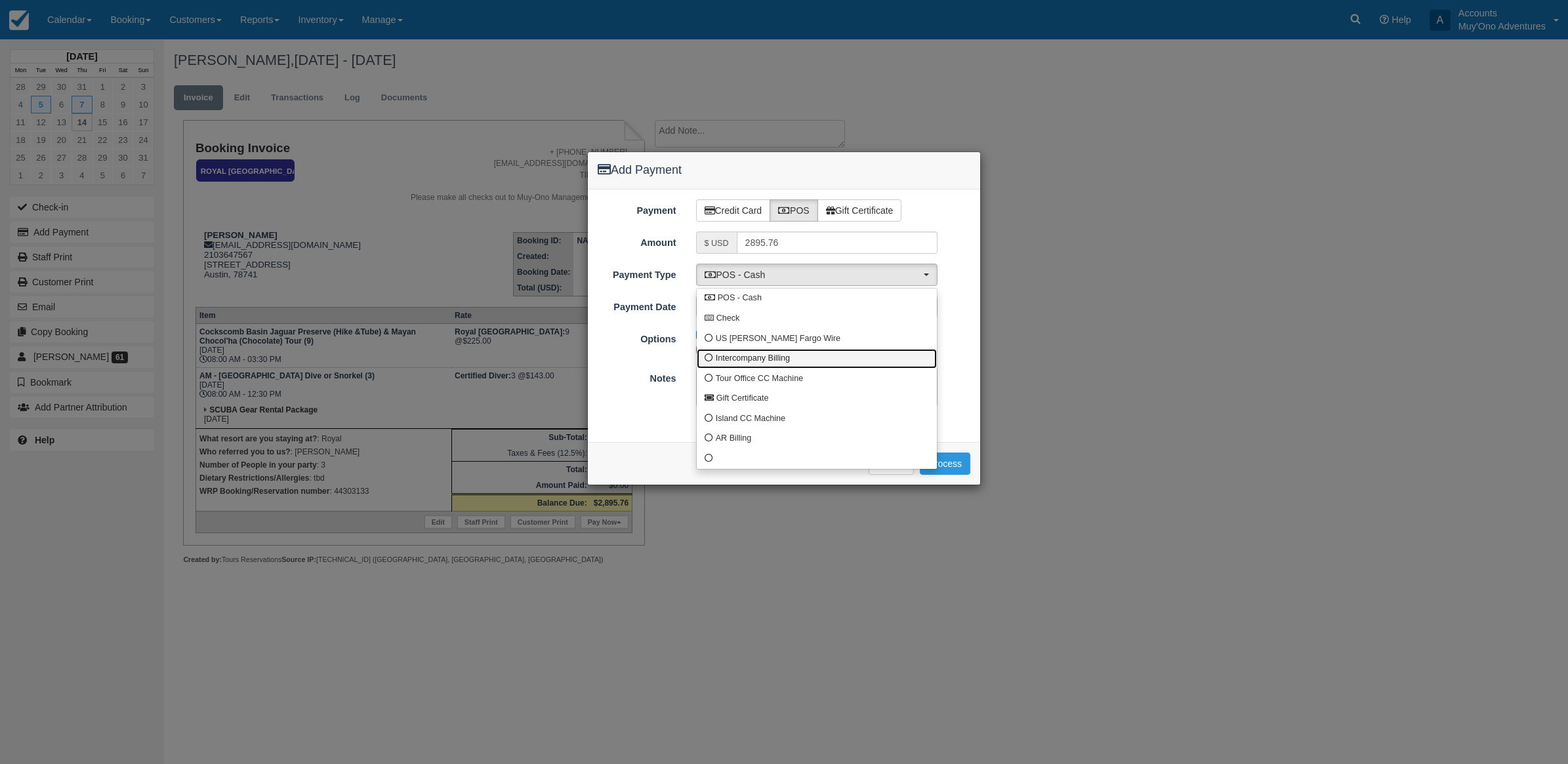
click at [745, 352] on link "Intercompany Billing" at bounding box center [817, 359] width 240 height 20
select select "custom4"
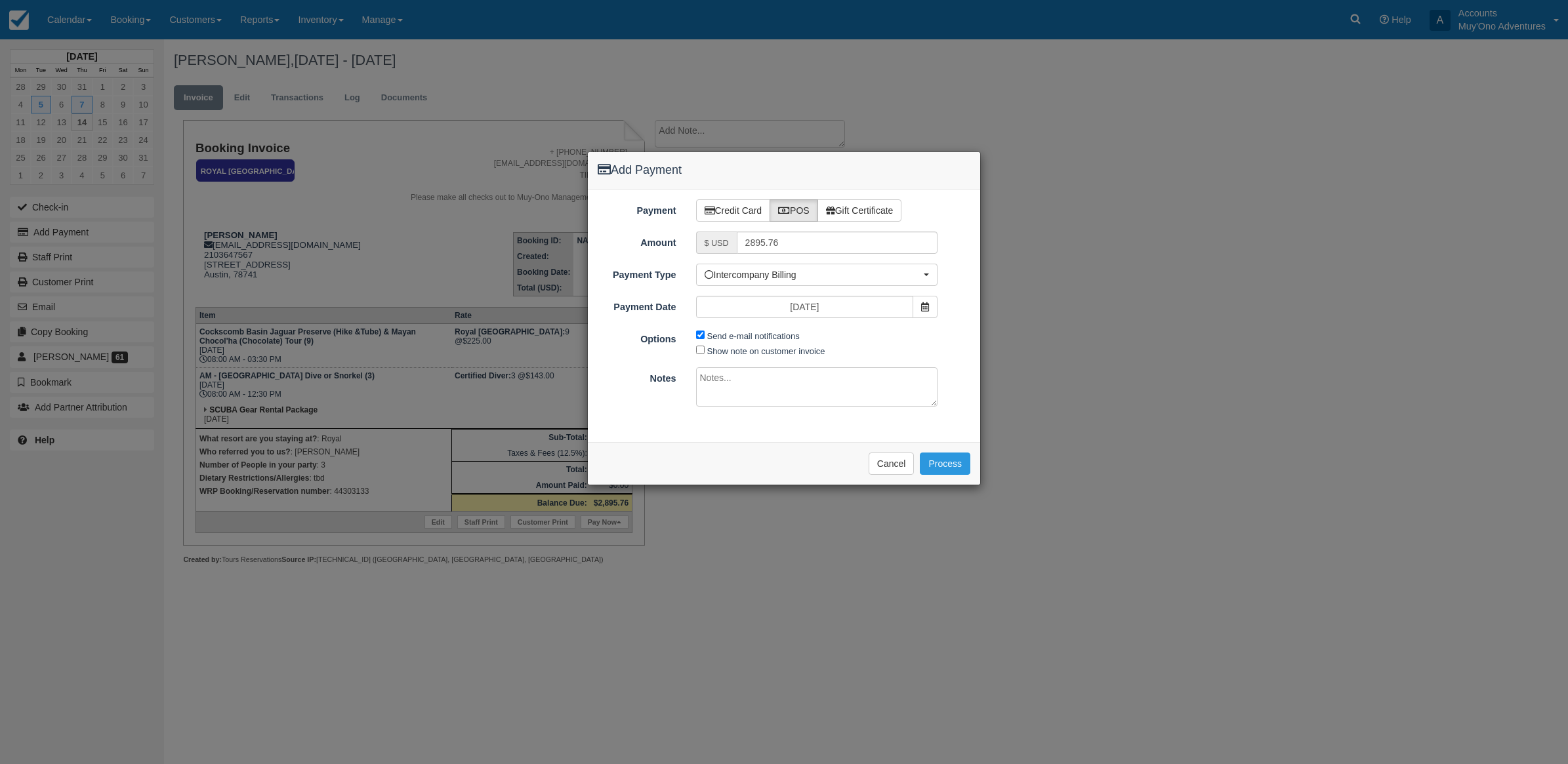
click at [703, 336] on span "Send e-mail notifications" at bounding box center [751, 335] width 111 height 15
click at [700, 336] on input "Send e-mail notifications" at bounding box center [700, 335] width 9 height 9
checkbox input "false"
drag, startPoint x: 751, startPoint y: 391, endPoint x: 746, endPoint y: 404, distance: 13.9
click at [754, 391] on textarea at bounding box center [817, 387] width 242 height 39
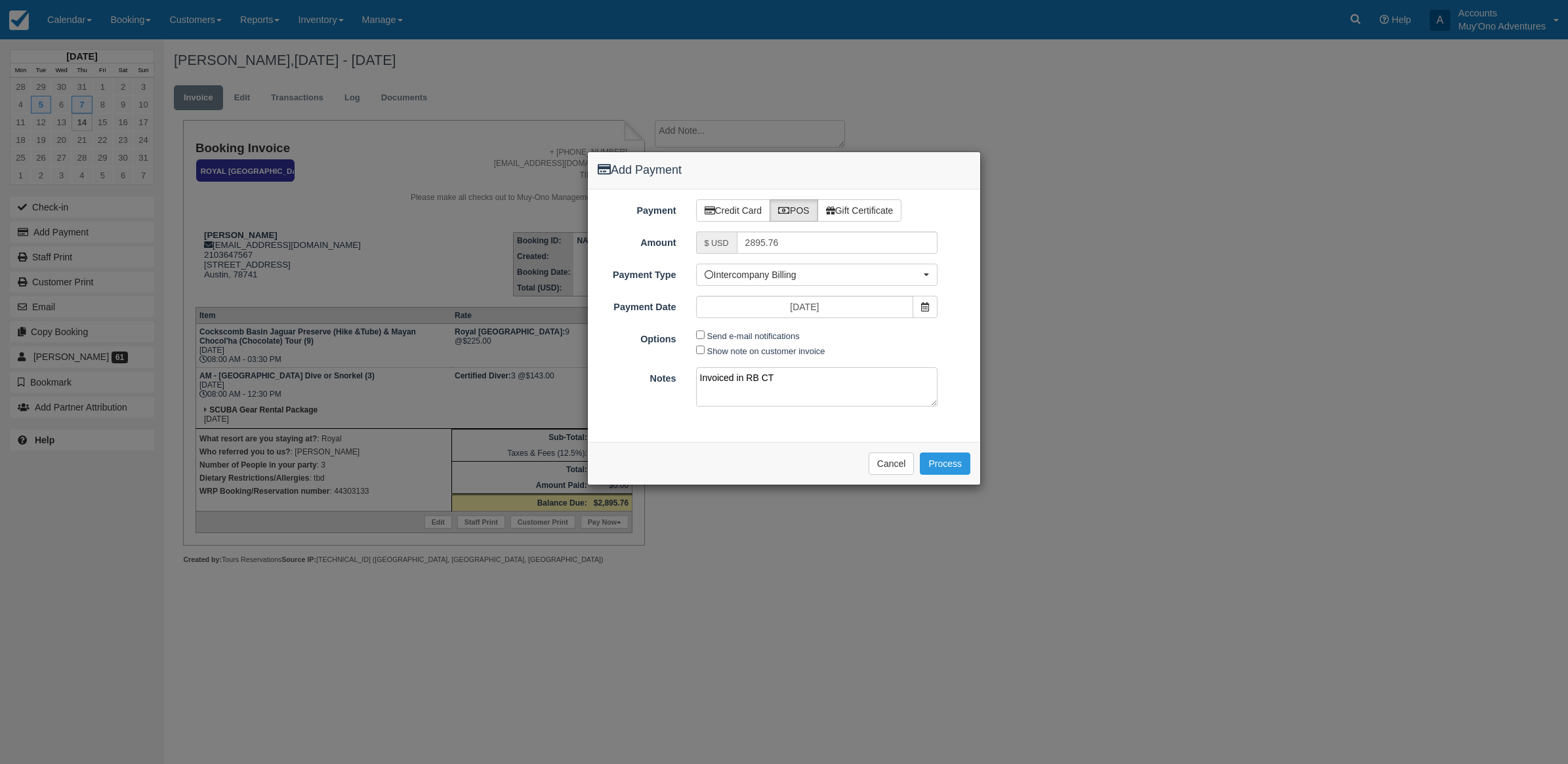
type textarea "Invoiced in RB CT"
click at [975, 461] on div "Please wait while the payment is processed ... Cancel Process" at bounding box center [784, 463] width 393 height 42
click at [955, 457] on button "Process" at bounding box center [945, 463] width 50 height 22
